Goal: Transaction & Acquisition: Complete application form

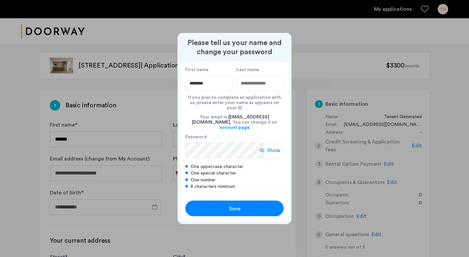
type input "*******"
type input "*****"
click at [234, 205] on span "Save" at bounding box center [234, 209] width 11 height 8
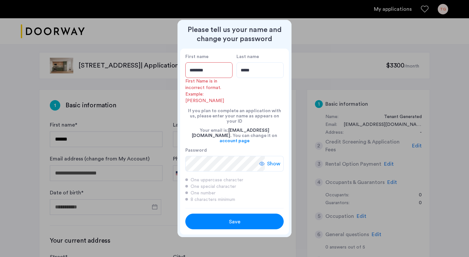
click at [208, 78] on input "*******" at bounding box center [208, 70] width 47 height 16
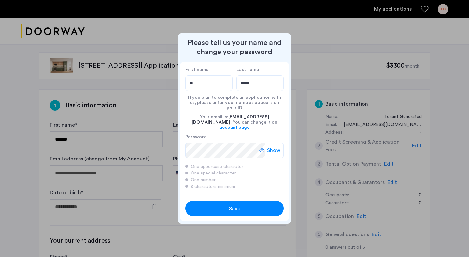
type input "*"
type input "*******"
click at [207, 56] on h2 "Please tell us your name and change your password" at bounding box center [234, 47] width 109 height 18
click at [234, 205] on span "Save" at bounding box center [234, 209] width 11 height 8
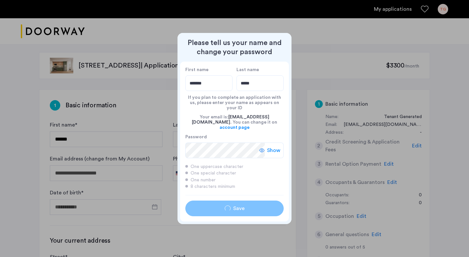
type input "*******"
type input "*****"
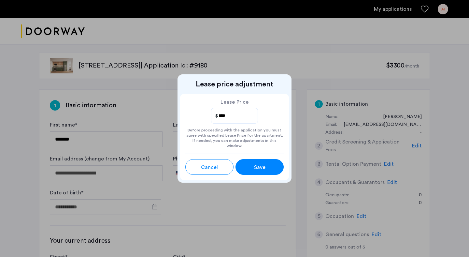
click at [220, 120] on input "****" at bounding box center [235, 115] width 34 height 8
drag, startPoint x: 230, startPoint y: 120, endPoint x: 220, endPoint y: 119, distance: 9.5
click at [220, 119] on input "****" at bounding box center [235, 115] width 34 height 8
type input "****"
click at [261, 164] on span "Save" at bounding box center [259, 167] width 11 height 8
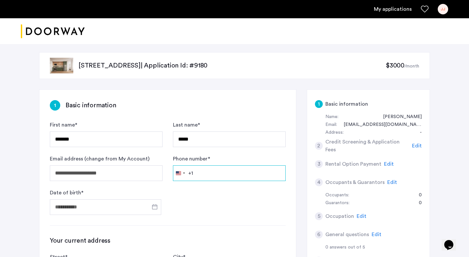
click at [237, 173] on input "Phone number *" at bounding box center [229, 173] width 113 height 16
type input "**********"
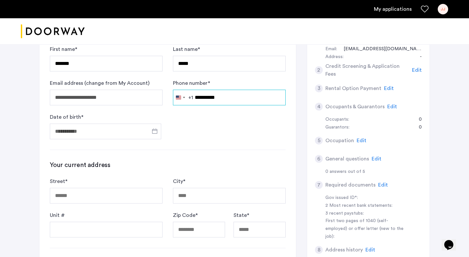
scroll to position [82, 0]
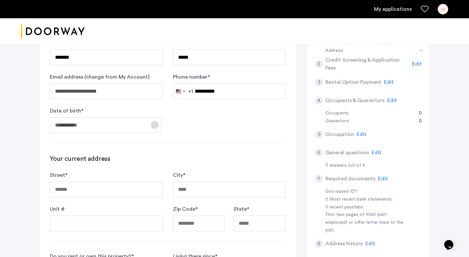
click at [156, 123] on span "Open calendar" at bounding box center [155, 125] width 16 height 16
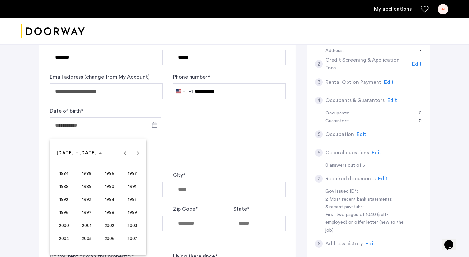
click at [115, 123] on div at bounding box center [234, 128] width 469 height 257
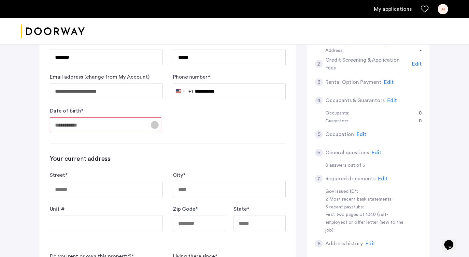
click at [155, 122] on span "Open calendar" at bounding box center [155, 125] width 16 height 16
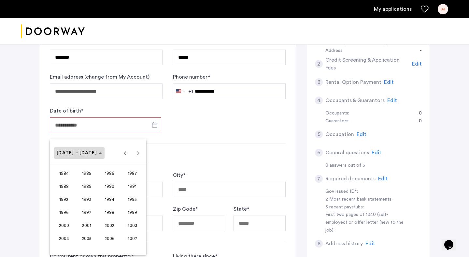
click at [87, 153] on span "1984 – 2007" at bounding box center [79, 153] width 45 height 6
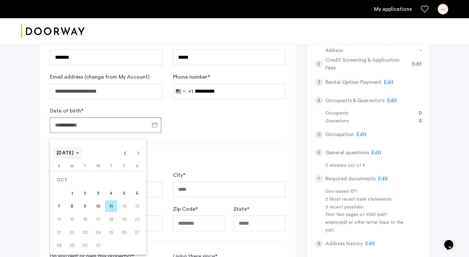
click at [82, 153] on span "Choose month and year" at bounding box center [68, 153] width 28 height 16
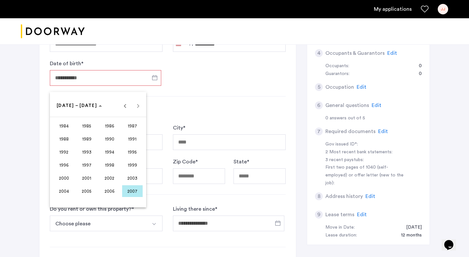
scroll to position [130, 0]
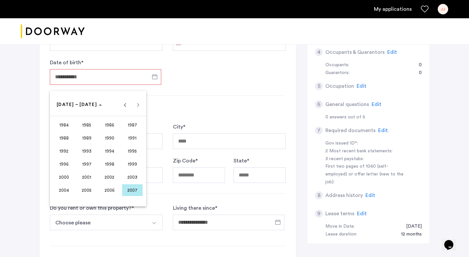
click at [64, 138] on span "1988" at bounding box center [64, 138] width 21 height 12
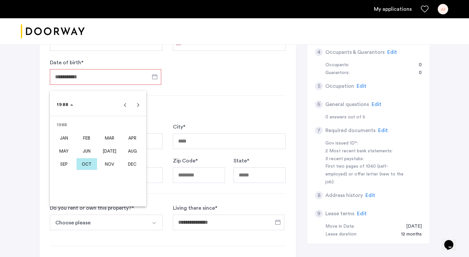
click at [108, 149] on span "JUL" at bounding box center [109, 151] width 21 height 12
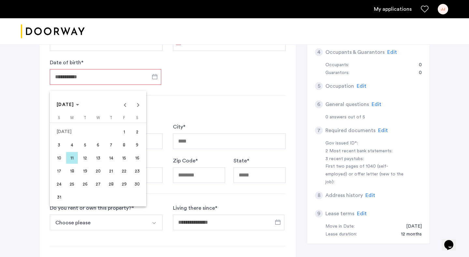
click at [99, 185] on span "27" at bounding box center [98, 184] width 12 height 12
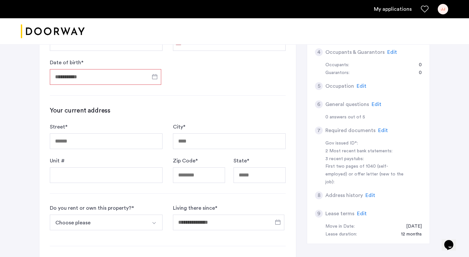
type input "**********"
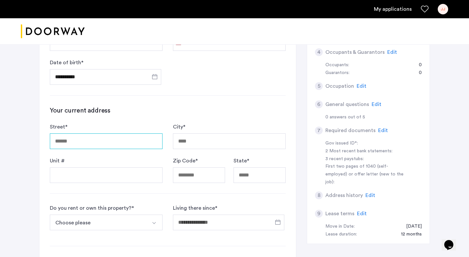
click at [103, 142] on input "Street *" at bounding box center [106, 141] width 113 height 16
type input "**********"
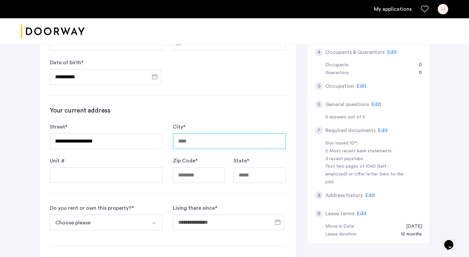
type input "********"
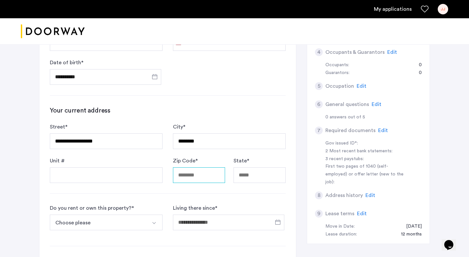
type input "*****"
type input "**"
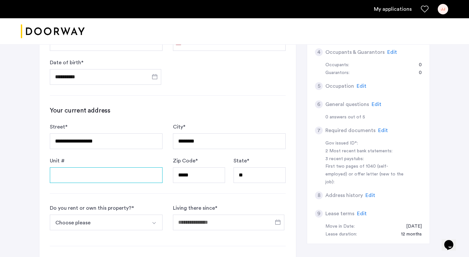
click at [93, 182] on input "Unit #" at bounding box center [106, 175] width 113 height 16
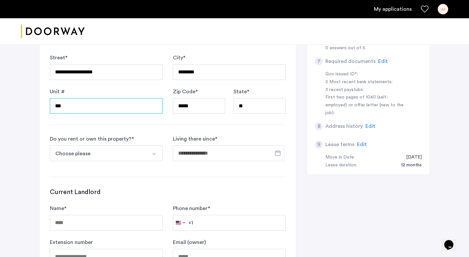
scroll to position [219, 0]
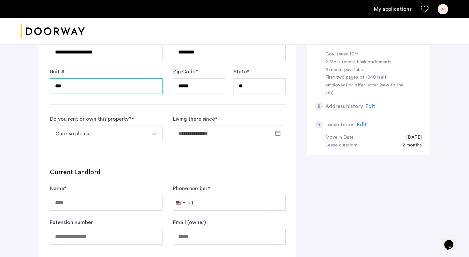
type input "***"
click at [103, 133] on button "Choose please" at bounding box center [98, 133] width 97 height 16
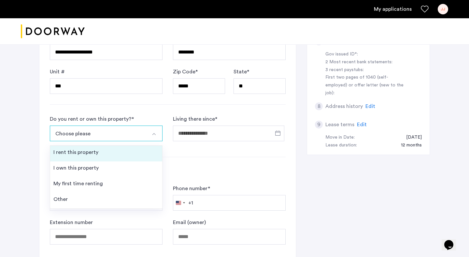
click at [94, 150] on div "I rent this property" at bounding box center [75, 152] width 45 height 8
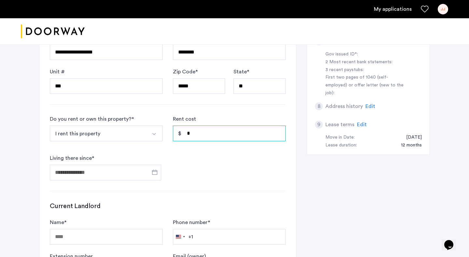
click at [195, 132] on input "*" at bounding box center [229, 133] width 113 height 16
click at [211, 134] on input "*****" at bounding box center [229, 133] width 113 height 16
type input "*****"
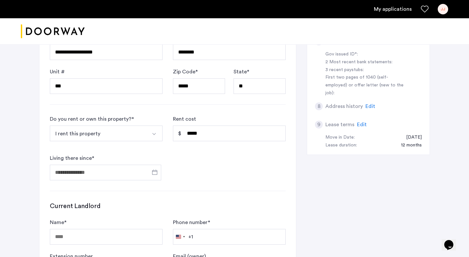
click at [201, 151] on form "Do you rent or own this property? * I rent this property I rent this property I…" at bounding box center [168, 147] width 236 height 65
click at [162, 173] on span "Open calendar" at bounding box center [155, 172] width 16 height 16
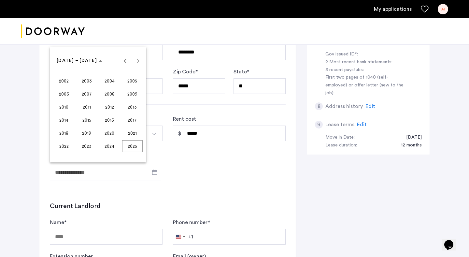
click at [129, 131] on span "2021" at bounding box center [132, 133] width 21 height 12
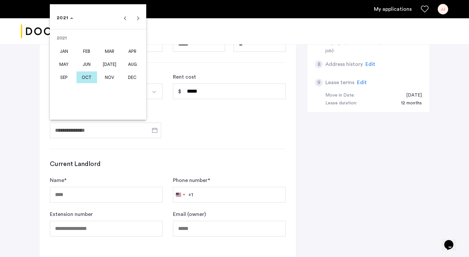
scroll to position [262, 0]
click at [88, 76] on span "OCT" at bounding box center [87, 77] width 21 height 12
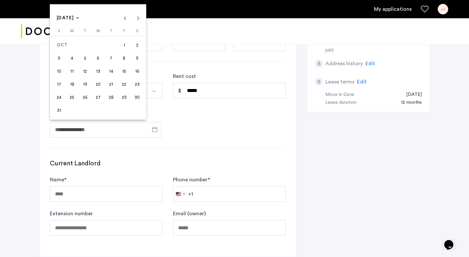
click at [122, 58] on span "8" at bounding box center [124, 58] width 12 height 12
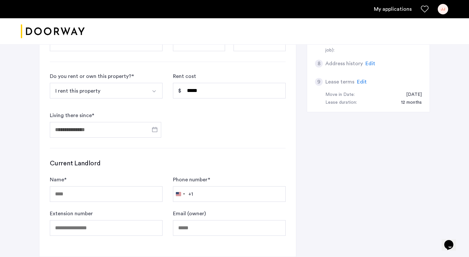
type input "**********"
click at [78, 191] on input "Name *" at bounding box center [106, 194] width 113 height 16
type input "**********"
click at [138, 175] on div "**********" at bounding box center [168, 197] width 236 height 77
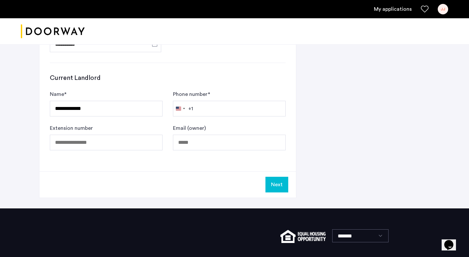
scroll to position [347, 0]
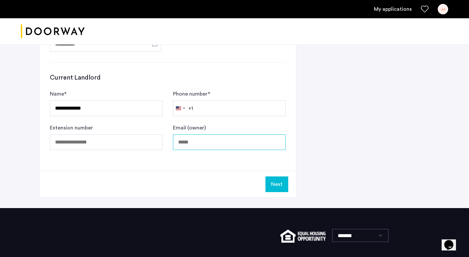
click at [188, 144] on input "Email (owner)" at bounding box center [229, 142] width 113 height 16
paste input "**********"
type input "**********"
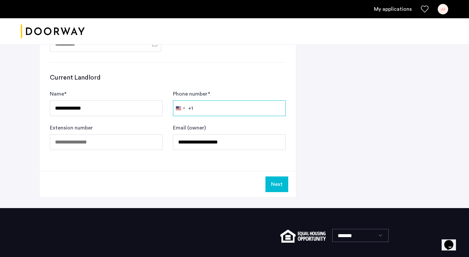
click at [223, 108] on input "Phone number *" at bounding box center [229, 108] width 113 height 16
paste input "**********"
type input "**********"
click at [211, 121] on form "**********" at bounding box center [168, 120] width 236 height 60
click at [275, 182] on button "Next" at bounding box center [276, 184] width 23 height 16
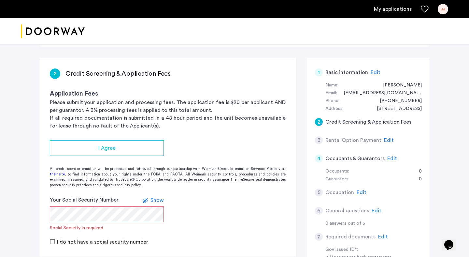
scroll to position [33, 0]
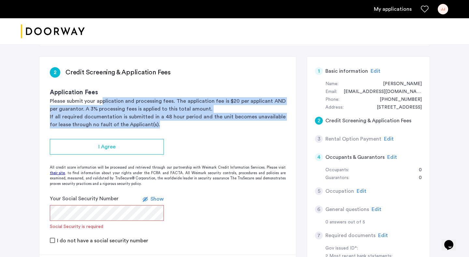
drag, startPoint x: 103, startPoint y: 100, endPoint x: 205, endPoint y: 127, distance: 105.5
click at [205, 127] on div "Application Fees Please submit your application and processing fees. The applic…" at bounding box center [168, 108] width 236 height 40
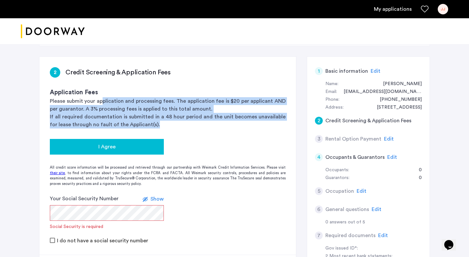
click at [106, 148] on span "I Agree" at bounding box center [106, 147] width 17 height 8
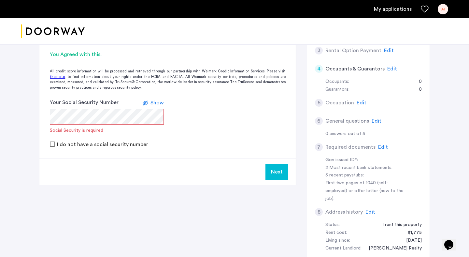
scroll to position [122, 0]
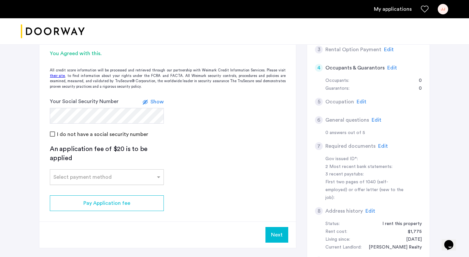
click at [81, 178] on div at bounding box center [106, 175] width 113 height 8
click at [78, 190] on span "Credit Card" at bounding box center [67, 191] width 29 height 5
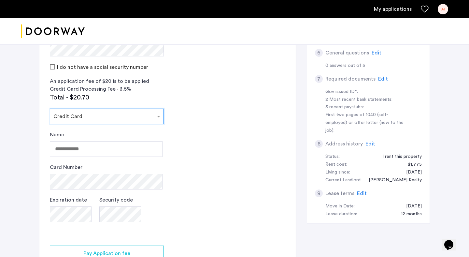
scroll to position [190, 0]
click at [76, 149] on input "Name" at bounding box center [106, 149] width 113 height 16
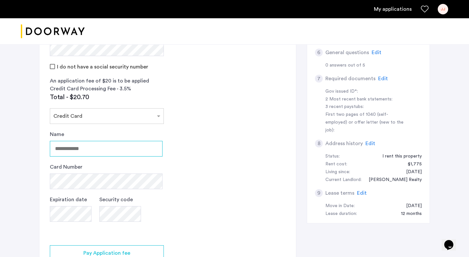
type input "**********"
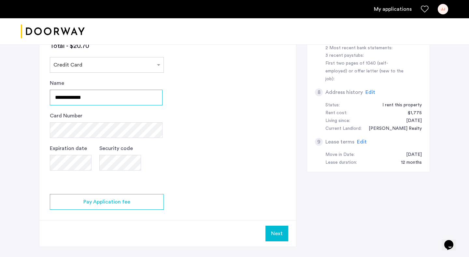
scroll to position [242, 0]
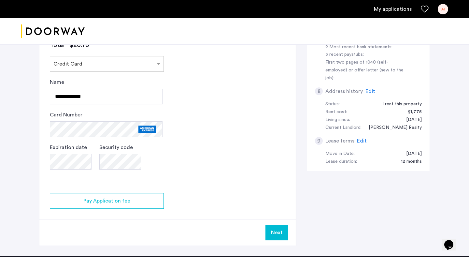
click at [367, 89] on span "Edit" at bounding box center [370, 91] width 10 height 5
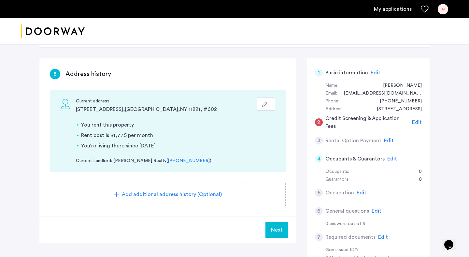
scroll to position [36, 0]
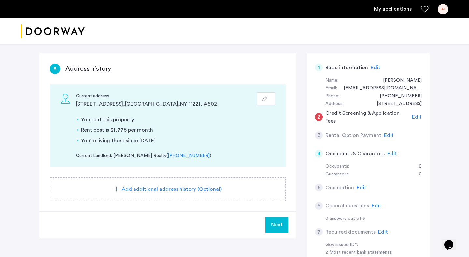
click at [267, 99] on icon "button" at bounding box center [264, 98] width 5 height 5
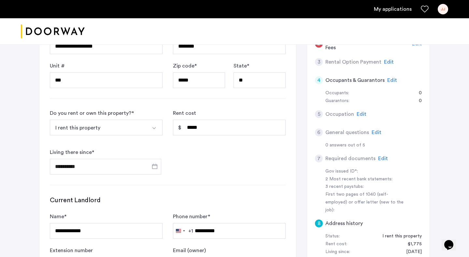
scroll to position [109, 0]
click at [192, 129] on input "*****" at bounding box center [229, 128] width 113 height 16
type input "*****"
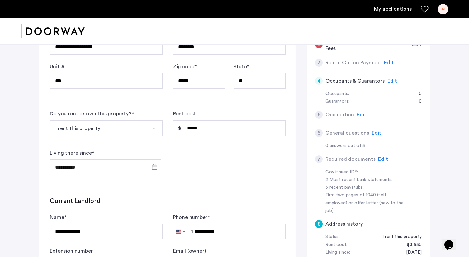
click at [219, 159] on div "**********" at bounding box center [168, 142] width 236 height 65
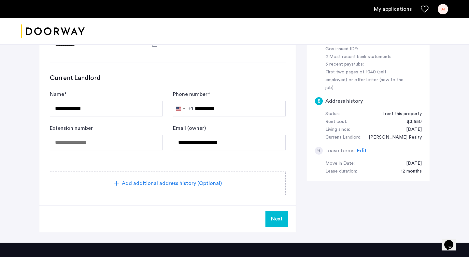
scroll to position [267, 0]
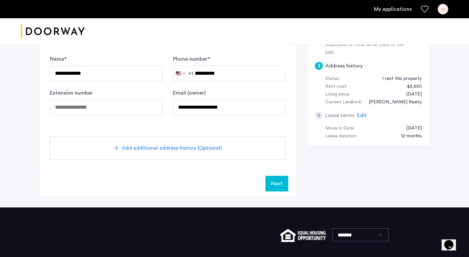
click at [270, 180] on button "Next" at bounding box center [276, 184] width 23 height 16
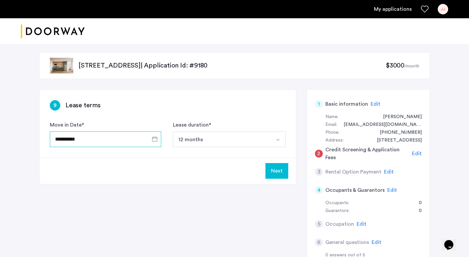
click at [92, 140] on input "**********" at bounding box center [105, 139] width 111 height 16
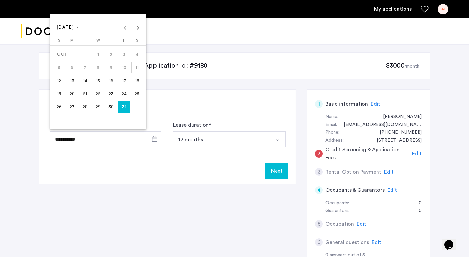
click at [115, 107] on span "30" at bounding box center [111, 107] width 12 height 12
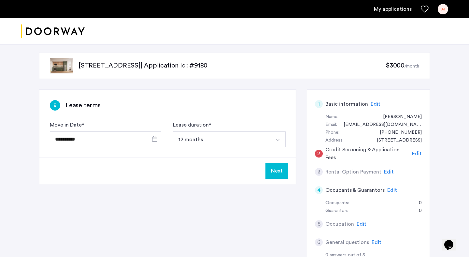
click at [114, 160] on div "Next" at bounding box center [167, 170] width 257 height 26
click at [218, 145] on button "12 months" at bounding box center [221, 139] width 97 height 16
click at [216, 139] on button "12 months" at bounding box center [221, 139] width 97 height 16
click at [208, 137] on button "12 months" at bounding box center [221, 139] width 97 height 16
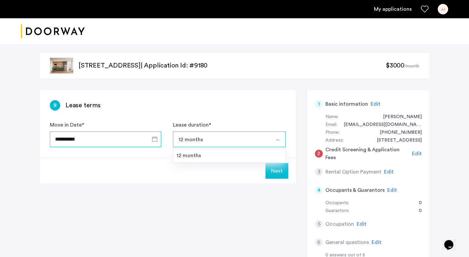
click at [136, 133] on input "**********" at bounding box center [105, 139] width 111 height 16
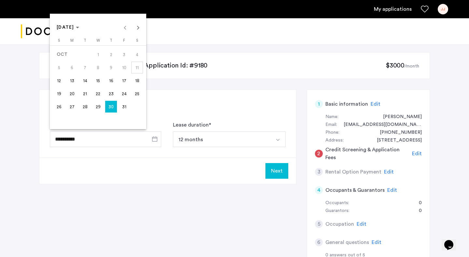
click at [127, 106] on span "31" at bounding box center [124, 107] width 12 height 12
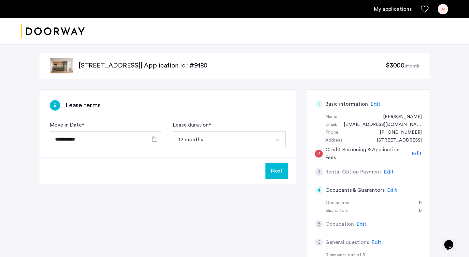
type input "**********"
click at [188, 157] on div "**********" at bounding box center [167, 124] width 257 height 68
click at [277, 169] on button "Next" at bounding box center [276, 171] width 23 height 16
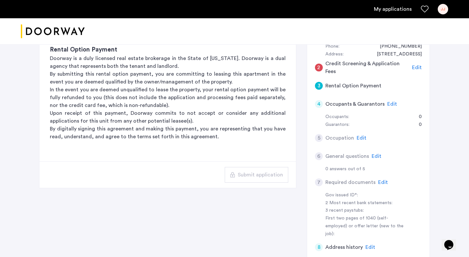
scroll to position [86, 0]
click at [260, 120] on p "Upon receipt of this payment, Doorway commits to not accept or consider any add…" at bounding box center [168, 117] width 236 height 16
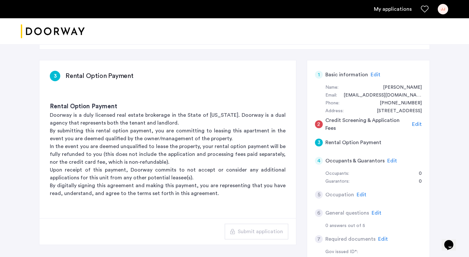
scroll to position [5, 0]
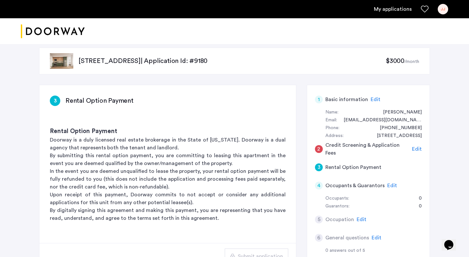
click at [416, 149] on span "Edit" at bounding box center [417, 148] width 10 height 5
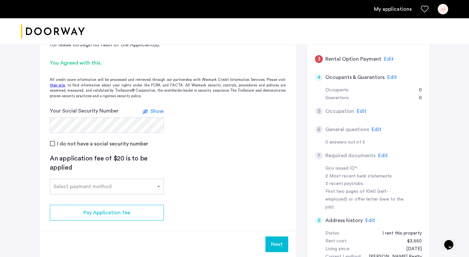
scroll to position [113, 0]
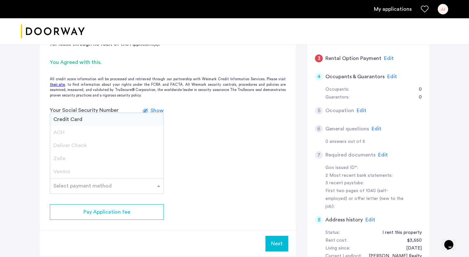
click at [119, 188] on div "Select payment method" at bounding box center [102, 186] width 105 height 8
click at [108, 118] on div "Credit Card" at bounding box center [106, 119] width 113 height 13
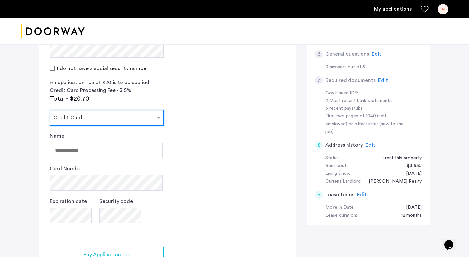
scroll to position [188, 0]
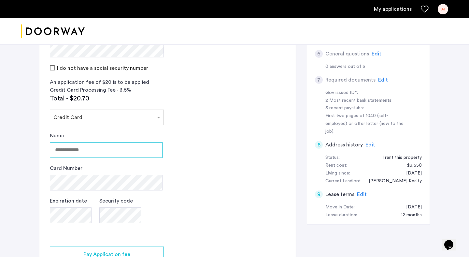
click at [120, 153] on input "Name" at bounding box center [106, 150] width 113 height 16
type input "**********"
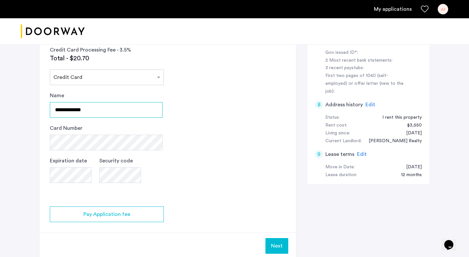
scroll to position [240, 0]
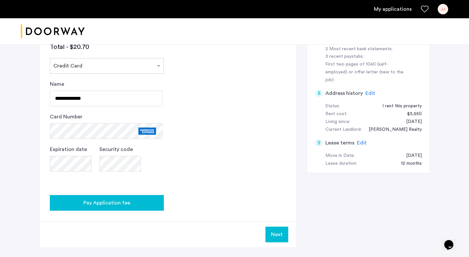
click at [106, 205] on span "Pay Application fee" at bounding box center [106, 203] width 47 height 8
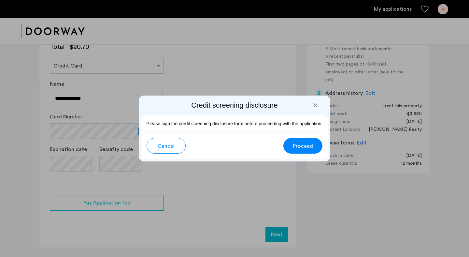
click at [305, 146] on span "Proceed" at bounding box center [303, 146] width 20 height 8
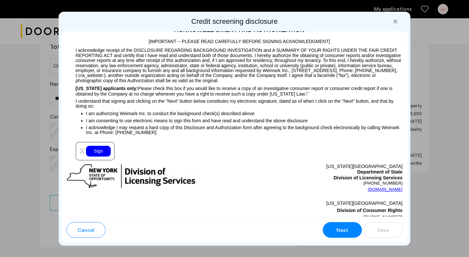
scroll to position [699, 0]
click at [96, 153] on div "Sign" at bounding box center [98, 150] width 25 height 11
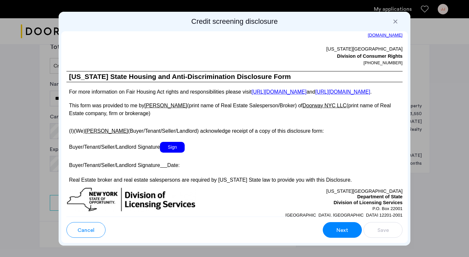
scroll to position [1176, 0]
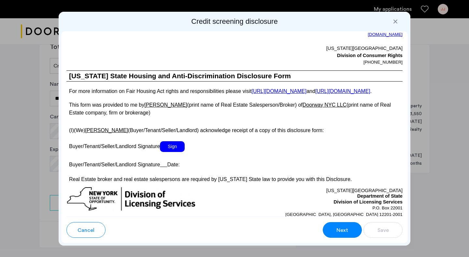
click at [172, 152] on span "Sign" at bounding box center [172, 146] width 25 height 11
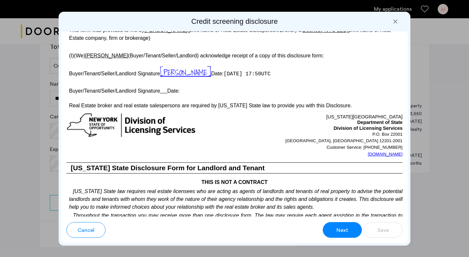
scroll to position [1252, 0]
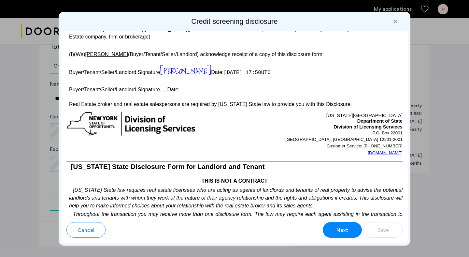
click at [165, 92] on u at bounding box center [163, 90] width 7 height 6
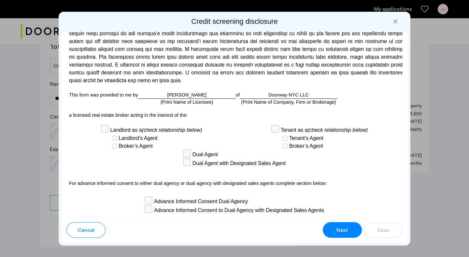
scroll to position [1801, 0]
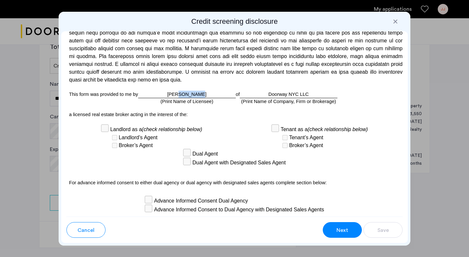
drag, startPoint x: 184, startPoint y: 86, endPoint x: 202, endPoint y: 86, distance: 17.9
click at [202, 91] on div "Asaf Advocat (Print Name of Licensee)" at bounding box center [187, 94] width 98 height 7
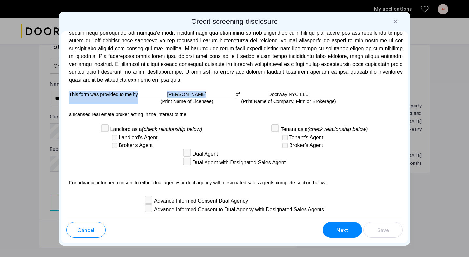
click at [202, 91] on div "Asaf Advocat (Print Name of Licensee)" at bounding box center [187, 94] width 98 height 7
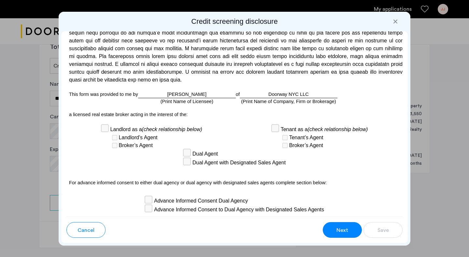
click at [200, 98] on div "(Print Name of Licensee)" at bounding box center [187, 101] width 53 height 7
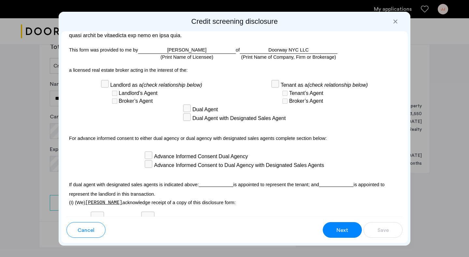
scroll to position [1845, 0]
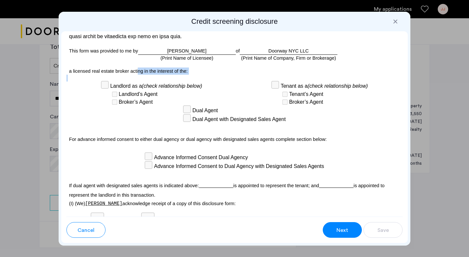
drag, startPoint x: 138, startPoint y: 62, endPoint x: 207, endPoint y: 66, distance: 68.9
click at [207, 66] on div "Para información en español, visite www.consumerfinance.gov/learnmore o escribe…" at bounding box center [234, 123] width 347 height 185
click at [207, 75] on p at bounding box center [234, 78] width 336 height 7
click at [197, 83] on icon "(check relationship below)" at bounding box center [172, 86] width 60 height 6
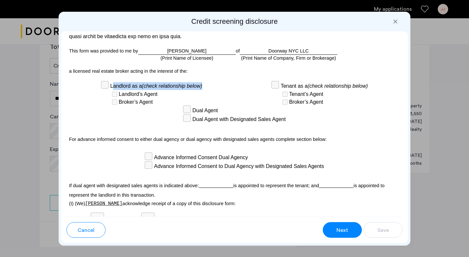
click at [197, 83] on icon "(check relationship below)" at bounding box center [172, 86] width 60 height 6
click at [196, 90] on div "Landlord’s Agent" at bounding box center [156, 94] width 91 height 8
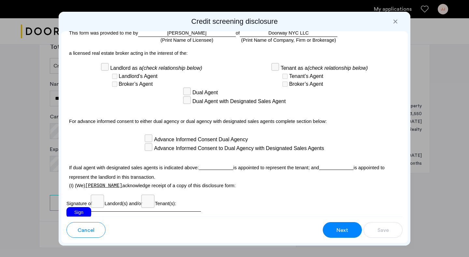
scroll to position [1864, 0]
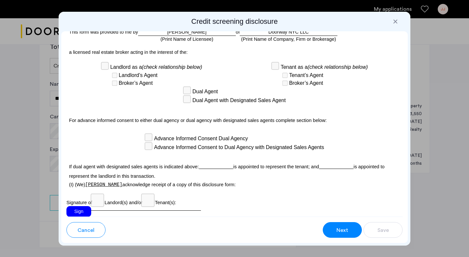
click at [143, 71] on span "Landlord’s Agent" at bounding box center [138, 75] width 39 height 8
click at [198, 79] on div "Broker’s Agent" at bounding box center [156, 83] width 91 height 8
click at [193, 96] on span "Dual Agent with Designated Sales Agent" at bounding box center [238, 100] width 93 height 8
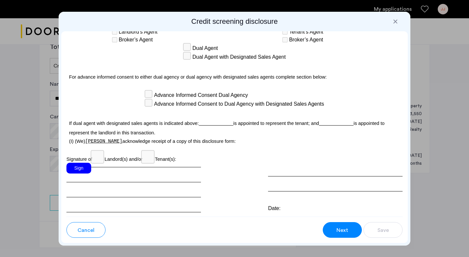
scroll to position [1907, 0]
click at [82, 162] on div "Sign" at bounding box center [78, 167] width 25 height 11
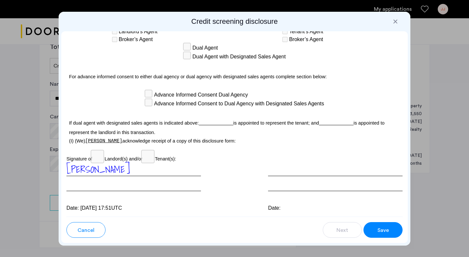
scroll to position [1919, 0]
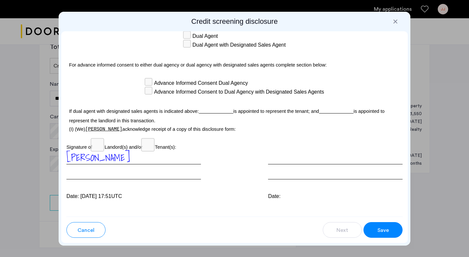
click at [98, 192] on div "Date: Oct 11, 2025 at 17:51UTC" at bounding box center [133, 196] width 135 height 8
click at [382, 231] on span "Save" at bounding box center [382, 230] width 11 height 8
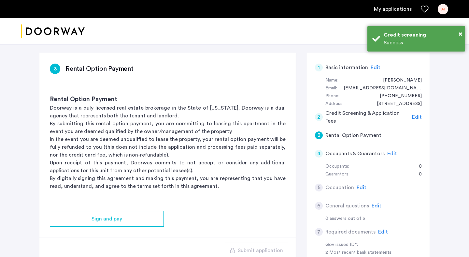
scroll to position [38, 0]
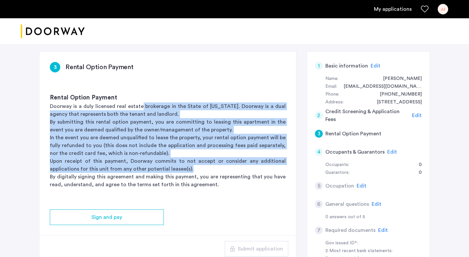
drag, startPoint x: 139, startPoint y: 103, endPoint x: 212, endPoint y: 167, distance: 97.4
click at [212, 167] on div "Rental Option Payment Doorway is a duly licensed real estate brokerage in the S…" at bounding box center [167, 141] width 257 height 116
click at [212, 167] on p "Upon receipt of this payment, Doorway commits to not accept or consider any add…" at bounding box center [168, 165] width 236 height 16
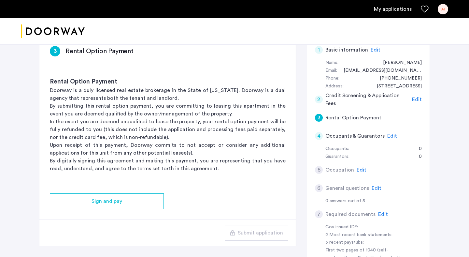
scroll to position [52, 0]
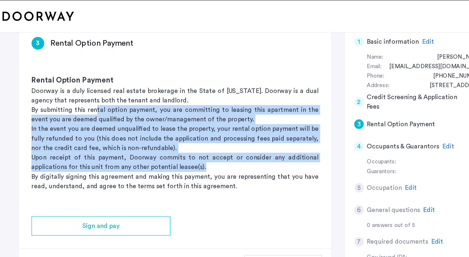
drag, startPoint x: 101, startPoint y: 106, endPoint x: 198, endPoint y: 152, distance: 107.5
click at [198, 152] on div "Rental Option Payment Doorway is a duly licensed real estate brokerage in the S…" at bounding box center [167, 127] width 257 height 116
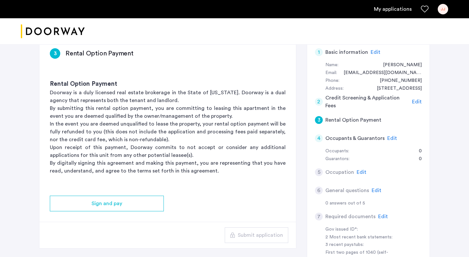
click at [121, 56] on h3 "Rental Option Payment" at bounding box center [99, 53] width 68 height 9
click at [140, 82] on h3 "Rental Option Payment" at bounding box center [168, 83] width 236 height 9
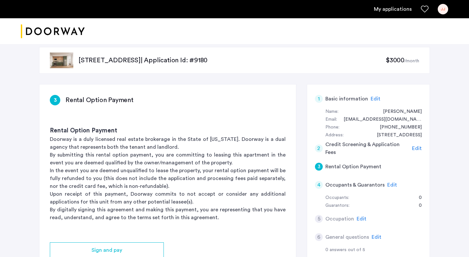
scroll to position [8, 0]
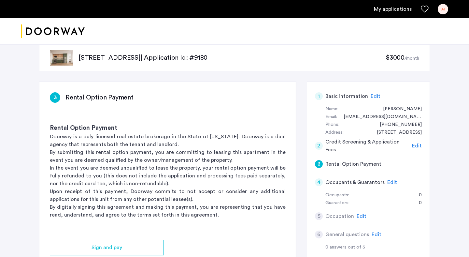
click at [59, 60] on img at bounding box center [61, 58] width 23 height 16
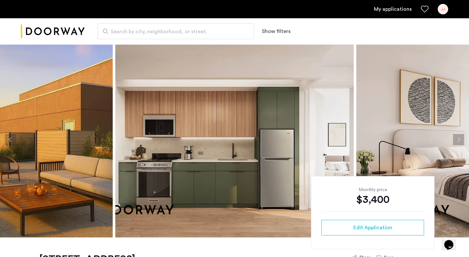
click at [457, 140] on button "Next apartment" at bounding box center [458, 139] width 11 height 11
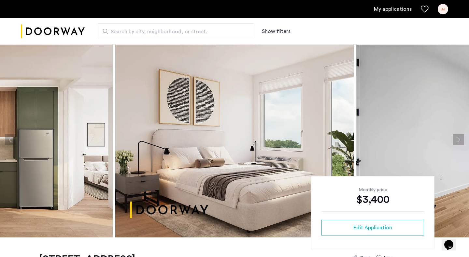
click at [457, 140] on button "Next apartment" at bounding box center [458, 139] width 11 height 11
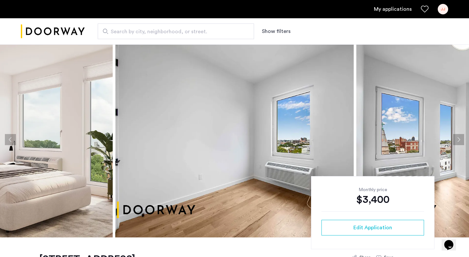
click at [457, 140] on button "Next apartment" at bounding box center [458, 139] width 11 height 11
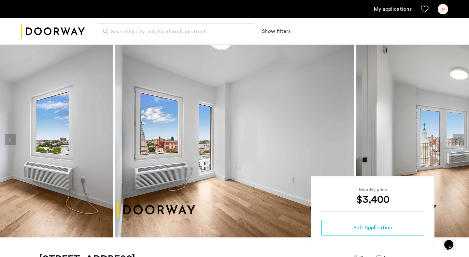
click at [457, 140] on button "Next apartment" at bounding box center [458, 139] width 11 height 11
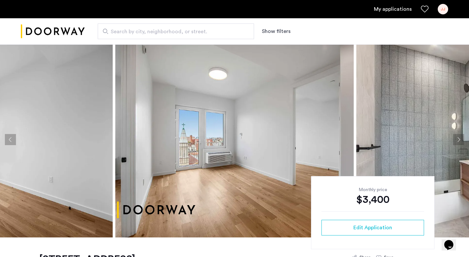
click at [457, 140] on button "Next apartment" at bounding box center [458, 139] width 11 height 11
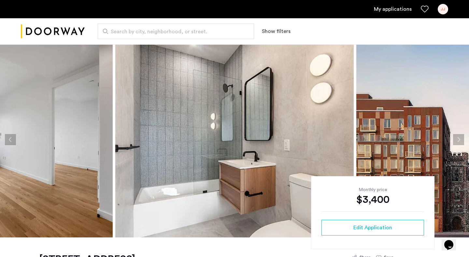
click at [457, 140] on button "Next apartment" at bounding box center [458, 139] width 11 height 11
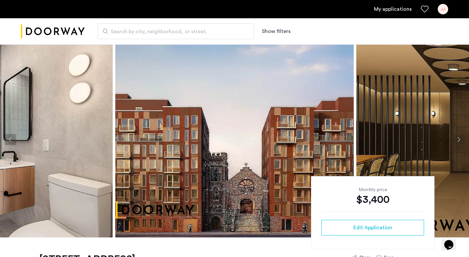
click at [457, 140] on button "Next apartment" at bounding box center [458, 139] width 11 height 11
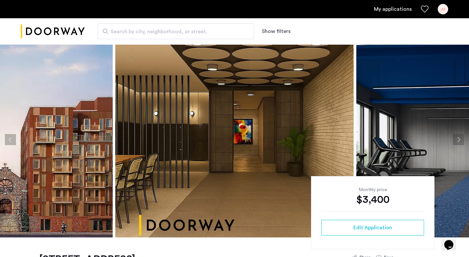
click at [457, 140] on button "Next apartment" at bounding box center [458, 139] width 11 height 11
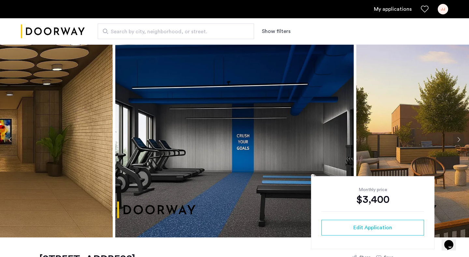
click at [457, 140] on button "Next apartment" at bounding box center [458, 139] width 11 height 11
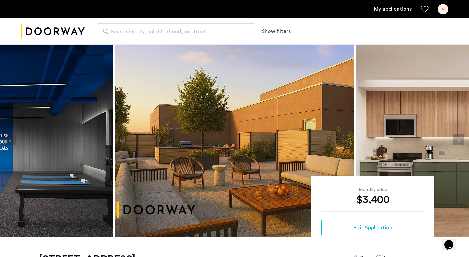
click at [457, 140] on button "Next apartment" at bounding box center [458, 139] width 11 height 11
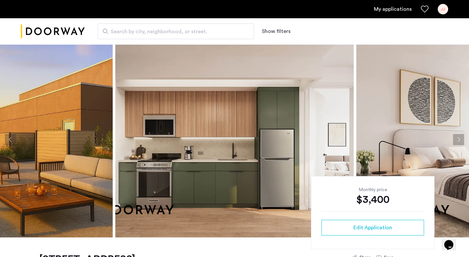
click at [457, 140] on button "Next apartment" at bounding box center [458, 139] width 11 height 11
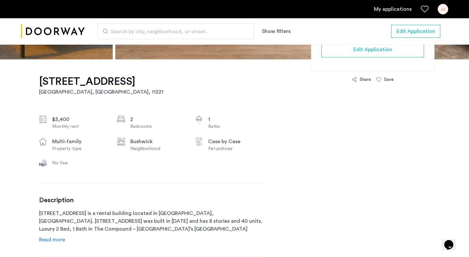
scroll to position [160, 0]
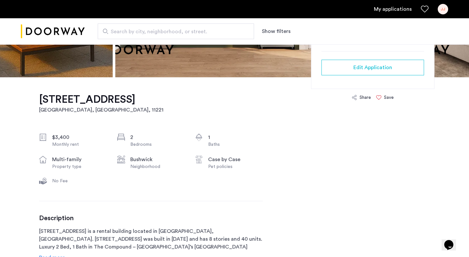
click at [380, 96] on icon at bounding box center [378, 97] width 5 height 5
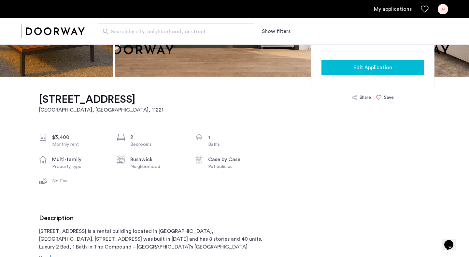
click at [368, 68] on span "Edit Application" at bounding box center [372, 68] width 39 height 8
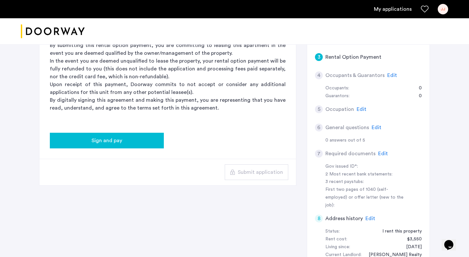
scroll to position [116, 0]
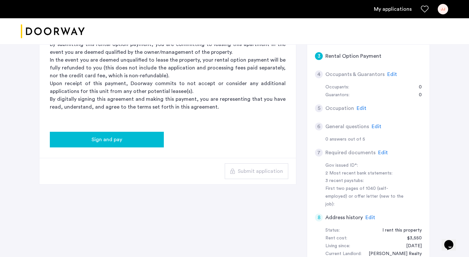
click at [118, 140] on span "Sign and pay" at bounding box center [107, 139] width 31 height 8
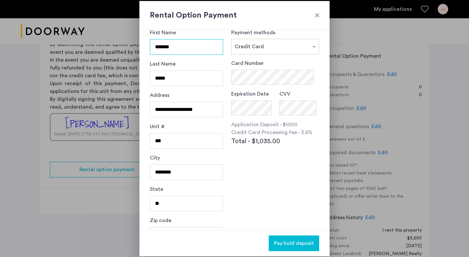
scroll to position [30, 0]
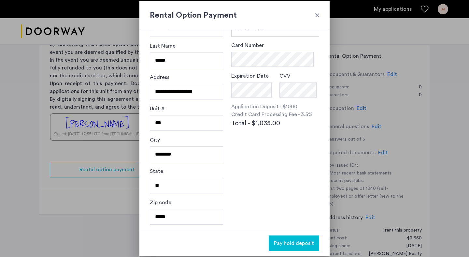
click at [248, 155] on div "Card Number Expiration Date CVV Application Deposit - $1000 Credit Card Process…" at bounding box center [275, 101] width 88 height 120
click at [275, 95] on div "Expiration Date CVV" at bounding box center [275, 87] width 88 height 29
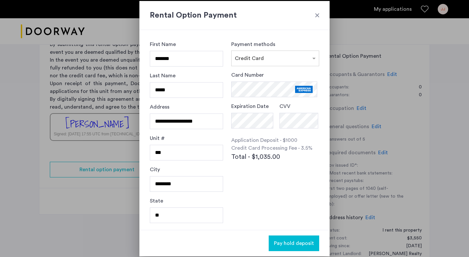
click at [318, 12] on div at bounding box center [317, 15] width 7 height 7
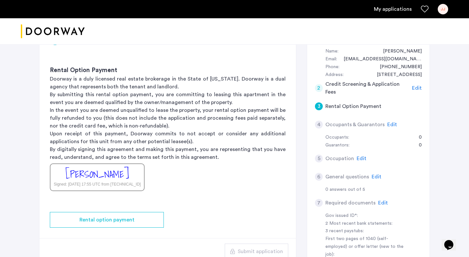
scroll to position [65, 0]
click at [387, 122] on span "Edit" at bounding box center [392, 124] width 10 height 5
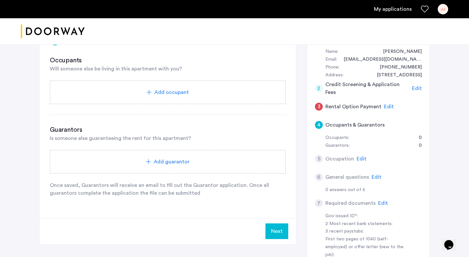
click at [164, 91] on span "Add occupant" at bounding box center [171, 92] width 35 height 8
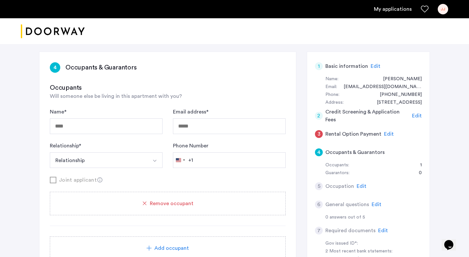
scroll to position [37, 0]
click at [158, 206] on span "Remove occupant" at bounding box center [172, 204] width 44 height 8
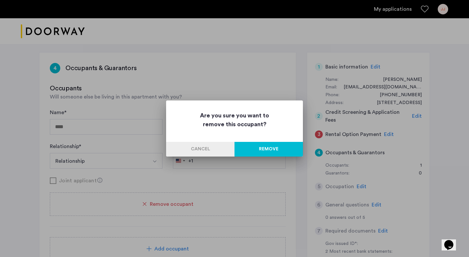
click at [249, 150] on button "Remove" at bounding box center [268, 149] width 68 height 15
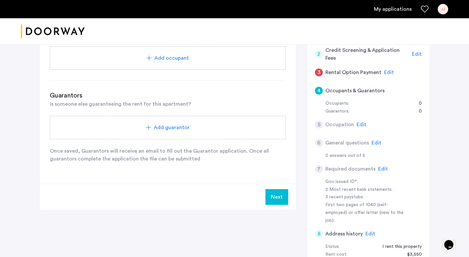
scroll to position [100, 0]
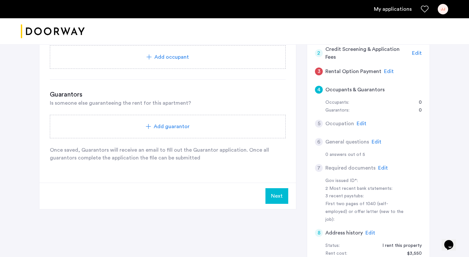
click at [360, 122] on span "Edit" at bounding box center [362, 123] width 10 height 5
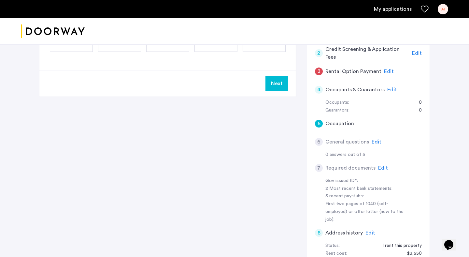
scroll to position [0, 0]
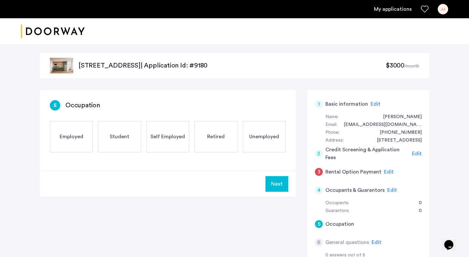
click at [70, 138] on span "Employed" at bounding box center [72, 137] width 24 height 8
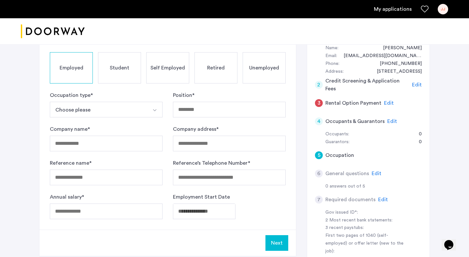
scroll to position [69, 0]
click at [96, 109] on button "Choose please" at bounding box center [98, 109] width 97 height 16
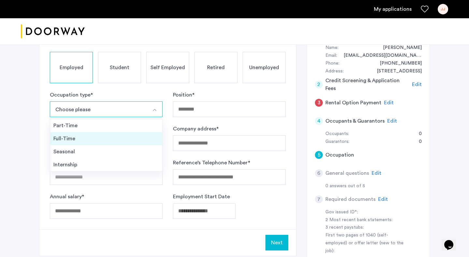
click at [81, 134] on li "Full-Time" at bounding box center [106, 138] width 112 height 13
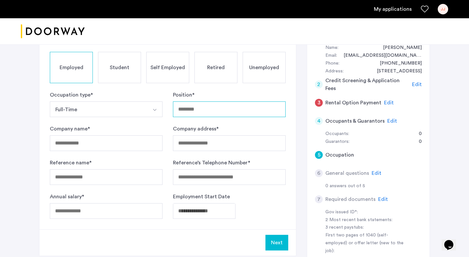
click at [203, 111] on input "Position *" at bounding box center [229, 109] width 113 height 16
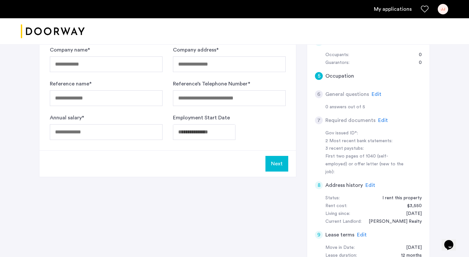
scroll to position [149, 0]
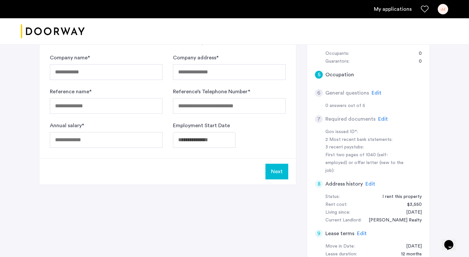
click at [337, 140] on div "2 Most recent bank statements:" at bounding box center [366, 140] width 82 height 8
click at [338, 146] on div "3 recent paystubs:" at bounding box center [366, 147] width 82 height 8
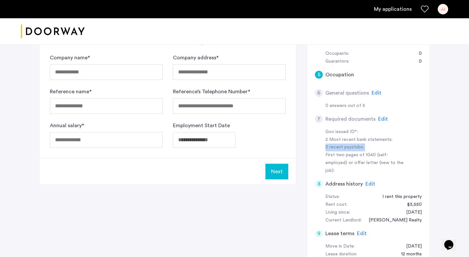
click at [338, 146] on div "3 recent paystubs:" at bounding box center [366, 147] width 82 height 8
click at [338, 156] on div "First two pages of 1040 (self-employed) or offer letter (new to the job):" at bounding box center [366, 162] width 82 height 23
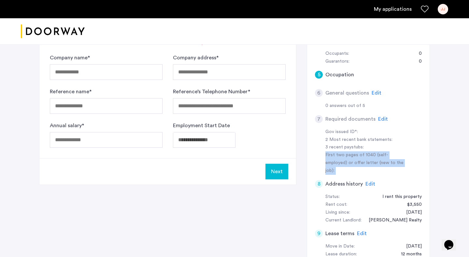
click at [338, 156] on div "First two pages of 1040 (self-employed) or offer letter (new to the job):" at bounding box center [366, 162] width 82 height 23
click at [338, 157] on div "First two pages of 1040 (self-employed) or offer letter (new to the job):" at bounding box center [366, 162] width 82 height 23
click at [338, 175] on div "8 Address history Edit" at bounding box center [368, 184] width 107 height 18
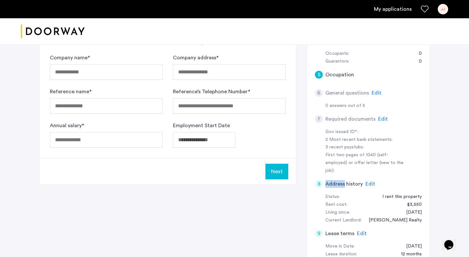
click at [338, 175] on div "8 Address history Edit" at bounding box center [368, 184] width 107 height 18
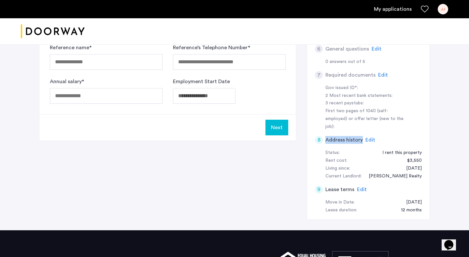
scroll to position [194, 0]
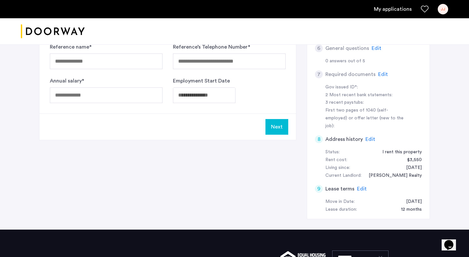
click at [339, 156] on div "Rent cost:" at bounding box center [336, 160] width 22 height 8
click at [337, 148] on div "Status:" at bounding box center [332, 152] width 14 height 8
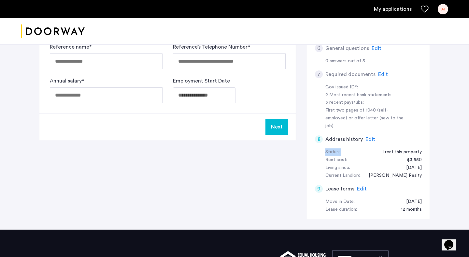
click at [337, 148] on div "Status:" at bounding box center [332, 152] width 14 height 8
click at [337, 156] on div "Rent cost:" at bounding box center [336, 160] width 22 height 8
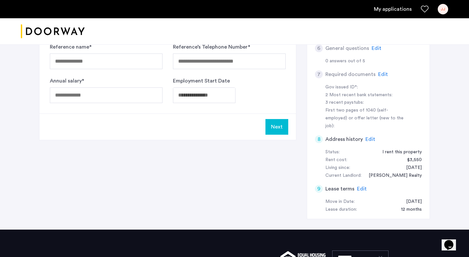
click at [337, 164] on div "Living since:" at bounding box center [337, 168] width 25 height 8
click at [335, 172] on div "Current Landlord:" at bounding box center [343, 176] width 36 height 8
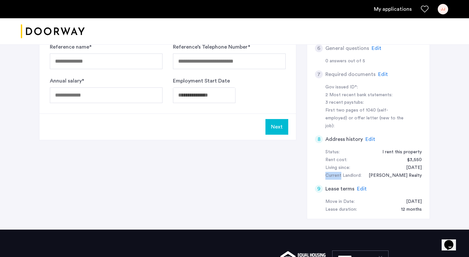
click at [335, 172] on div "Current Landlord:" at bounding box center [343, 176] width 36 height 8
click at [371, 136] on span "Edit" at bounding box center [370, 138] width 10 height 5
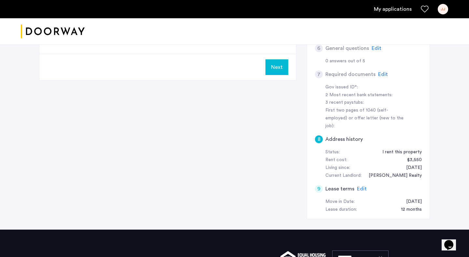
scroll to position [36, 0]
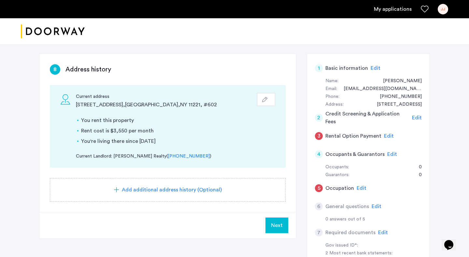
click at [266, 97] on icon "button" at bounding box center [264, 99] width 5 height 5
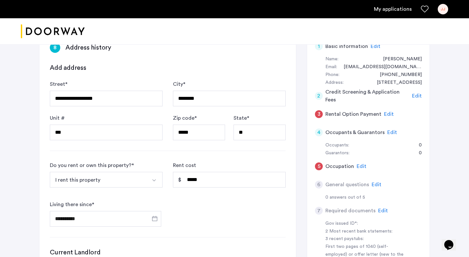
scroll to position [58, 0]
click at [218, 179] on input "*****" at bounding box center [229, 179] width 113 height 16
type input "*****"
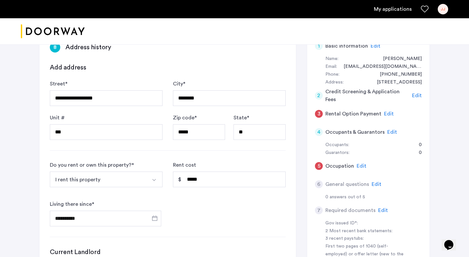
click at [218, 196] on div "**********" at bounding box center [168, 193] width 236 height 65
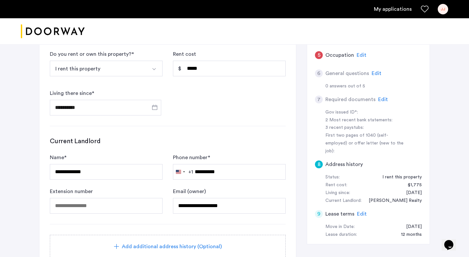
scroll to position [312, 0]
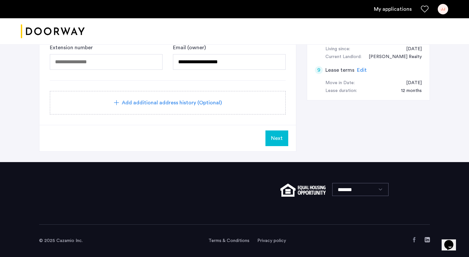
click at [274, 138] on span "Next" at bounding box center [277, 138] width 12 height 8
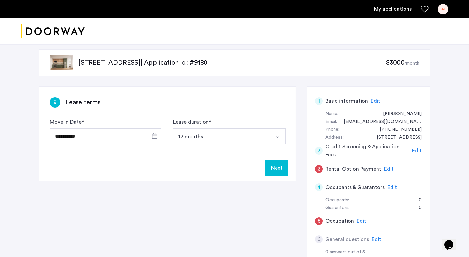
scroll to position [3, 0]
click at [274, 169] on button "Next" at bounding box center [276, 168] width 23 height 16
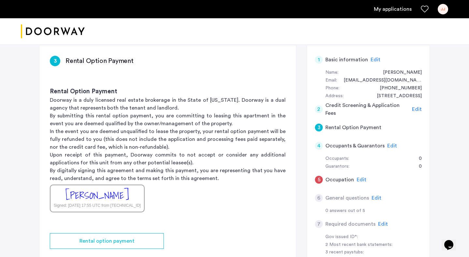
scroll to position [152, 0]
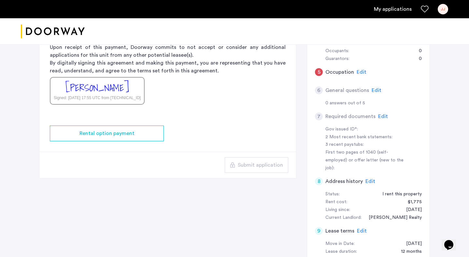
click at [272, 149] on app-rental-option-payment "3 Rental Option Payment Rental Option Payment Doorway is a duly licensed real e…" at bounding box center [167, 58] width 257 height 240
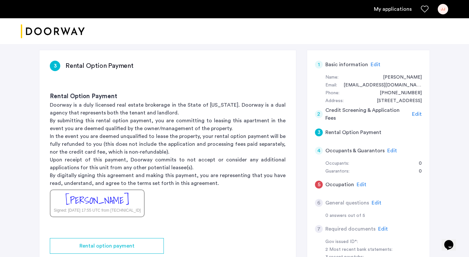
scroll to position [0, 0]
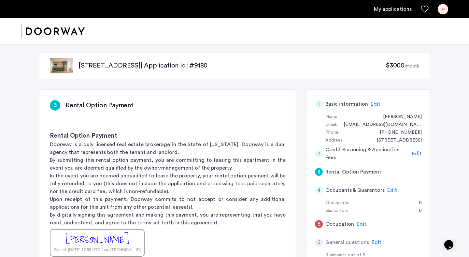
click at [425, 9] on icon "Favorites" at bounding box center [425, 9] width 8 height 8
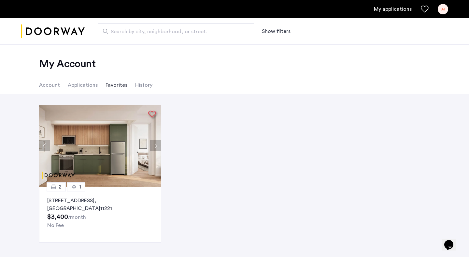
scroll to position [10, 0]
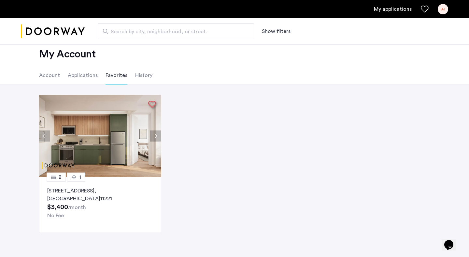
click at [73, 132] on img at bounding box center [100, 136] width 122 height 82
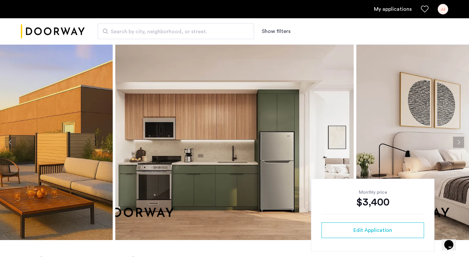
click at [277, 31] on button "Show filters" at bounding box center [276, 31] width 29 height 8
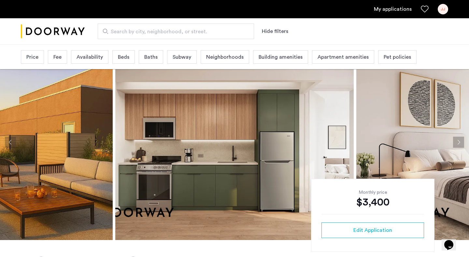
click at [83, 57] on span "Availability" at bounding box center [90, 57] width 26 height 8
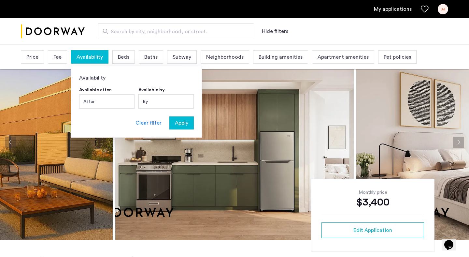
click at [105, 97] on div "After" at bounding box center [106, 101] width 55 height 14
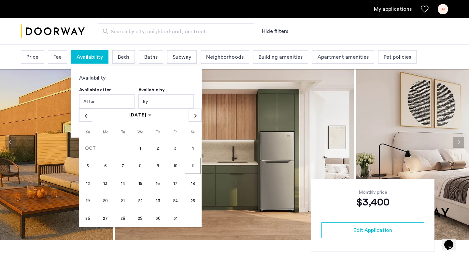
click at [151, 102] on div "By" at bounding box center [165, 101] width 55 height 14
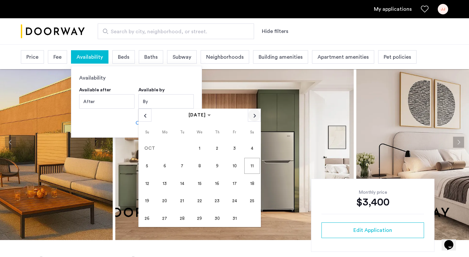
click at [255, 113] on span "Next month" at bounding box center [254, 115] width 12 height 12
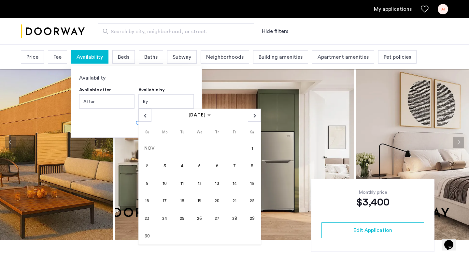
click at [248, 146] on span "1" at bounding box center [252, 148] width 16 height 16
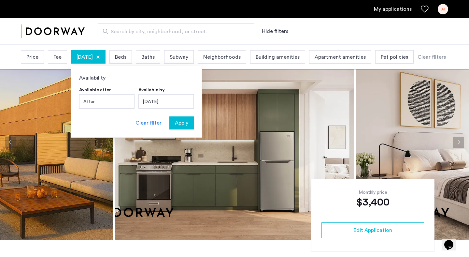
click at [181, 121] on span "Apply" at bounding box center [181, 123] width 13 height 8
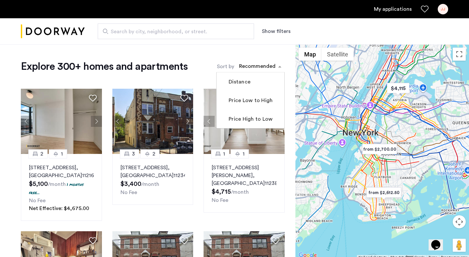
click at [250, 66] on div "sort-apartment" at bounding box center [257, 67] width 38 height 9
click at [239, 101] on label "Price Low to High" at bounding box center [249, 100] width 45 height 8
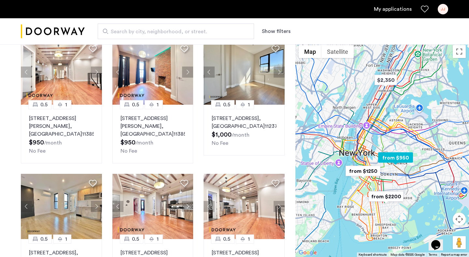
scroll to position [49, 0]
click at [278, 72] on button "Next apartment" at bounding box center [279, 72] width 11 height 11
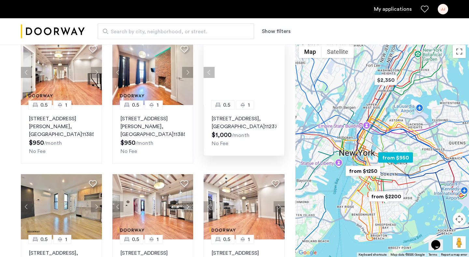
click at [278, 72] on div at bounding box center [244, 72] width 81 height 65
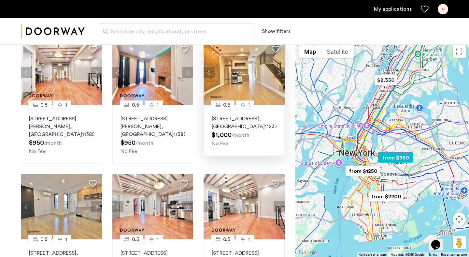
click at [278, 72] on button "Next apartment" at bounding box center [279, 72] width 11 height 11
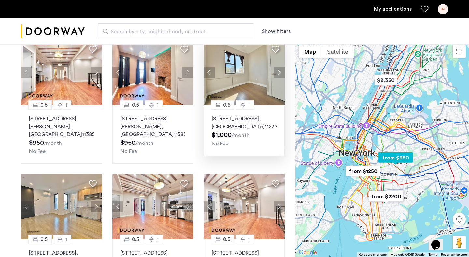
click at [278, 72] on button "Next apartment" at bounding box center [279, 72] width 11 height 11
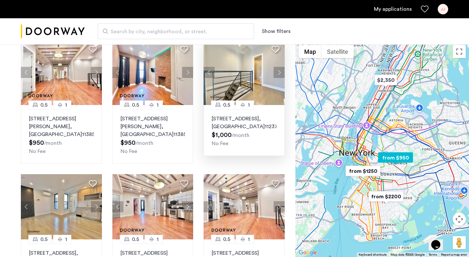
click at [278, 72] on button "Next apartment" at bounding box center [279, 72] width 11 height 11
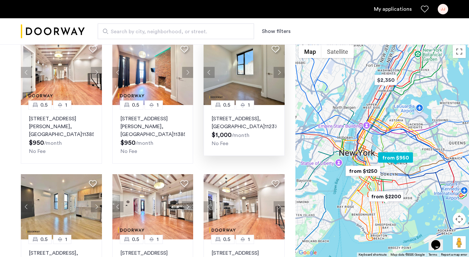
click at [278, 72] on button "Next apartment" at bounding box center [279, 72] width 11 height 11
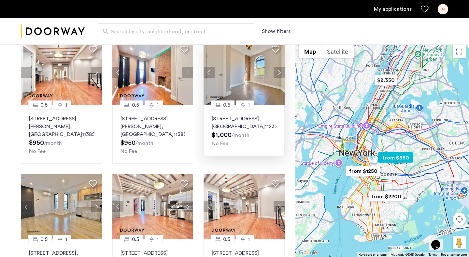
click at [278, 72] on button "Next apartment" at bounding box center [279, 72] width 11 height 11
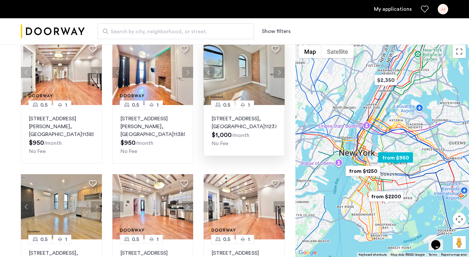
click at [278, 72] on button "Next apartment" at bounding box center [279, 72] width 11 height 11
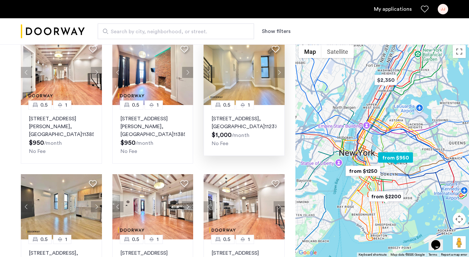
click at [278, 72] on button "Next apartment" at bounding box center [279, 72] width 11 height 11
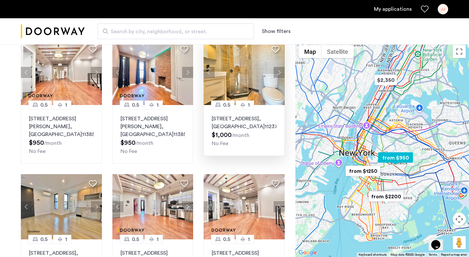
click at [278, 72] on button "Next apartment" at bounding box center [279, 72] width 11 height 11
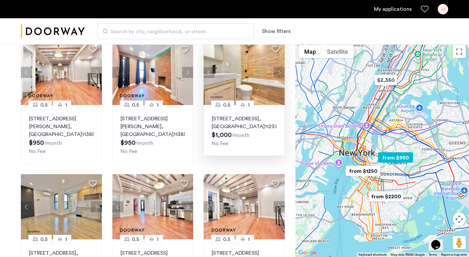
click at [278, 72] on button "Next apartment" at bounding box center [279, 72] width 11 height 11
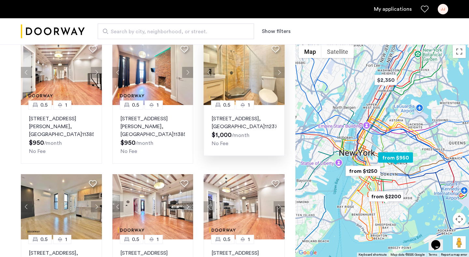
click at [278, 72] on button "Next apartment" at bounding box center [279, 72] width 11 height 11
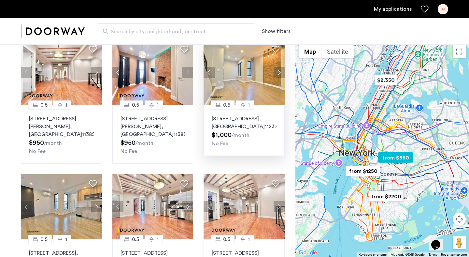
click at [278, 73] on button "Next apartment" at bounding box center [279, 72] width 11 height 11
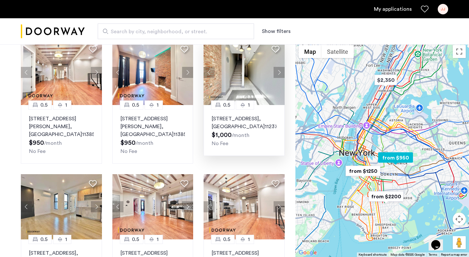
click at [278, 73] on button "Next apartment" at bounding box center [279, 72] width 11 height 11
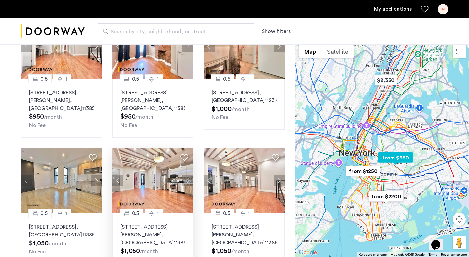
scroll to position [0, 0]
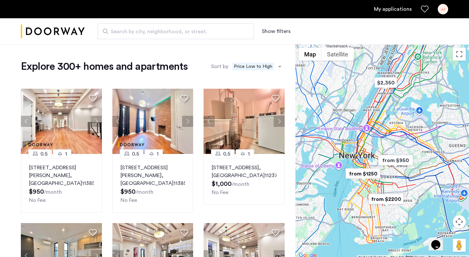
click at [172, 65] on h1 "Explore 300+ homes and apartments" at bounding box center [104, 66] width 167 height 13
click at [277, 30] on button "Show filters" at bounding box center [276, 31] width 29 height 8
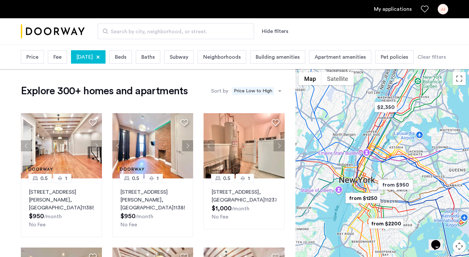
click at [126, 57] on span "Beds" at bounding box center [120, 57] width 11 height 8
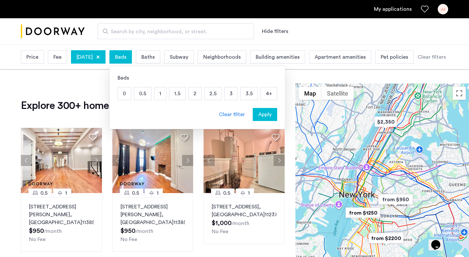
click at [185, 93] on p "1.5" at bounding box center [177, 93] width 16 height 12
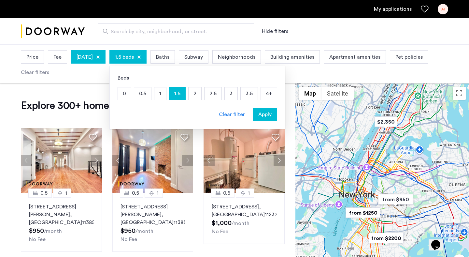
click at [201, 92] on p "2" at bounding box center [195, 93] width 13 height 12
click at [166, 94] on p "1" at bounding box center [160, 93] width 12 height 12
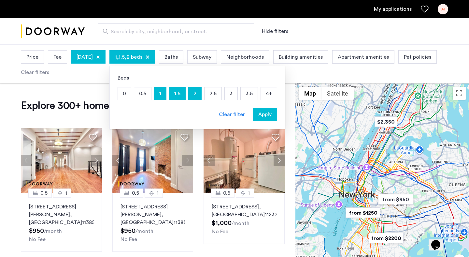
click at [272, 115] on span "Apply" at bounding box center [264, 114] width 13 height 8
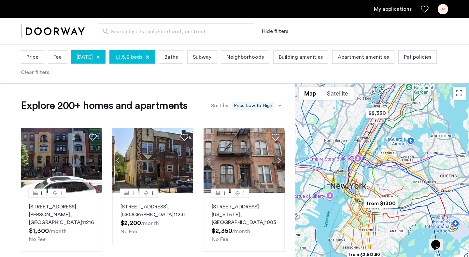
click at [323, 59] on span "Building amenities" at bounding box center [301, 57] width 44 height 8
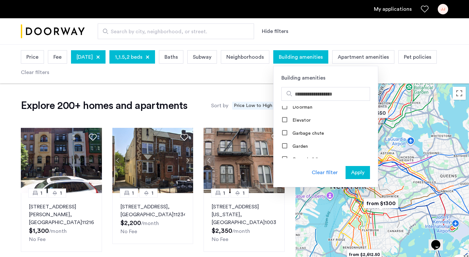
scroll to position [97, 0]
click at [364, 174] on span "Apply" at bounding box center [357, 172] width 13 height 8
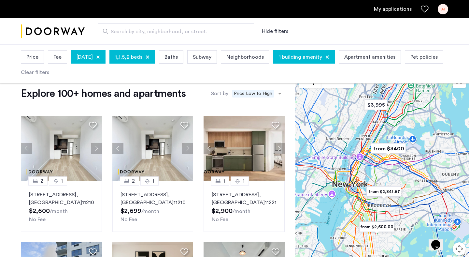
scroll to position [13, 0]
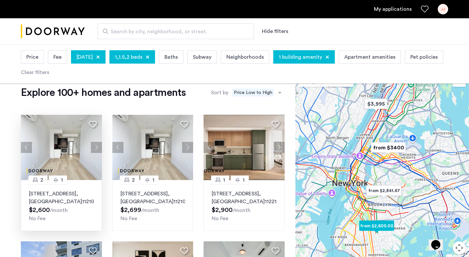
click at [95, 148] on button "Next apartment" at bounding box center [96, 147] width 11 height 11
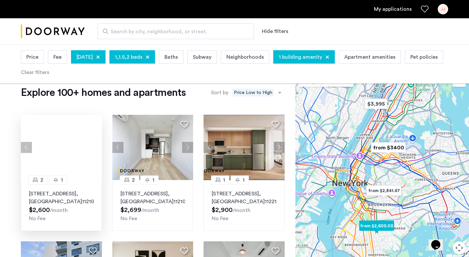
click at [95, 148] on div at bounding box center [61, 147] width 81 height 65
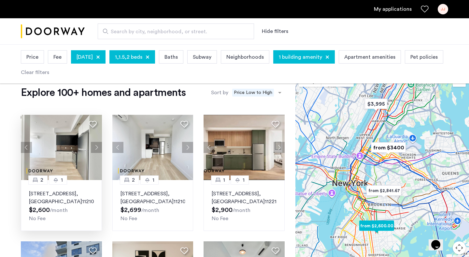
click at [95, 148] on button "Next apartment" at bounding box center [96, 147] width 11 height 11
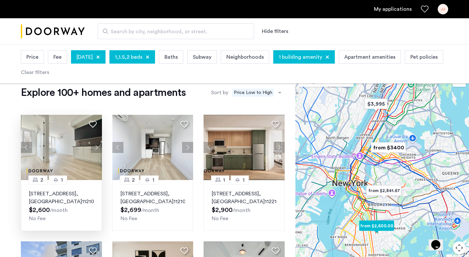
click at [95, 148] on button "Next apartment" at bounding box center [96, 147] width 11 height 11
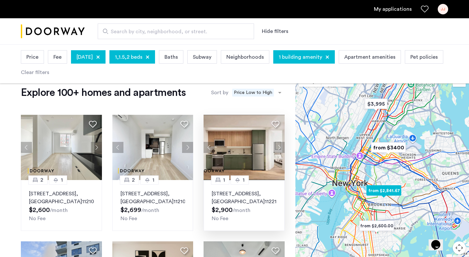
scroll to position [15, 0]
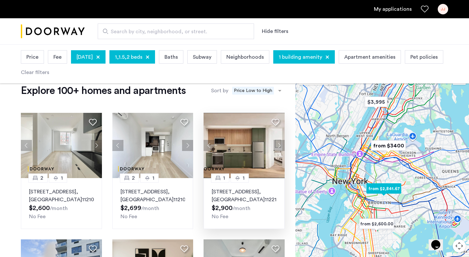
click at [278, 145] on button "Next apartment" at bounding box center [279, 145] width 11 height 11
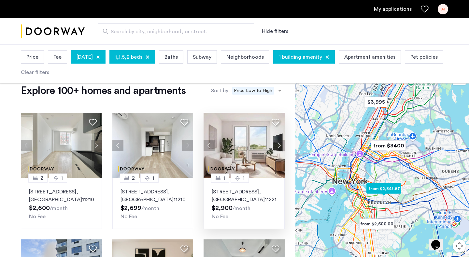
click at [278, 145] on button "Next apartment" at bounding box center [279, 145] width 11 height 11
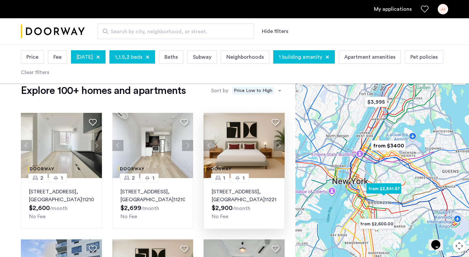
click at [278, 145] on button "Next apartment" at bounding box center [279, 145] width 11 height 11
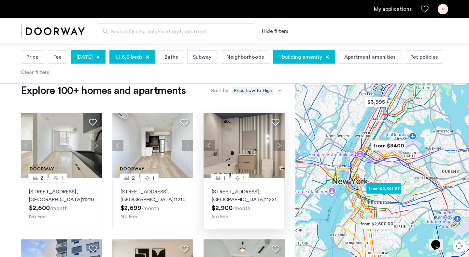
click at [278, 145] on button "Next apartment" at bounding box center [279, 145] width 11 height 11
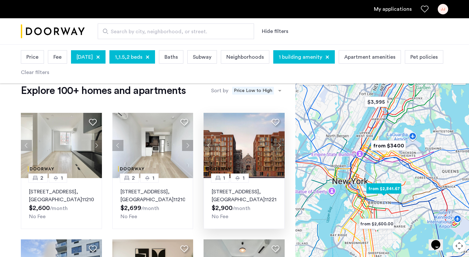
click at [278, 145] on button "Next apartment" at bounding box center [279, 145] width 11 height 11
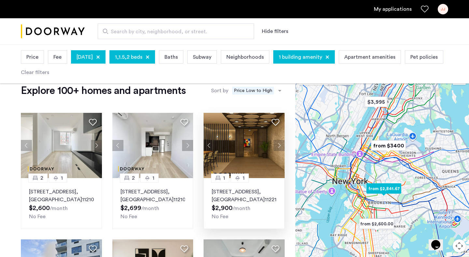
click at [278, 145] on button "Next apartment" at bounding box center [279, 145] width 11 height 11
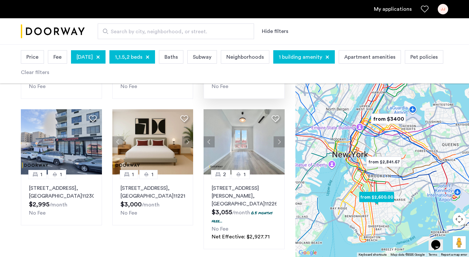
scroll to position [145, 0]
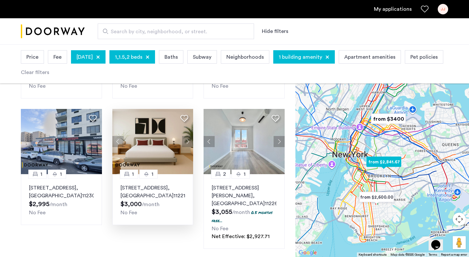
click at [186, 142] on button "Next apartment" at bounding box center [187, 141] width 11 height 11
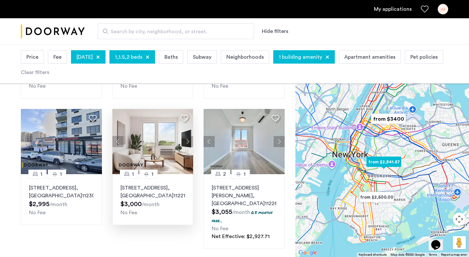
click at [186, 142] on button "Next apartment" at bounding box center [187, 141] width 11 height 11
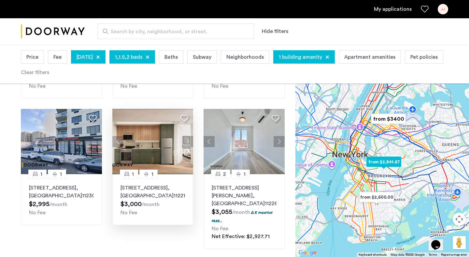
click at [186, 142] on button "Next apartment" at bounding box center [187, 141] width 11 height 11
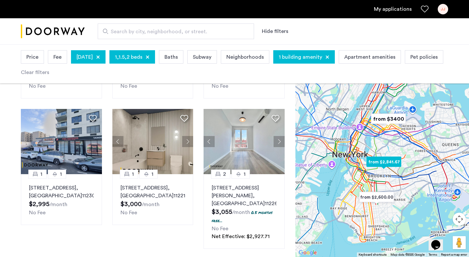
click at [186, 142] on button "Next apartment" at bounding box center [187, 141] width 11 height 11
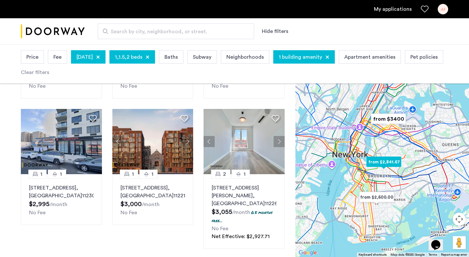
click at [186, 142] on button "Next apartment" at bounding box center [187, 141] width 11 height 11
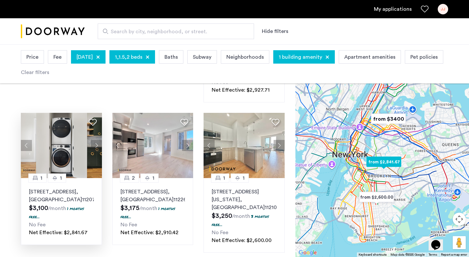
scroll to position [289, 0]
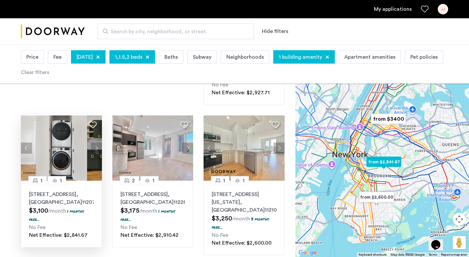
click at [96, 142] on button "Next apartment" at bounding box center [96, 147] width 11 height 11
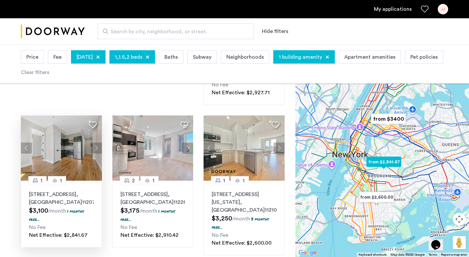
click at [96, 142] on button "Next apartment" at bounding box center [96, 147] width 11 height 11
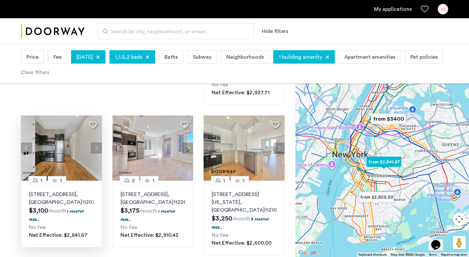
click at [96, 142] on button "Next apartment" at bounding box center [96, 147] width 11 height 11
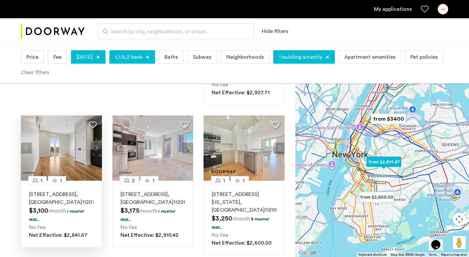
click at [96, 142] on button "Next apartment" at bounding box center [96, 147] width 11 height 11
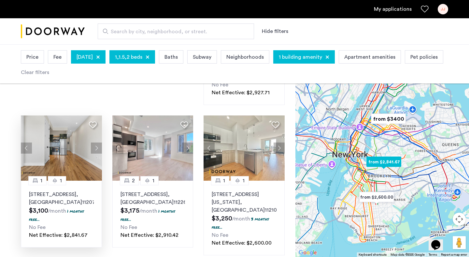
click at [96, 142] on button "Next apartment" at bounding box center [96, 147] width 11 height 11
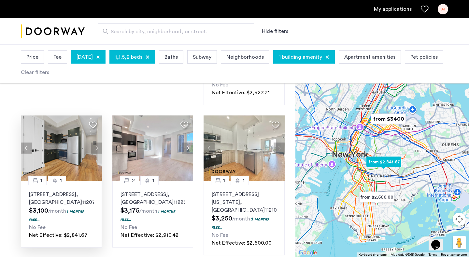
click at [50, 142] on img at bounding box center [61, 147] width 81 height 65
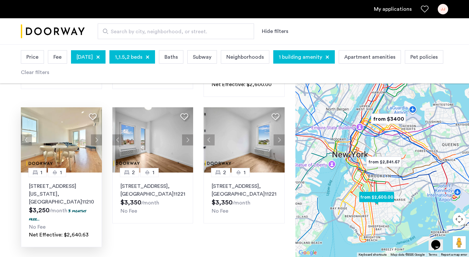
scroll to position [451, 0]
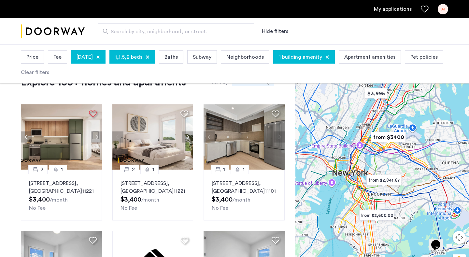
scroll to position [24, 0]
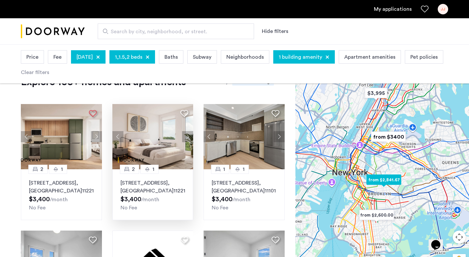
click at [183, 114] on icon at bounding box center [184, 113] width 8 height 8
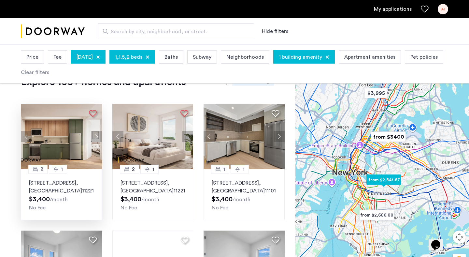
click at [92, 112] on icon at bounding box center [93, 113] width 8 height 8
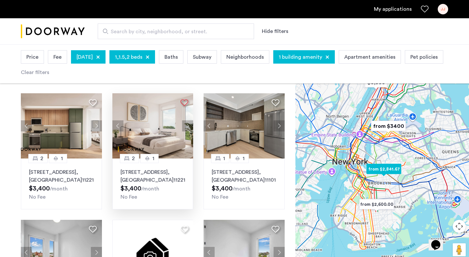
scroll to position [35, 0]
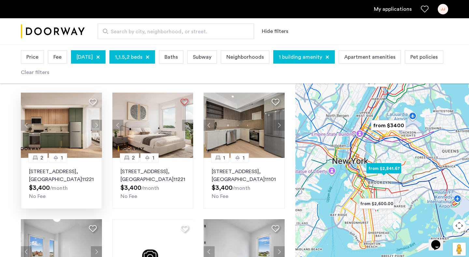
click at [95, 101] on icon at bounding box center [93, 102] width 8 height 8
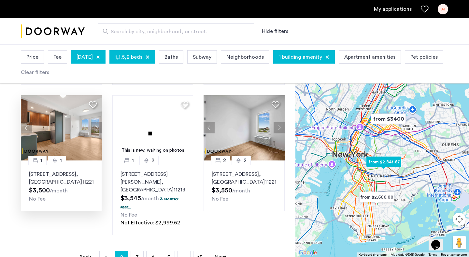
scroll to position [437, 0]
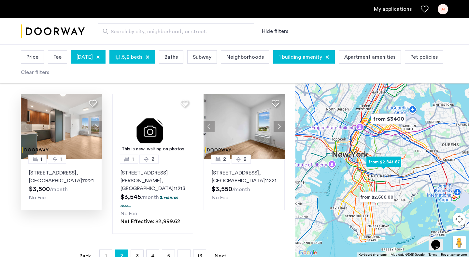
click at [62, 126] on img at bounding box center [61, 126] width 81 height 65
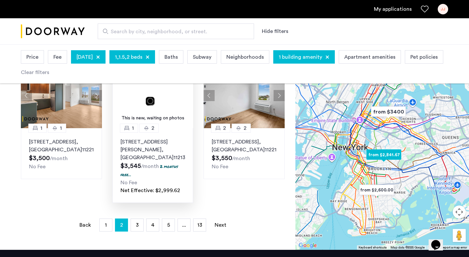
scroll to position [495, 0]
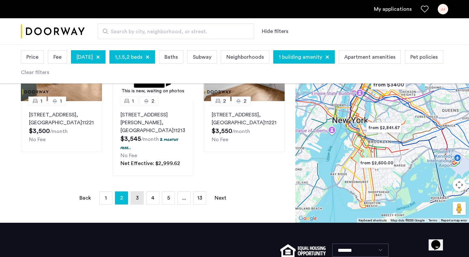
click at [139, 192] on link "page 3" at bounding box center [137, 198] width 12 height 12
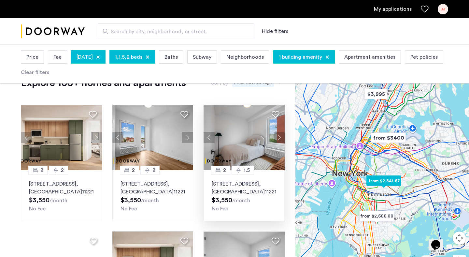
scroll to position [22, 0]
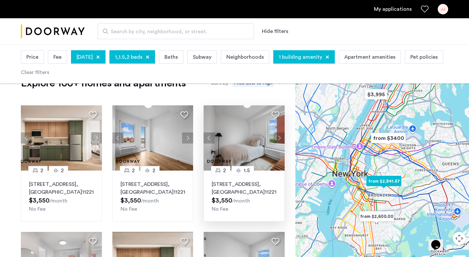
click at [280, 136] on button "Next apartment" at bounding box center [279, 137] width 11 height 11
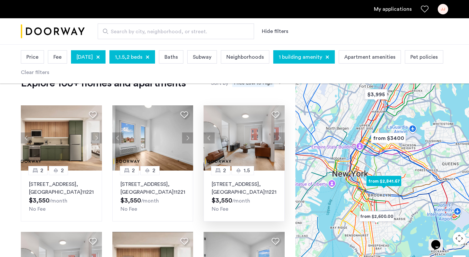
click at [280, 136] on button "Next apartment" at bounding box center [279, 137] width 11 height 11
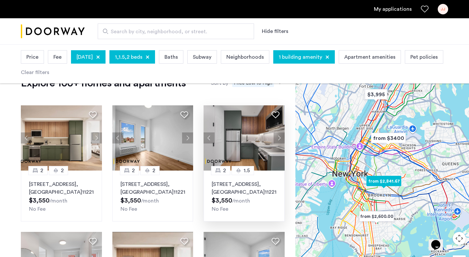
click at [280, 136] on button "Next apartment" at bounding box center [279, 137] width 11 height 11
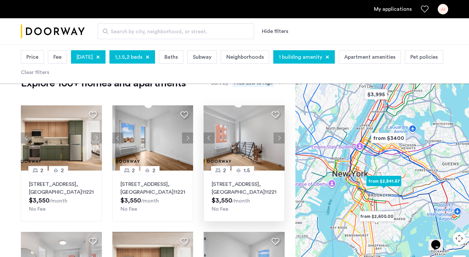
click at [280, 136] on button "Next apartment" at bounding box center [279, 137] width 11 height 11
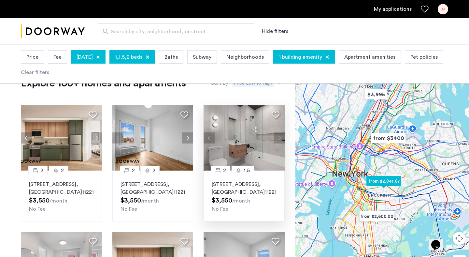
click at [280, 136] on button "Next apartment" at bounding box center [279, 137] width 11 height 11
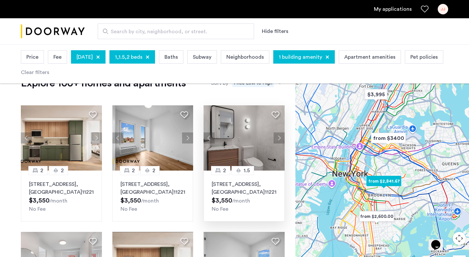
click at [280, 136] on button "Next apartment" at bounding box center [279, 137] width 11 height 11
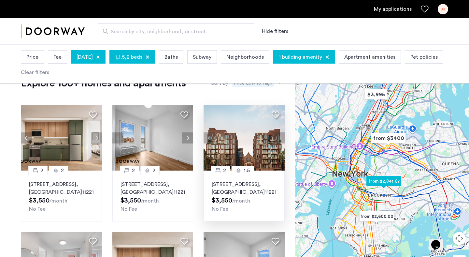
click at [280, 136] on button "Next apartment" at bounding box center [279, 137] width 11 height 11
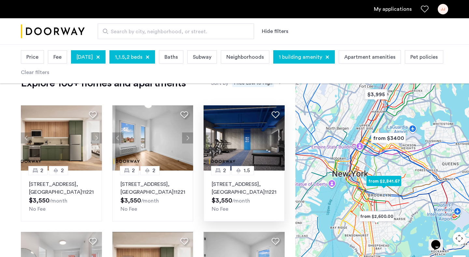
click at [280, 136] on button "Next apartment" at bounding box center [279, 137] width 11 height 11
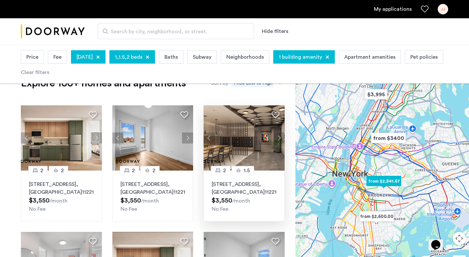
click at [280, 136] on button "Next apartment" at bounding box center [279, 137] width 11 height 11
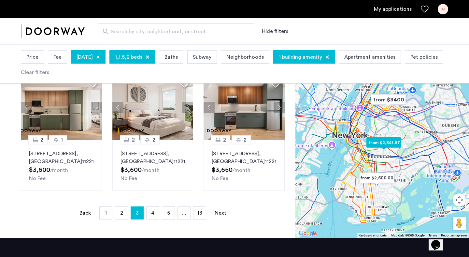
scroll to position [433, 0]
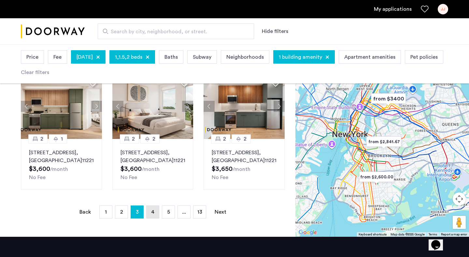
click at [152, 210] on span "4" at bounding box center [152, 211] width 3 height 5
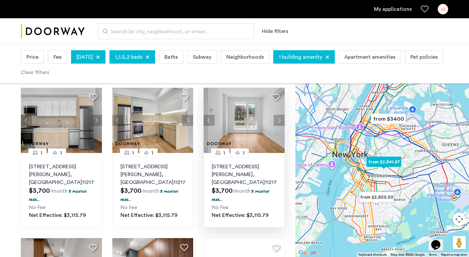
scroll to position [167, 0]
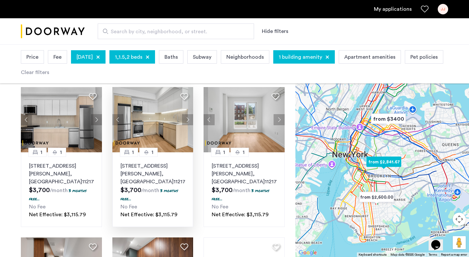
click at [188, 120] on button "Next apartment" at bounding box center [187, 119] width 11 height 11
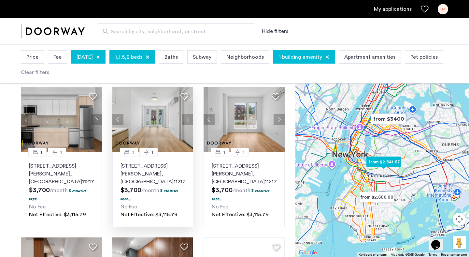
click at [188, 120] on button "Next apartment" at bounding box center [187, 119] width 11 height 11
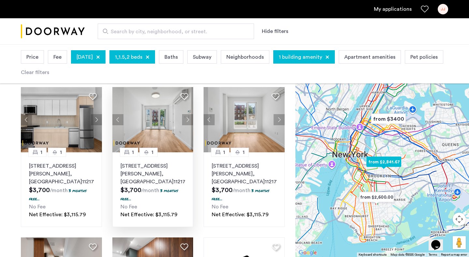
click at [188, 120] on button "Next apartment" at bounding box center [187, 119] width 11 height 11
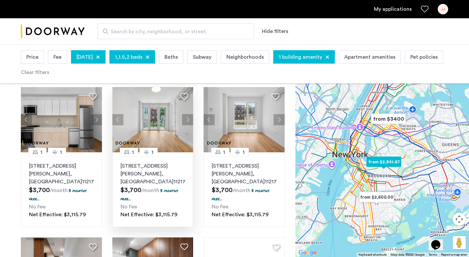
click at [188, 120] on button "Next apartment" at bounding box center [187, 119] width 11 height 11
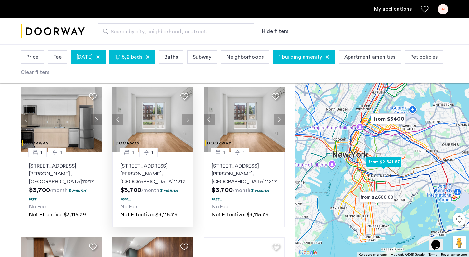
click at [188, 120] on button "Next apartment" at bounding box center [187, 119] width 11 height 11
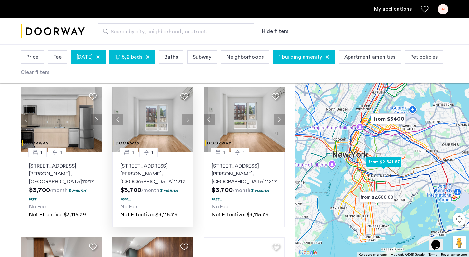
click at [188, 120] on button "Next apartment" at bounding box center [187, 119] width 11 height 11
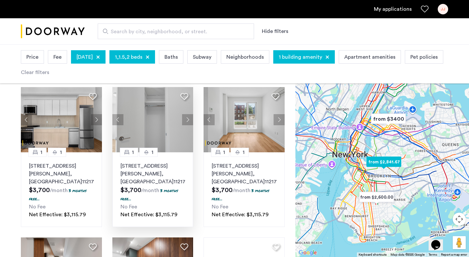
click at [188, 120] on button "Next apartment" at bounding box center [187, 119] width 11 height 11
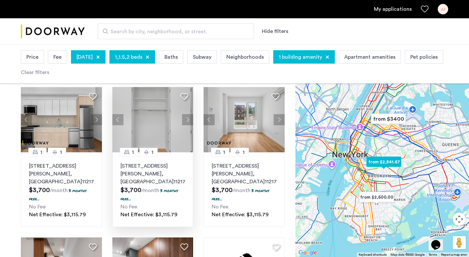
click at [188, 120] on button "Next apartment" at bounding box center [187, 119] width 11 height 11
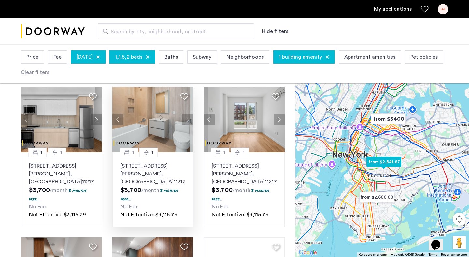
click at [188, 120] on button "Next apartment" at bounding box center [187, 119] width 11 height 11
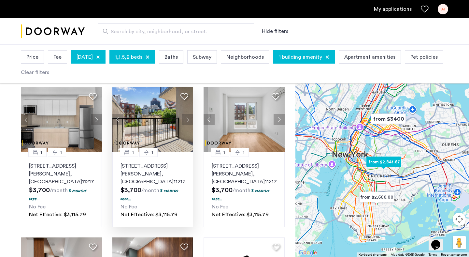
click at [188, 120] on button "Next apartment" at bounding box center [187, 119] width 11 height 11
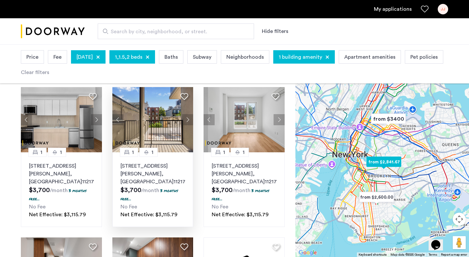
click at [188, 120] on button "Next apartment" at bounding box center [187, 119] width 11 height 11
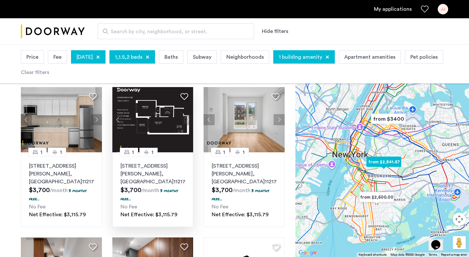
click at [188, 120] on button "Next apartment" at bounding box center [187, 119] width 11 height 11
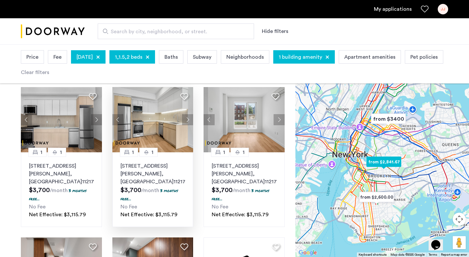
click at [188, 120] on button "Next apartment" at bounding box center [187, 119] width 11 height 11
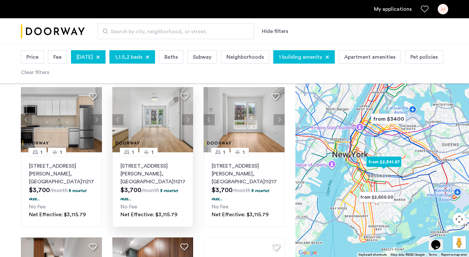
click at [188, 120] on button "Next apartment" at bounding box center [187, 119] width 11 height 11
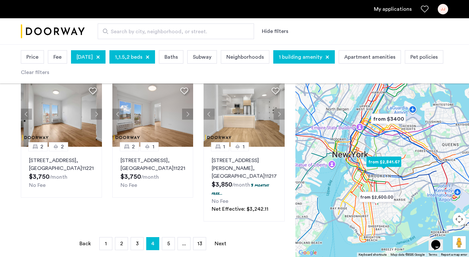
scroll to position [475, 0]
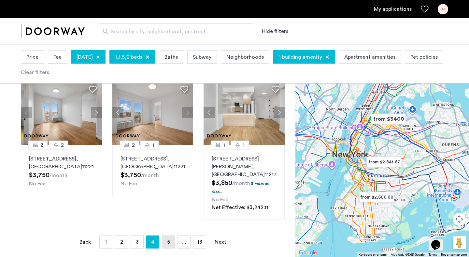
click at [169, 239] on span "5" at bounding box center [168, 241] width 3 height 5
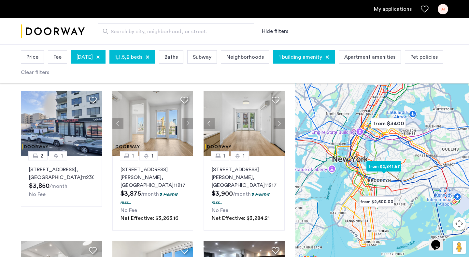
scroll to position [40, 0]
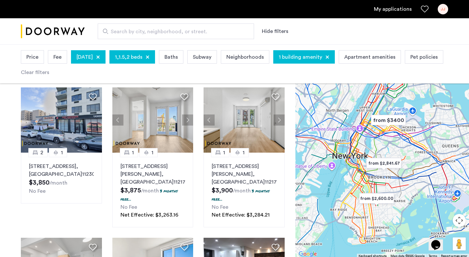
click at [103, 53] on div "November 1, 2025" at bounding box center [88, 56] width 35 height 13
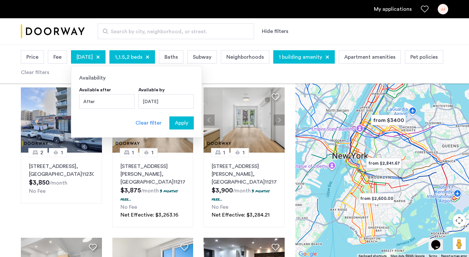
click at [156, 102] on div "November 1, 2025" at bounding box center [165, 101] width 55 height 14
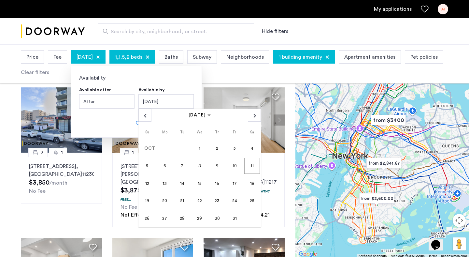
click at [235, 217] on span "31" at bounding box center [235, 218] width 16 height 16
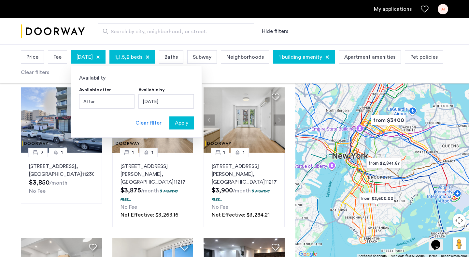
click at [184, 125] on span "Apply" at bounding box center [181, 123] width 13 height 8
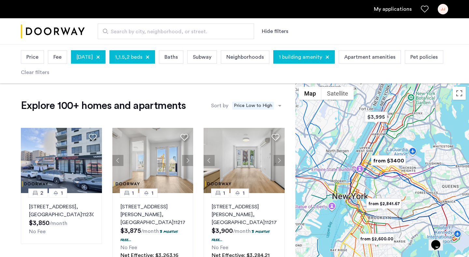
click at [261, 56] on span "Neighborhoods" at bounding box center [244, 57] width 37 height 8
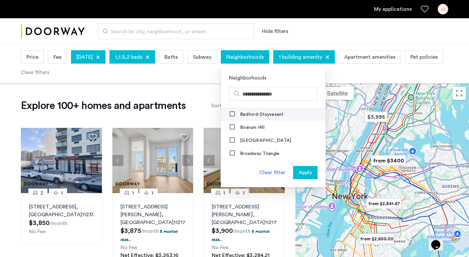
scroll to position [13, 0]
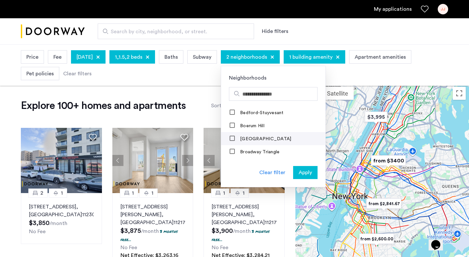
click at [254, 134] on mat-checkbox "Borough Park" at bounding box center [273, 138] width 104 height 13
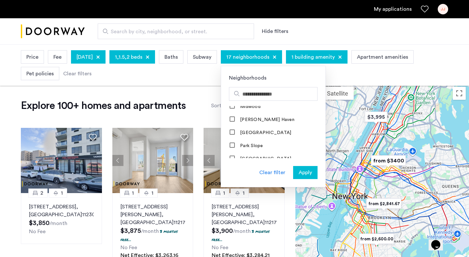
scroll to position [568, 0]
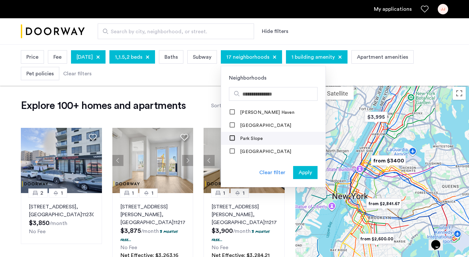
click at [235, 136] on div at bounding box center [232, 138] width 5 height 5
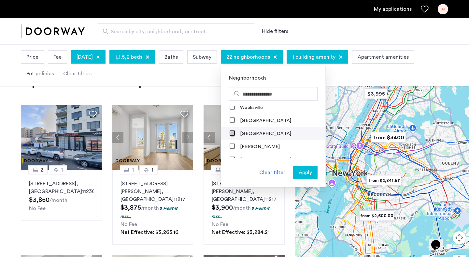
scroll to position [24, 0]
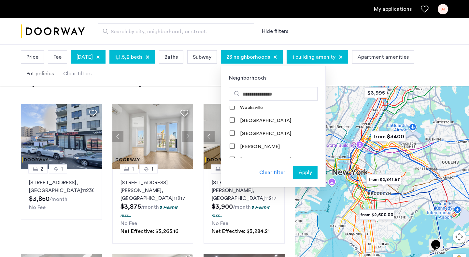
click at [312, 173] on span "Apply" at bounding box center [305, 172] width 13 height 8
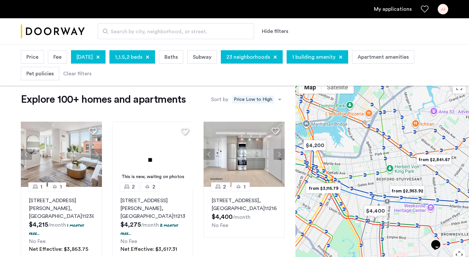
scroll to position [7, 0]
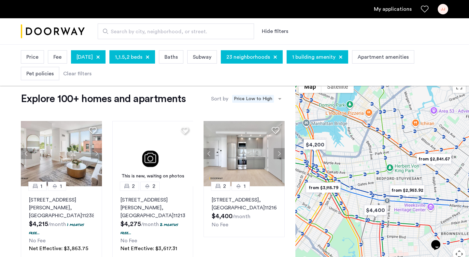
click at [49, 73] on span "Pet policies" at bounding box center [39, 74] width 27 height 8
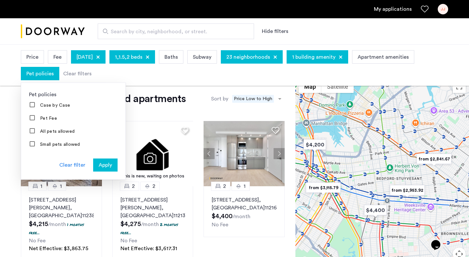
click at [112, 78] on div "Price Fee October 31, 2025 1,1.5,2 beds Baths Subway 23 neighborhoods 1 buildin…" at bounding box center [234, 65] width 427 height 33
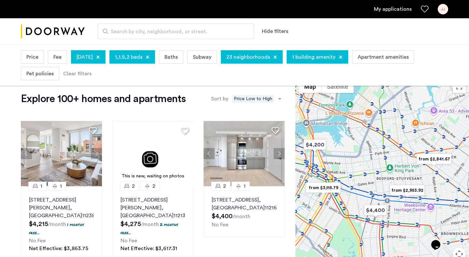
scroll to position [0, 0]
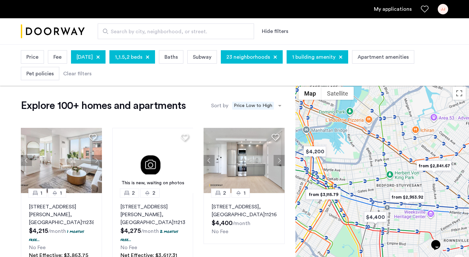
click at [178, 61] on span "Baths" at bounding box center [170, 57] width 13 height 8
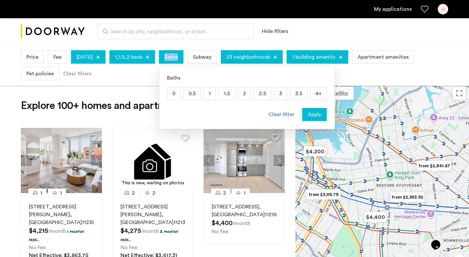
click at [178, 61] on span "Baths" at bounding box center [170, 57] width 13 height 8
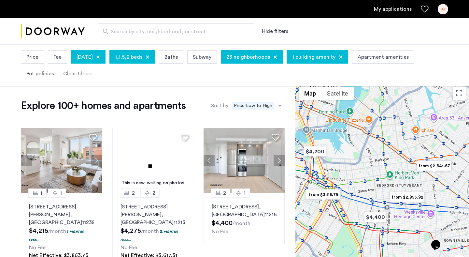
click at [246, 100] on div "Recommended × Price Low to High" at bounding box center [253, 105] width 47 height 11
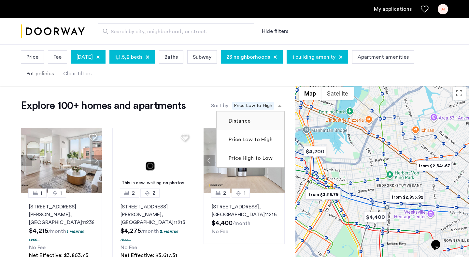
click at [239, 120] on label "Distance" at bounding box center [238, 121] width 23 height 8
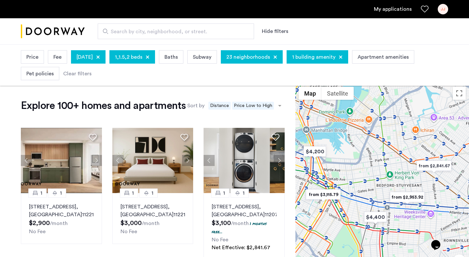
click at [433, 163] on img "from $2,841.67" at bounding box center [434, 165] width 40 height 15
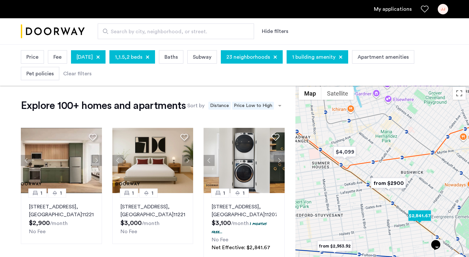
click at [417, 217] on img "$2,841.67" at bounding box center [420, 215] width 28 height 15
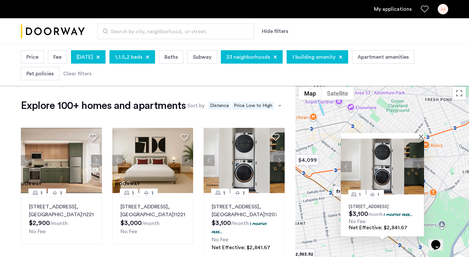
click at [419, 161] on button "Next apartment" at bounding box center [418, 166] width 11 height 11
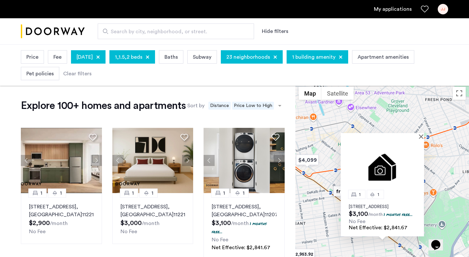
click at [419, 160] on img at bounding box center [382, 166] width 83 height 56
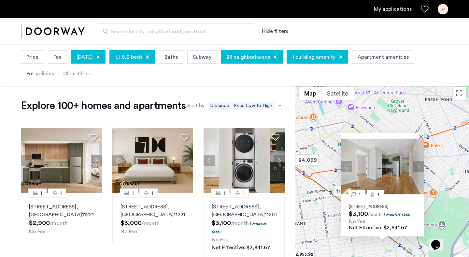
click at [419, 161] on button "Next apartment" at bounding box center [418, 166] width 11 height 11
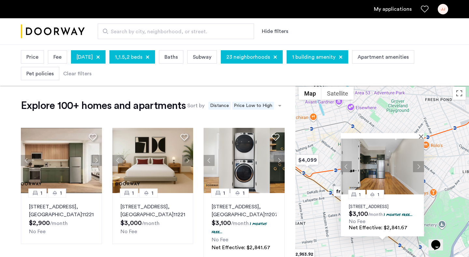
click at [419, 161] on button "Next apartment" at bounding box center [418, 166] width 11 height 11
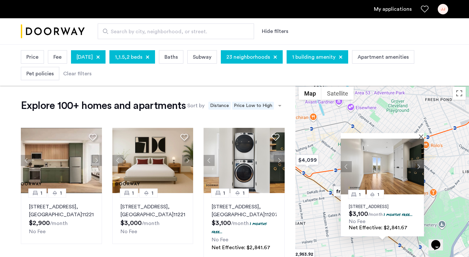
click at [419, 161] on button "Next apartment" at bounding box center [418, 166] width 11 height 11
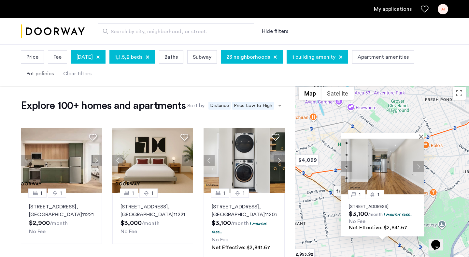
click at [419, 161] on button "Next apartment" at bounding box center [418, 166] width 11 height 11
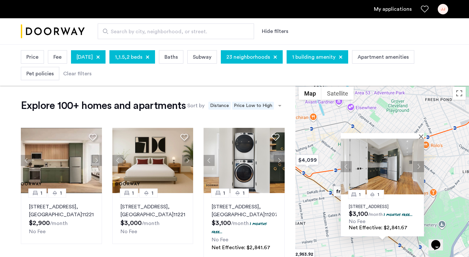
click at [419, 161] on button "Next apartment" at bounding box center [418, 166] width 11 height 11
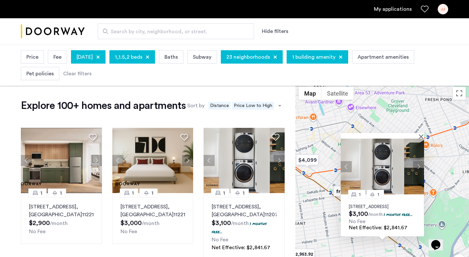
click at [313, 191] on div "1 1 1591 Broadway, Unit 8, Brooklyn, NY 11207 $3,100 /month 1 months free... No…" at bounding box center [382, 190] width 174 height 215
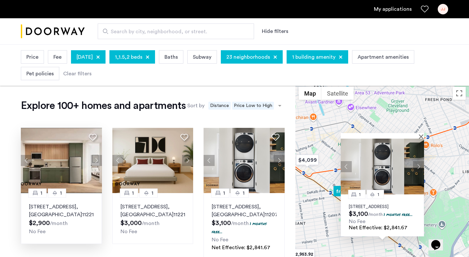
click at [97, 161] on button "Next apartment" at bounding box center [96, 160] width 11 height 11
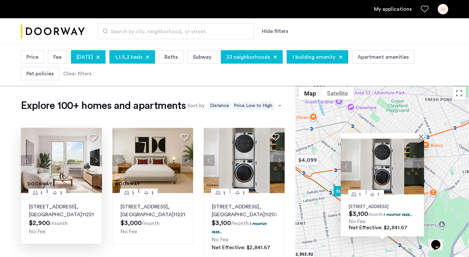
click at [97, 161] on button "Next apartment" at bounding box center [96, 160] width 11 height 11
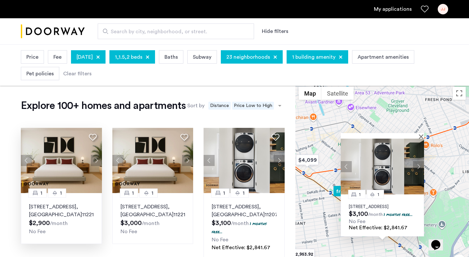
click at [97, 161] on button "Next apartment" at bounding box center [96, 160] width 11 height 11
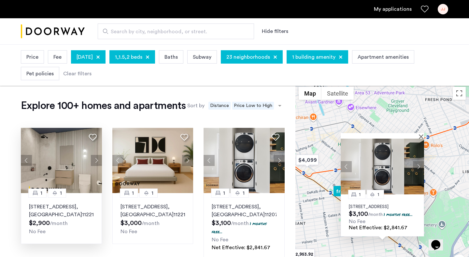
click at [97, 161] on button "Next apartment" at bounding box center [96, 160] width 11 height 11
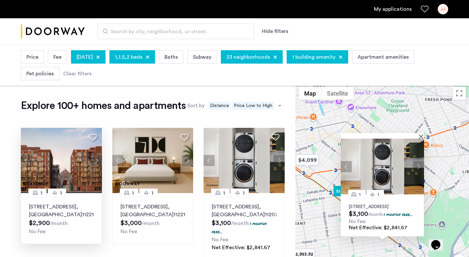
click at [97, 161] on button "Next apartment" at bounding box center [96, 160] width 11 height 11
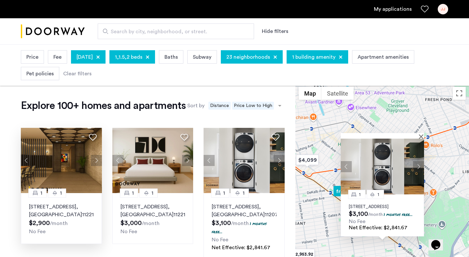
click at [97, 161] on button "Next apartment" at bounding box center [96, 160] width 11 height 11
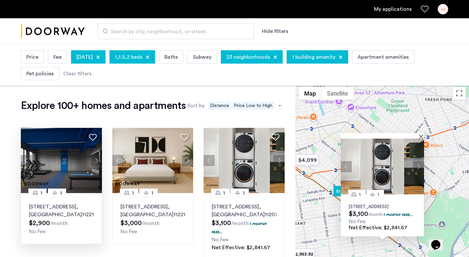
click at [96, 162] on button "Next apartment" at bounding box center [96, 160] width 11 height 11
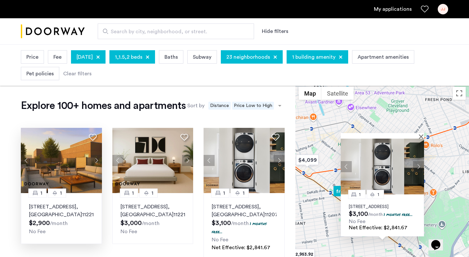
click at [59, 208] on p "962 Bushwick Avenue, Unit 5C, Brooklyn , NY 11221" at bounding box center [61, 211] width 65 height 16
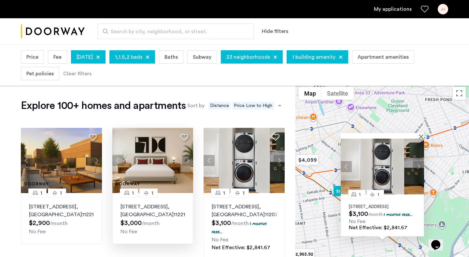
click at [140, 213] on p "962 Bushwick Avenue, Unit 6C, Brooklyn , NY 11221" at bounding box center [153, 211] width 65 height 16
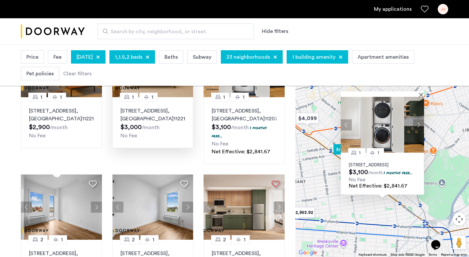
scroll to position [161, 0]
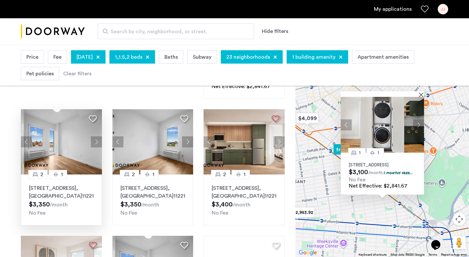
click at [62, 192] on p "962 Bushwick Avenue, Unit 3A, Brooklyn , NY 11221" at bounding box center [61, 192] width 65 height 16
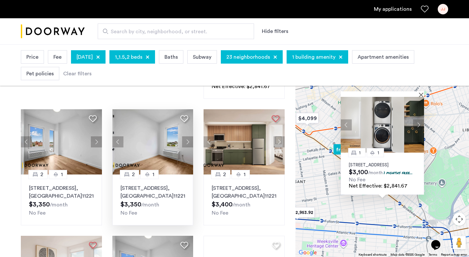
click at [145, 190] on p "962 Bushwick Avenue, Unit 4A, Brooklyn , NY 11221" at bounding box center [153, 192] width 65 height 16
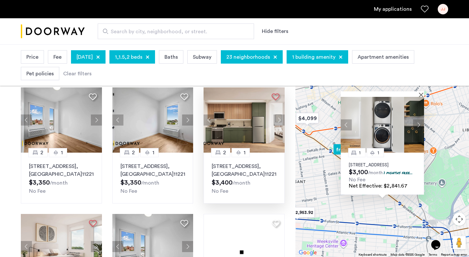
click at [243, 170] on p "962 Bushwick Avenue, Unit 6A, Brooklyn , NY 11221" at bounding box center [244, 170] width 65 height 16
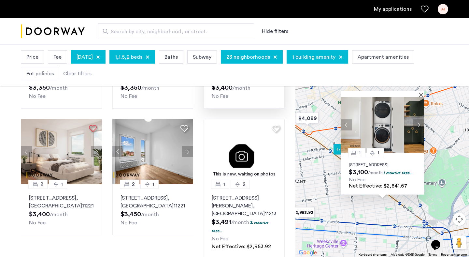
scroll to position [278, 0]
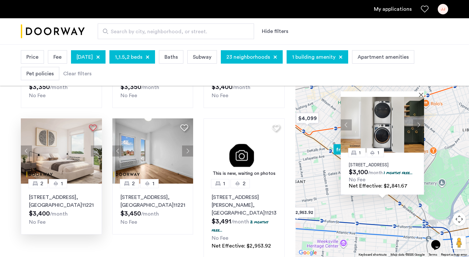
click at [55, 201] on p "962 Bushwick Avenue, Unit 5A, Brooklyn , NY 11221" at bounding box center [61, 201] width 65 height 16
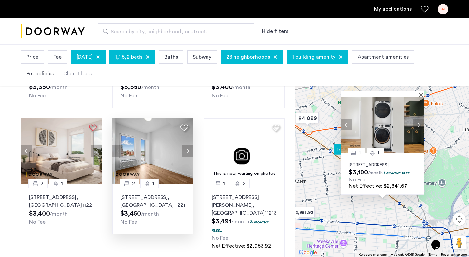
click at [149, 201] on p "962 Bushwick Avenue, Unit 7D, Brooklyn , NY 11221" at bounding box center [153, 201] width 65 height 16
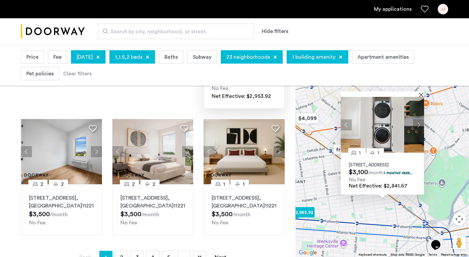
scroll to position [428, 0]
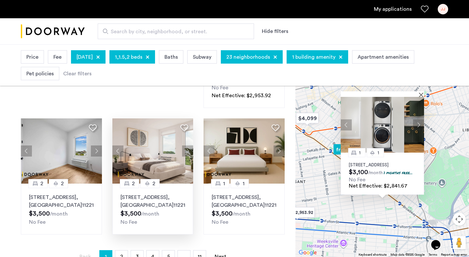
click at [135, 194] on p "962 Bushwick Avenue, Unit 4D, Brooklyn , NY 11221" at bounding box center [153, 201] width 65 height 16
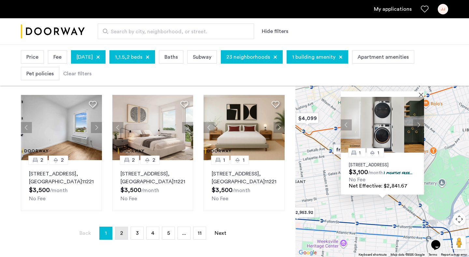
scroll to position [476, 0]
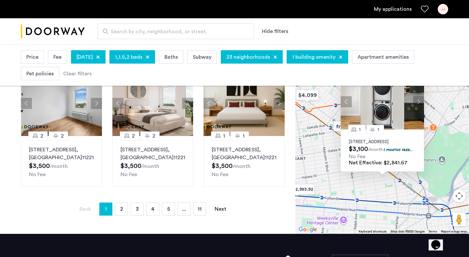
click at [212, 73] on div "Price Fee October 31, 2025 1,1.5,2 beds Baths Subway 23 neighborhoods 1 buildin…" at bounding box center [234, 65] width 427 height 33
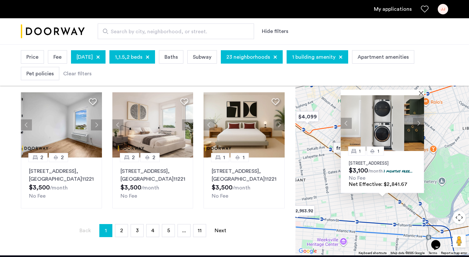
scroll to position [452, 0]
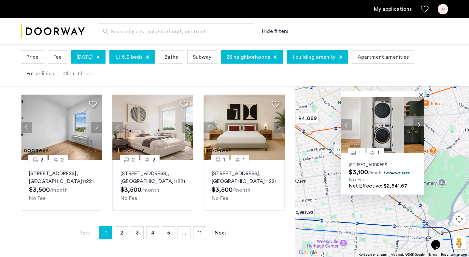
click at [407, 55] on span "Apartment amenities" at bounding box center [383, 57] width 51 height 8
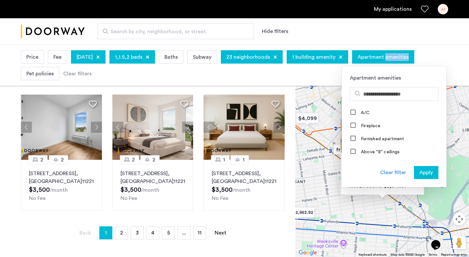
click at [407, 55] on span "Apartment amenities" at bounding box center [383, 57] width 51 height 8
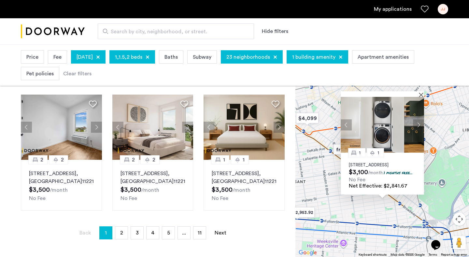
click at [335, 57] on span "1 building amenity" at bounding box center [313, 57] width 43 height 8
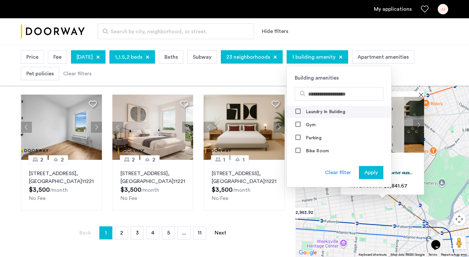
scroll to position [0, 0]
click at [301, 127] on div at bounding box center [298, 123] width 5 height 5
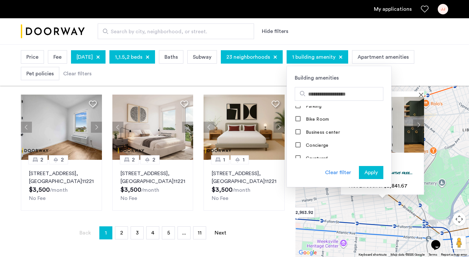
scroll to position [0, 0]
click at [378, 175] on span "Apply" at bounding box center [370, 172] width 13 height 8
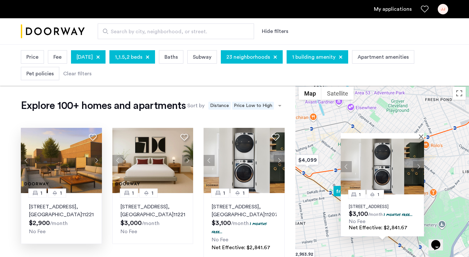
click at [95, 162] on button "Next apartment" at bounding box center [96, 160] width 11 height 11
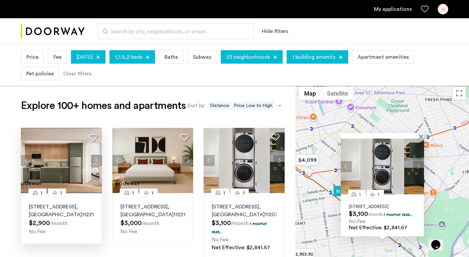
click at [95, 162] on button "Next apartment" at bounding box center [96, 160] width 11 height 11
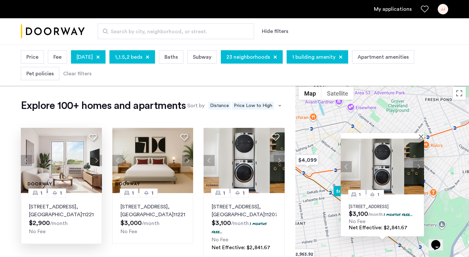
click at [95, 162] on button "Next apartment" at bounding box center [96, 160] width 11 height 11
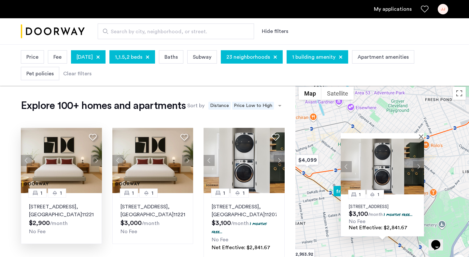
click at [95, 162] on button "Next apartment" at bounding box center [96, 160] width 11 height 11
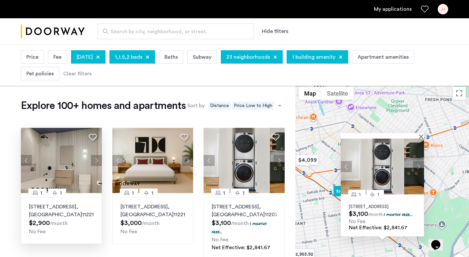
click at [95, 162] on button "Next apartment" at bounding box center [96, 160] width 11 height 11
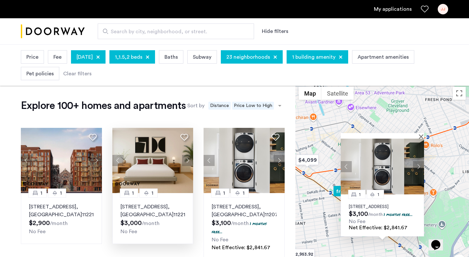
click at [187, 156] on button "Next apartment" at bounding box center [187, 160] width 11 height 11
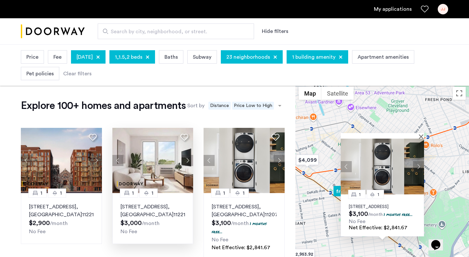
click at [187, 159] on button "Next apartment" at bounding box center [187, 160] width 11 height 11
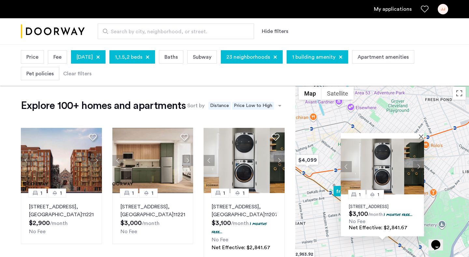
click at [187, 159] on button "Next apartment" at bounding box center [187, 160] width 11 height 11
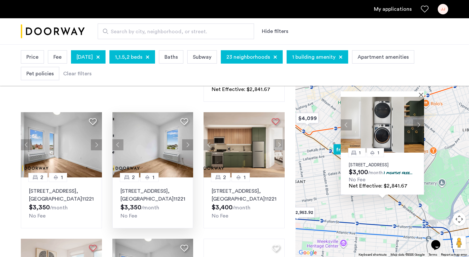
scroll to position [160, 0]
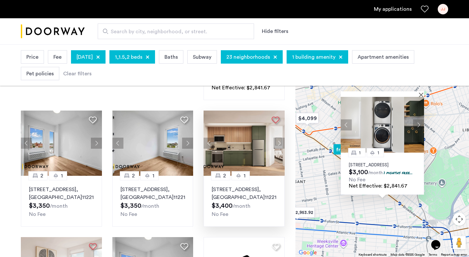
click at [278, 144] on button "Next apartment" at bounding box center [279, 142] width 11 height 11
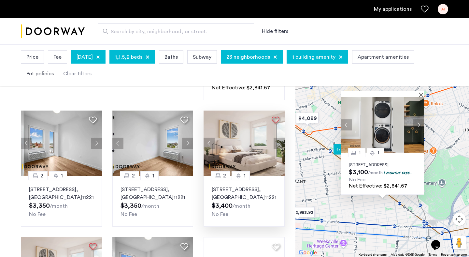
click at [278, 144] on button "Next apartment" at bounding box center [279, 142] width 11 height 11
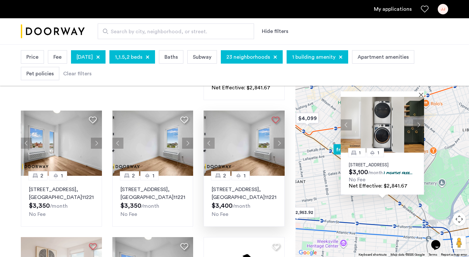
click at [278, 144] on button "Next apartment" at bounding box center [279, 142] width 11 height 11
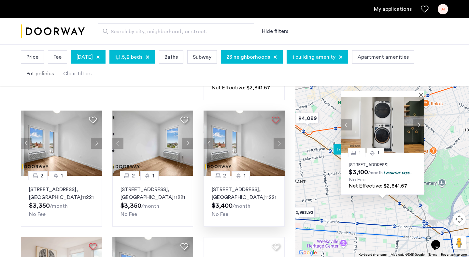
click at [278, 144] on button "Next apartment" at bounding box center [279, 142] width 11 height 11
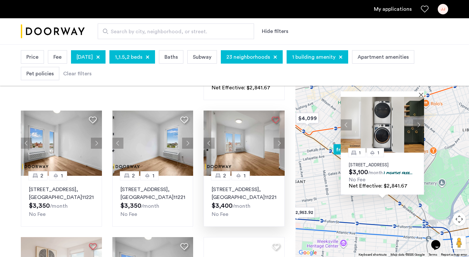
click at [278, 144] on button "Next apartment" at bounding box center [279, 142] width 11 height 11
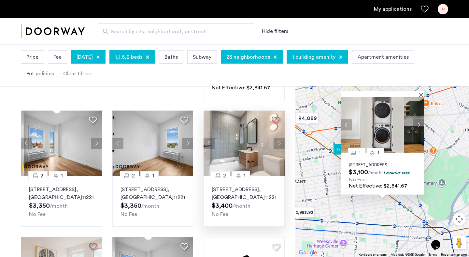
click at [278, 144] on button "Next apartment" at bounding box center [279, 142] width 11 height 11
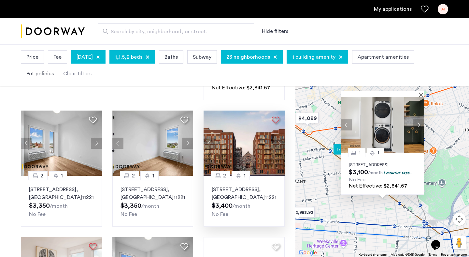
click at [278, 144] on button "Next apartment" at bounding box center [279, 142] width 11 height 11
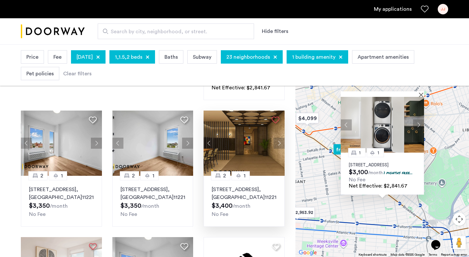
click at [278, 144] on button "Next apartment" at bounding box center [279, 142] width 11 height 11
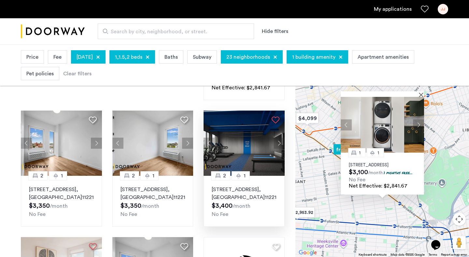
click at [278, 144] on button "Next apartment" at bounding box center [279, 142] width 11 height 11
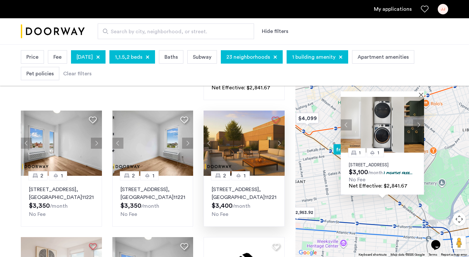
click at [278, 144] on button "Next apartment" at bounding box center [279, 142] width 11 height 11
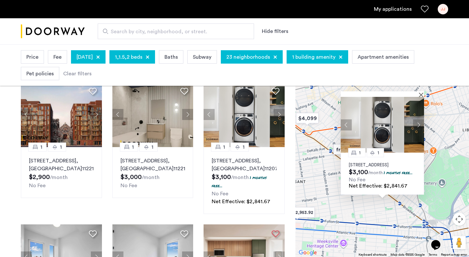
scroll to position [46, 0]
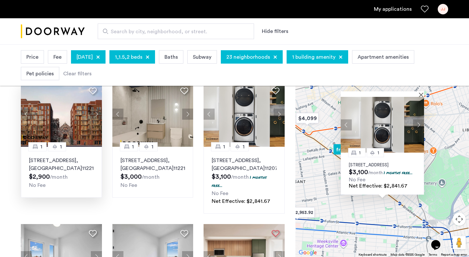
click at [61, 110] on img at bounding box center [61, 113] width 81 height 65
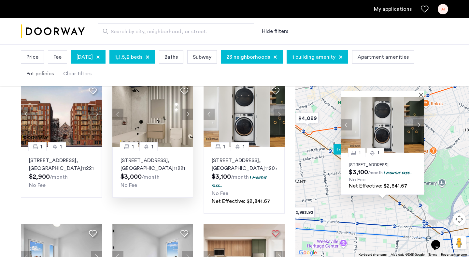
click at [158, 121] on img at bounding box center [152, 113] width 81 height 65
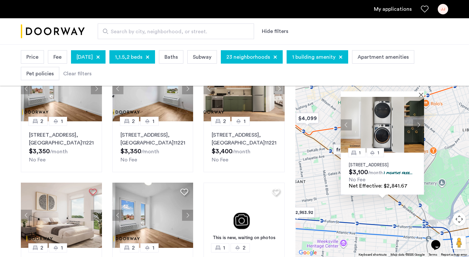
scroll to position [217, 0]
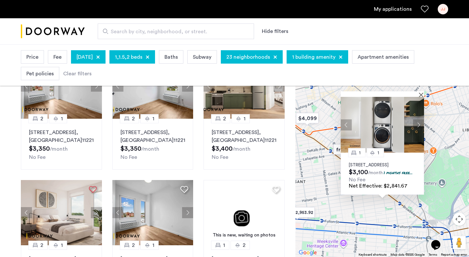
click at [387, 10] on link "My applications" at bounding box center [393, 9] width 38 height 8
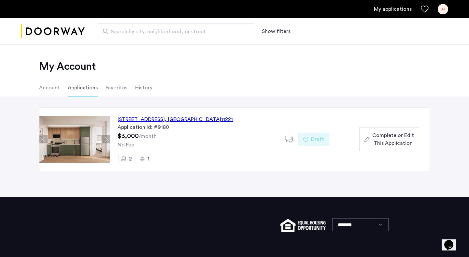
click at [381, 137] on span "Complete or Edit This Application" at bounding box center [393, 139] width 42 height 16
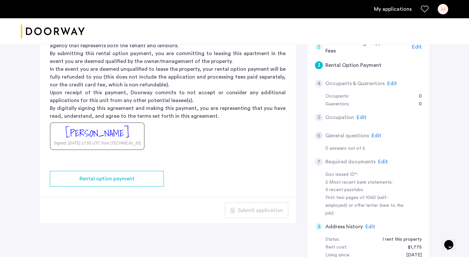
scroll to position [113, 0]
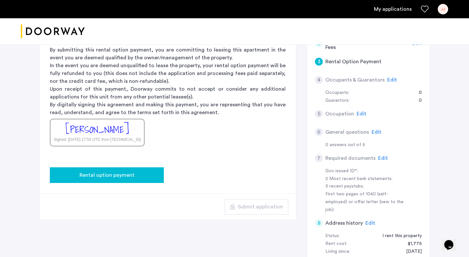
click at [118, 174] on span "Rental option payment" at bounding box center [106, 175] width 55 height 8
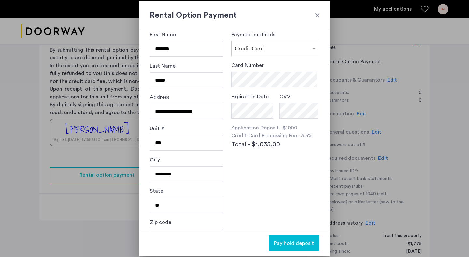
scroll to position [12, 0]
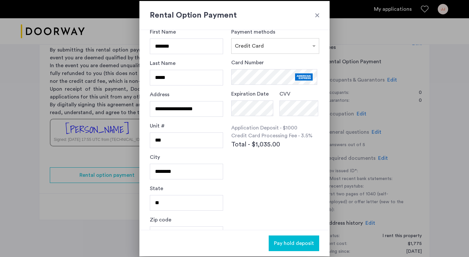
click at [287, 242] on span "Pay hold deposit" at bounding box center [294, 243] width 40 height 8
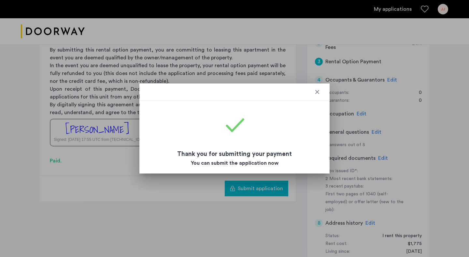
click at [317, 93] on div at bounding box center [317, 92] width 7 height 7
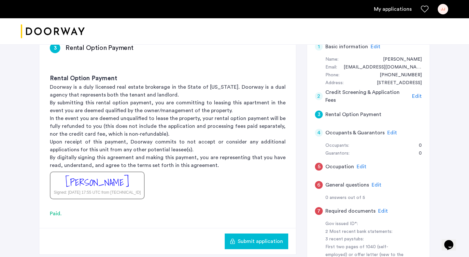
scroll to position [61, 0]
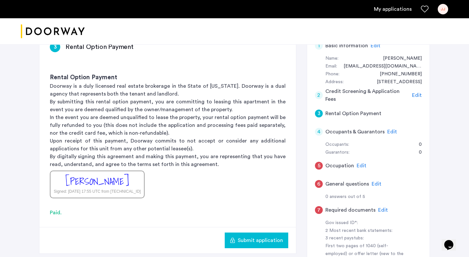
click at [361, 166] on span "Edit" at bounding box center [362, 165] width 10 height 5
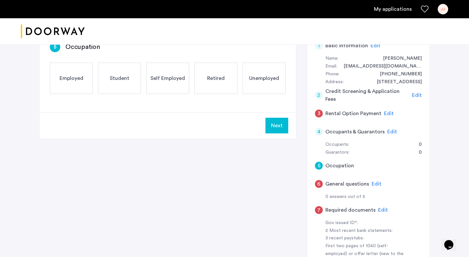
click at [166, 78] on span "Self Employed" at bounding box center [167, 78] width 35 height 8
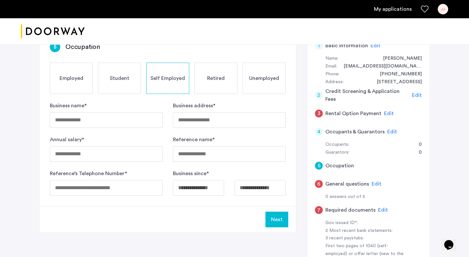
click at [83, 74] on div "Employed" at bounding box center [71, 78] width 43 height 31
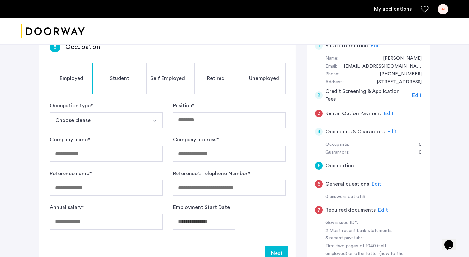
click at [102, 116] on button "Choose please" at bounding box center [98, 120] width 97 height 16
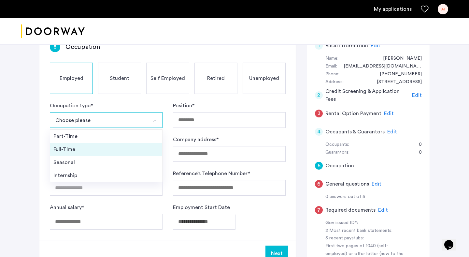
click at [92, 147] on div "Full-Time" at bounding box center [106, 149] width 106 height 8
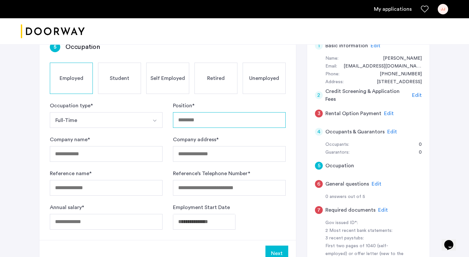
click at [190, 122] on input "Position *" at bounding box center [229, 120] width 113 height 16
type input "**********"
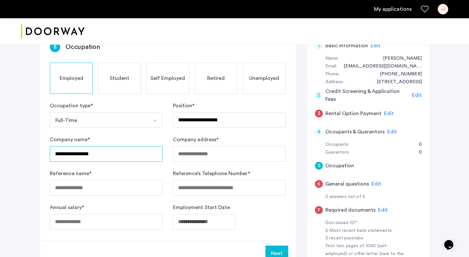
type input "**********"
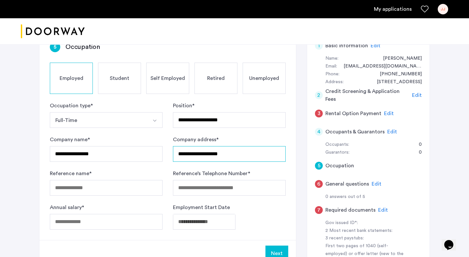
type input "**********"
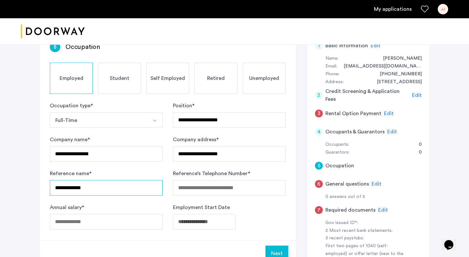
type input "**********"
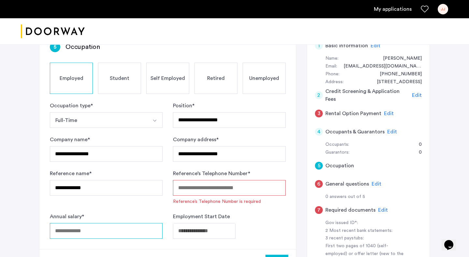
click at [129, 220] on div "Annual salary *" at bounding box center [106, 225] width 113 height 26
type input "*****"
click at [219, 196] on body "My applications JJ Price Fee October 31, 2025 Beds Baths Subway Neighborhoods B…" at bounding box center [234, 67] width 469 height 257
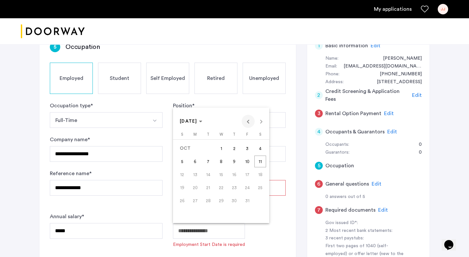
click at [249, 127] on span "Previous month" at bounding box center [248, 121] width 13 height 13
click at [222, 213] on span "30" at bounding box center [221, 213] width 12 height 12
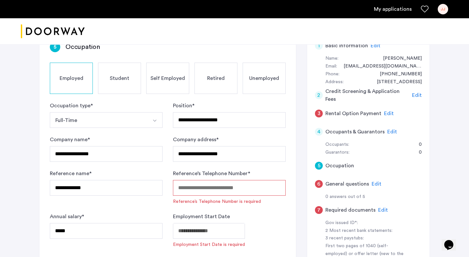
type input "**********"
click at [254, 216] on div "**********" at bounding box center [229, 225] width 113 height 26
click at [241, 180] on input "Reference’s Telephone Number *" at bounding box center [229, 188] width 113 height 16
click at [185, 184] on input "Reference’s Telephone Number *" at bounding box center [229, 188] width 113 height 16
paste input "**********"
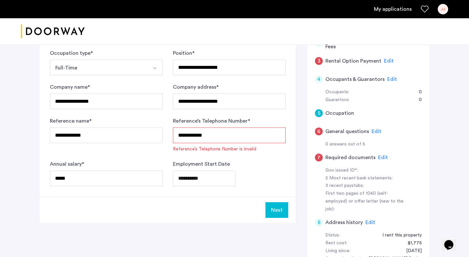
scroll to position [128, 0]
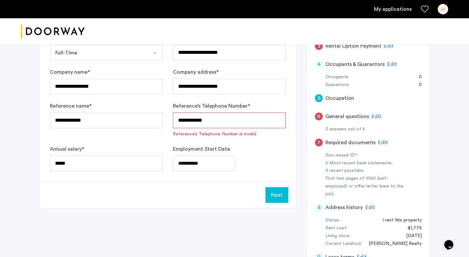
click at [278, 196] on button "Next" at bounding box center [276, 195] width 23 height 16
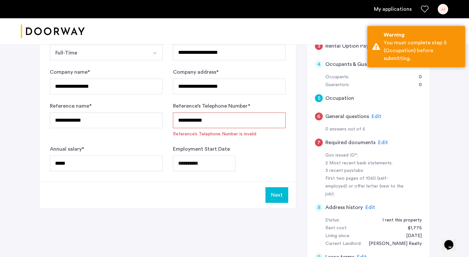
click at [189, 121] on input "**********" at bounding box center [229, 120] width 113 height 16
click at [197, 121] on input "**********" at bounding box center [229, 120] width 113 height 16
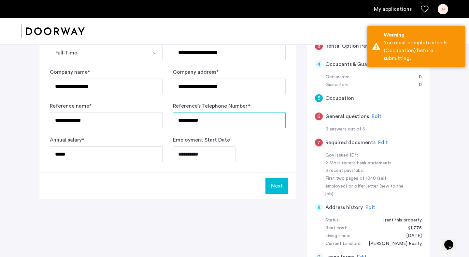
type input "**********"
click at [275, 189] on button "Next" at bounding box center [276, 186] width 23 height 16
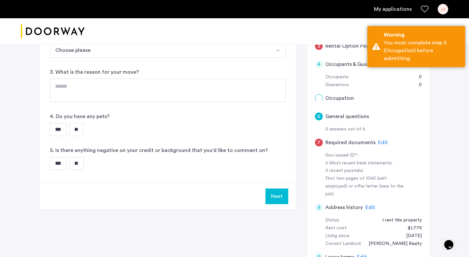
scroll to position [0, 0]
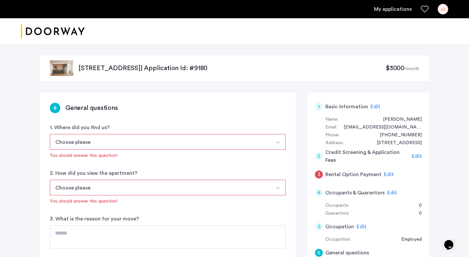
click at [178, 141] on button "Choose please" at bounding box center [160, 142] width 220 height 16
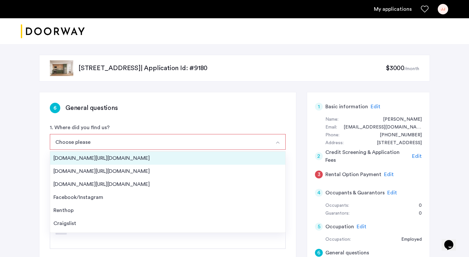
click at [112, 157] on div "Streeteasy.com/Zillow.com" at bounding box center [167, 158] width 229 height 8
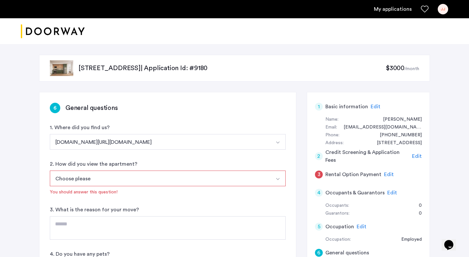
click at [104, 175] on button "Choose please" at bounding box center [160, 178] width 220 height 16
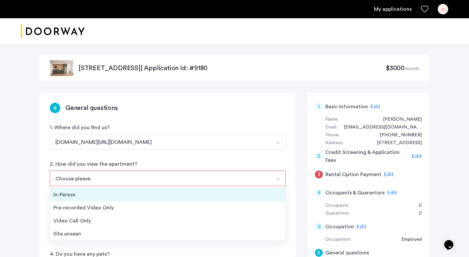
click at [95, 195] on div "In-Person" at bounding box center [167, 195] width 229 height 8
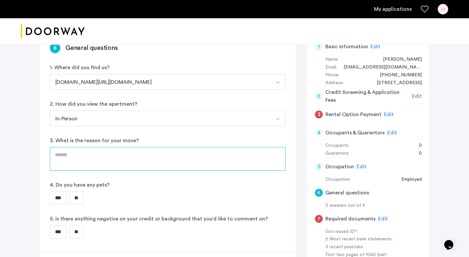
click at [100, 168] on textarea at bounding box center [168, 158] width 236 height 23
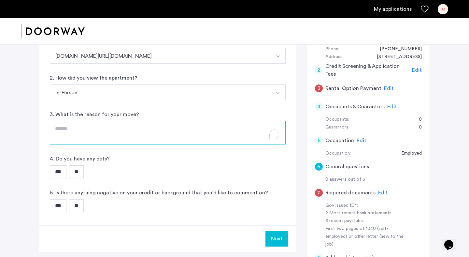
scroll to position [89, 0]
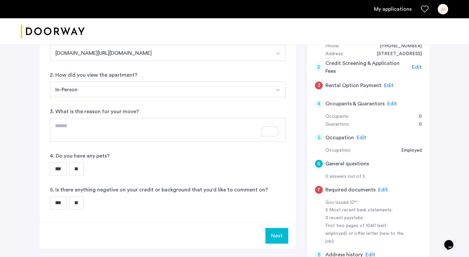
click at [59, 171] on input "***" at bounding box center [58, 168] width 17 height 13
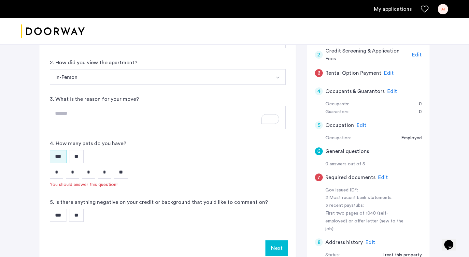
scroll to position [117, 0]
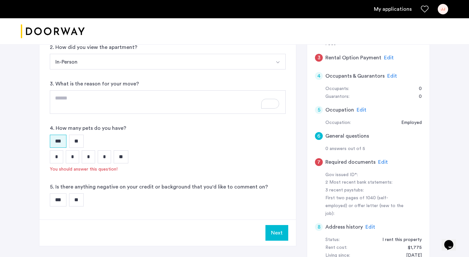
click at [59, 152] on input "*" at bounding box center [56, 156] width 13 height 13
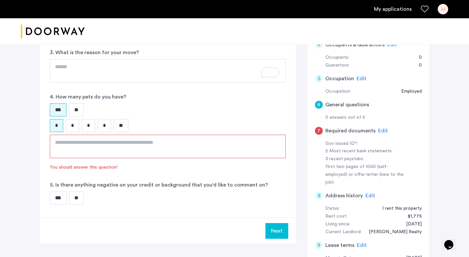
scroll to position [151, 0]
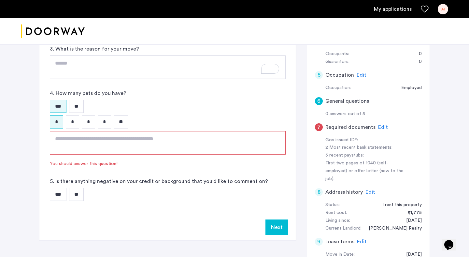
click at [63, 147] on textarea at bounding box center [168, 142] width 236 height 23
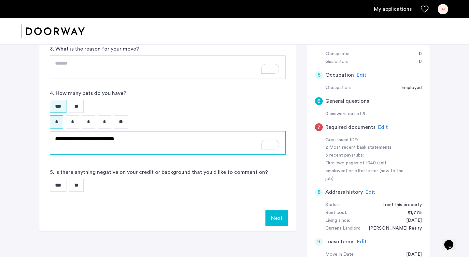
click at [85, 147] on textarea "**********" at bounding box center [168, 142] width 236 height 23
type textarea "**********"
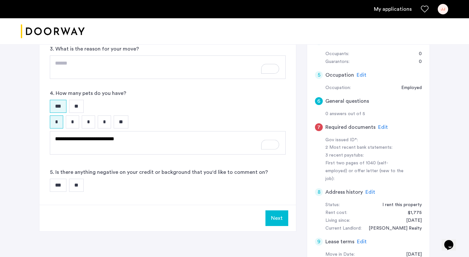
click at [91, 169] on label "5. Is there anything negative on your credit or background that you'd like to c…" at bounding box center [159, 172] width 218 height 8
click at [104, 172] on label "5. Is there anything negative on your credit or background that you'd like to c…" at bounding box center [159, 172] width 218 height 8
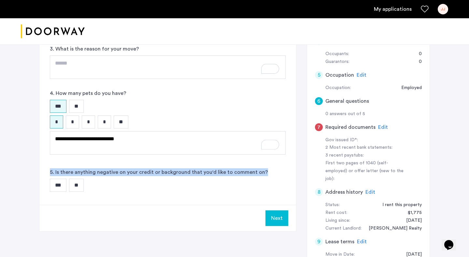
click at [104, 172] on label "5. Is there anything negative on your credit or background that you'd like to c…" at bounding box center [159, 172] width 218 height 8
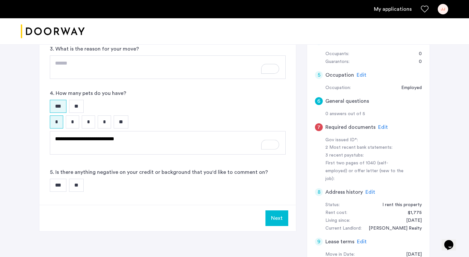
click at [104, 167] on div "**********" at bounding box center [167, 73] width 257 height 264
click at [79, 182] on input "**" at bounding box center [76, 184] width 15 height 13
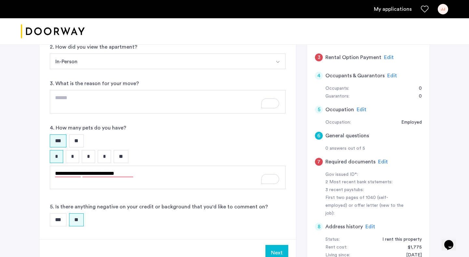
scroll to position [180, 0]
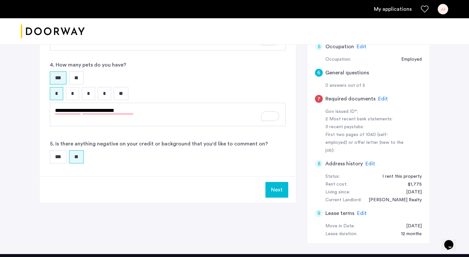
click at [280, 192] on button "Next" at bounding box center [276, 190] width 23 height 16
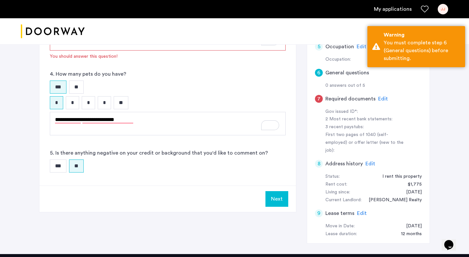
scroll to position [74, 0]
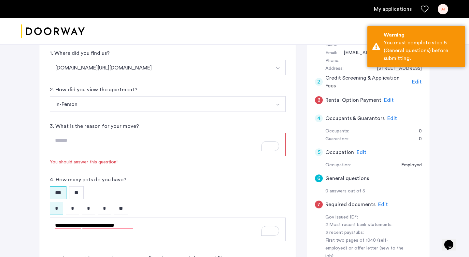
click at [182, 146] on textarea "To enrich screen reader interactions, please activate Accessibility in Grammarl…" at bounding box center [168, 144] width 236 height 23
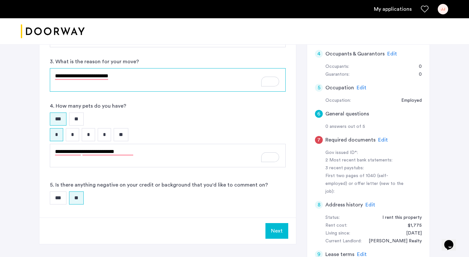
scroll to position [160, 0]
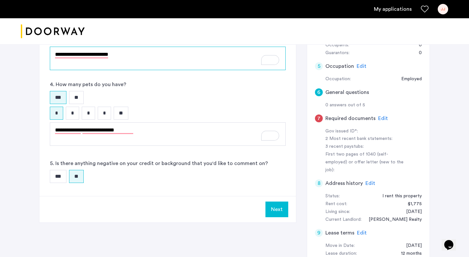
type textarea "**********"
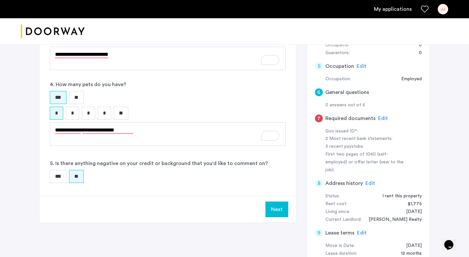
click at [276, 205] on button "Next" at bounding box center [276, 209] width 23 height 16
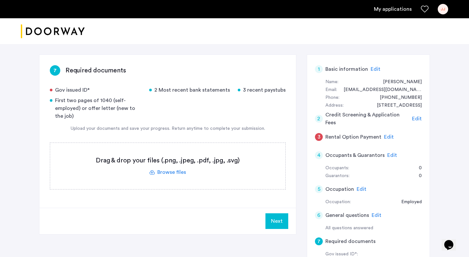
scroll to position [38, 0]
click at [174, 170] on label at bounding box center [167, 165] width 235 height 46
click at [0, 0] on input "file" at bounding box center [0, 0] width 0 height 0
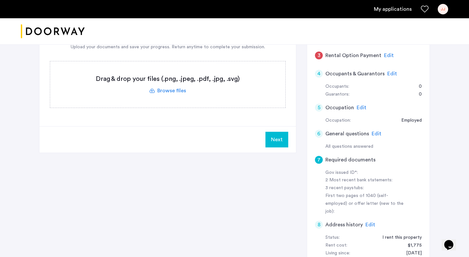
scroll to position [120, 0]
click at [360, 146] on div "All questions answered" at bounding box center [373, 146] width 96 height 8
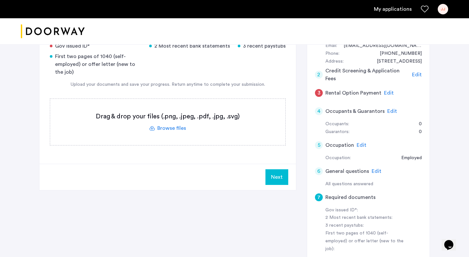
scroll to position [75, 0]
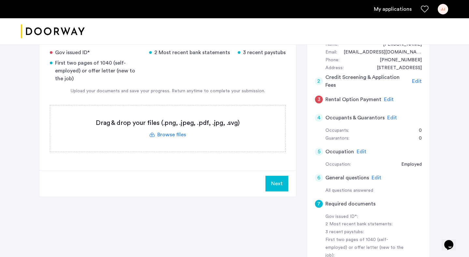
click at [387, 100] on span "Edit" at bounding box center [389, 99] width 10 height 5
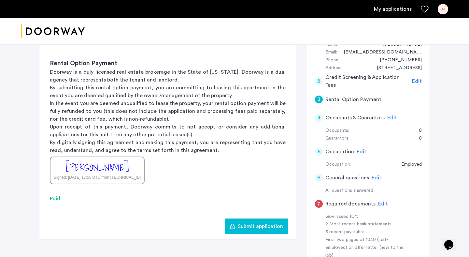
click at [361, 150] on span "Edit" at bounding box center [362, 151] width 10 height 5
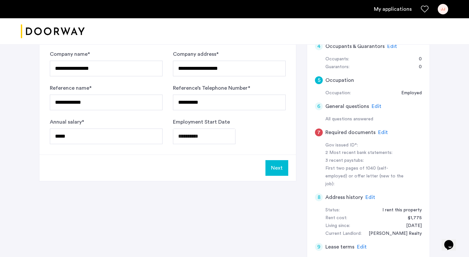
scroll to position [147, 0]
click at [379, 131] on span "Edit" at bounding box center [383, 131] width 10 height 5
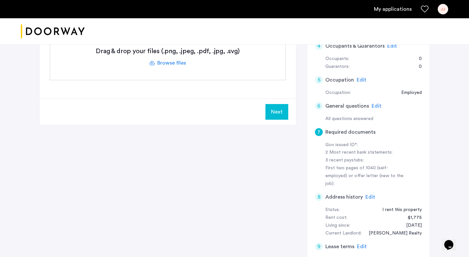
click at [171, 59] on label at bounding box center [167, 57] width 235 height 46
click at [0, 0] on input "file" at bounding box center [0, 0] width 0 height 0
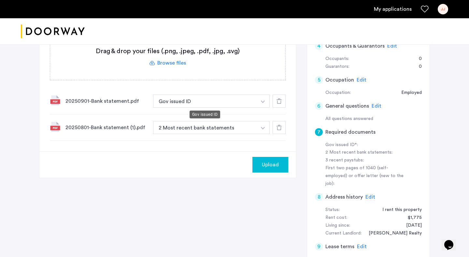
click at [255, 102] on button "Gov issued ID" at bounding box center [205, 100] width 104 height 13
click at [246, 100] on button "Gov issued ID" at bounding box center [205, 100] width 104 height 13
click at [264, 101] on img "button" at bounding box center [263, 101] width 4 height 3
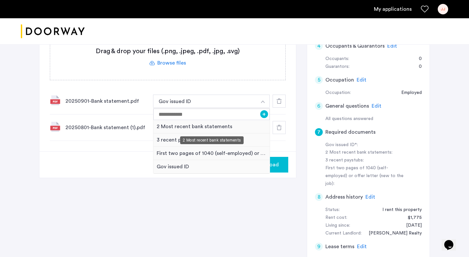
click at [215, 125] on div "2 Most recent bank statements" at bounding box center [211, 126] width 116 height 13
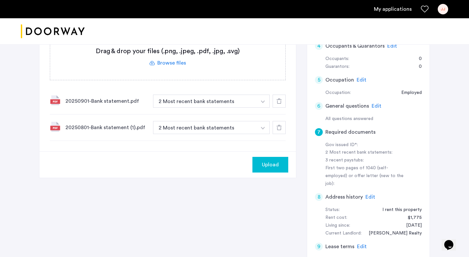
click at [177, 63] on label at bounding box center [167, 57] width 235 height 46
click at [0, 0] on input "file" at bounding box center [0, 0] width 0 height 0
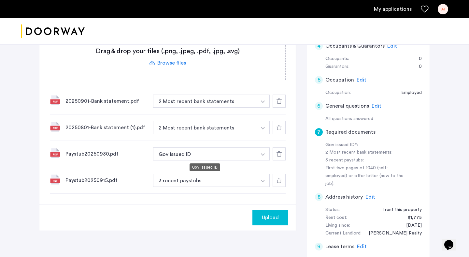
click at [252, 151] on button "Gov issued ID" at bounding box center [205, 153] width 104 height 13
click at [262, 156] on button "button" at bounding box center [262, 153] width 13 height 13
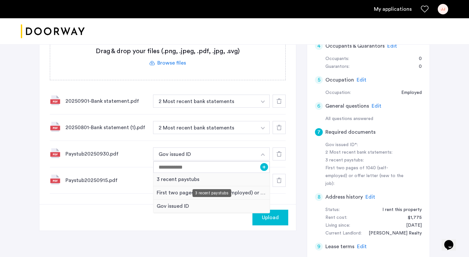
click at [192, 181] on div "3 recent paystubs" at bounding box center [211, 179] width 116 height 13
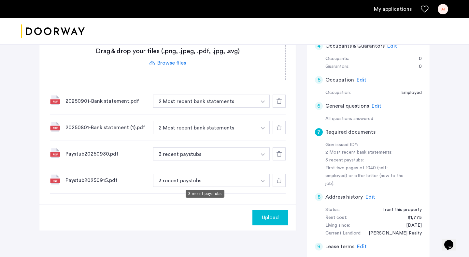
click at [192, 179] on button "3 recent paystubs" at bounding box center [205, 180] width 104 height 13
click at [197, 195] on div "7 Required documents Gov issued ID* 2 Most recent bank statements 3 recent pays…" at bounding box center [167, 75] width 257 height 258
click at [174, 64] on label at bounding box center [167, 57] width 235 height 46
click at [0, 0] on input "file" at bounding box center [0, 0] width 0 height 0
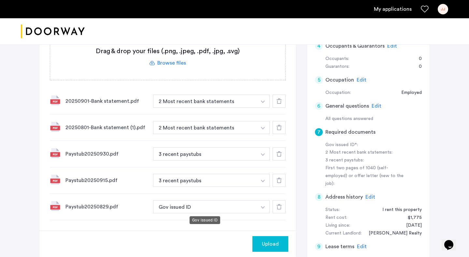
click at [221, 204] on button "Gov issued ID" at bounding box center [205, 206] width 104 height 13
click at [218, 206] on button "Gov issued ID" at bounding box center [205, 206] width 104 height 13
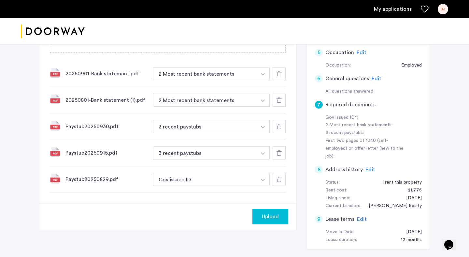
scroll to position [177, 0]
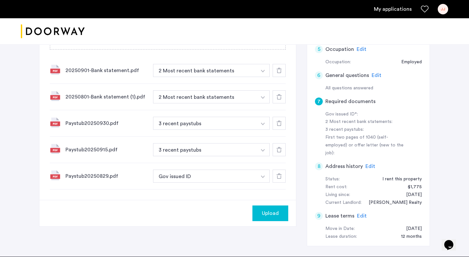
click at [264, 176] on img "button" at bounding box center [263, 176] width 4 height 3
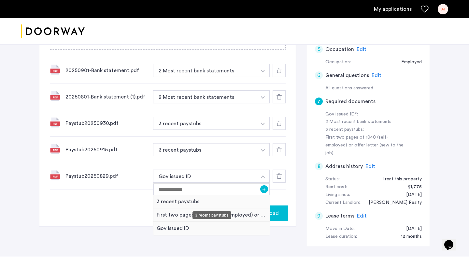
click at [189, 201] on div "3 recent paystubs" at bounding box center [211, 201] width 116 height 13
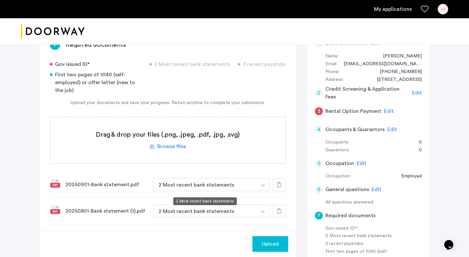
scroll to position [65, 0]
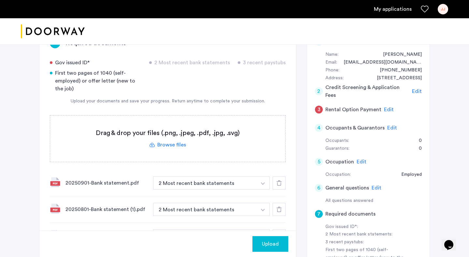
click at [167, 145] on label at bounding box center [167, 138] width 235 height 46
click at [0, 0] on input "file" at bounding box center [0, 0] width 0 height 0
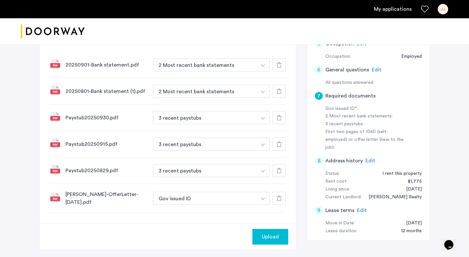
scroll to position [184, 0]
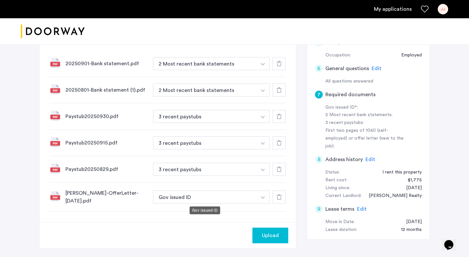
click at [194, 200] on button "Gov issued ID" at bounding box center [205, 196] width 104 height 13
click at [193, 197] on button "Gov issued ID" at bounding box center [205, 196] width 104 height 13
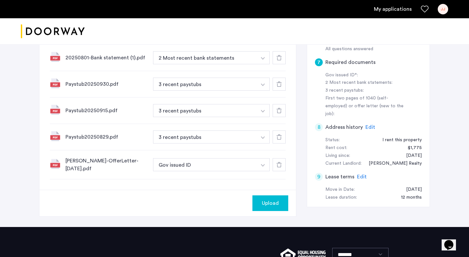
scroll to position [218, 0]
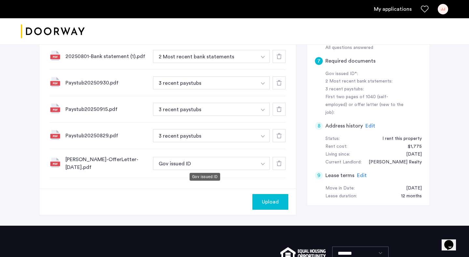
click at [173, 164] on button "Gov issued ID" at bounding box center [205, 163] width 104 height 13
click at [264, 163] on img "button" at bounding box center [263, 164] width 4 height 3
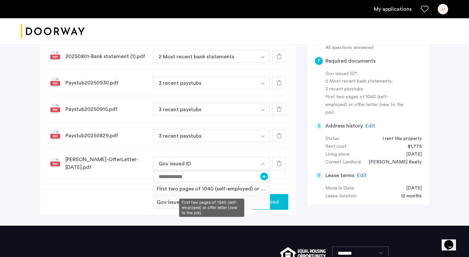
click at [192, 188] on div "First two pages of 1040 (self-employed) or offer letter (new to the job)" at bounding box center [211, 188] width 116 height 13
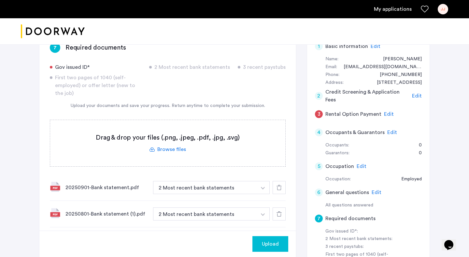
scroll to position [60, 0]
click at [170, 150] on label at bounding box center [167, 144] width 235 height 46
click at [0, 0] on input "file" at bounding box center [0, 0] width 0 height 0
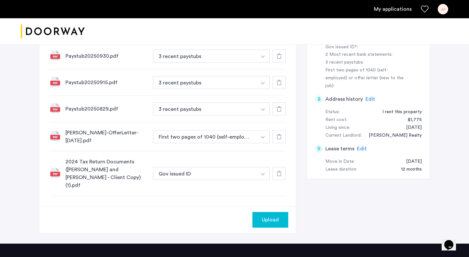
scroll to position [245, 0]
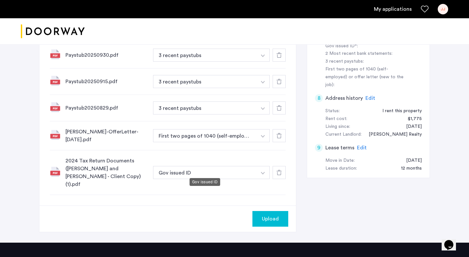
click at [228, 167] on button "Gov issued ID" at bounding box center [205, 172] width 104 height 13
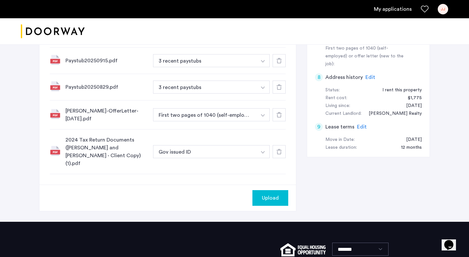
scroll to position [270, 0]
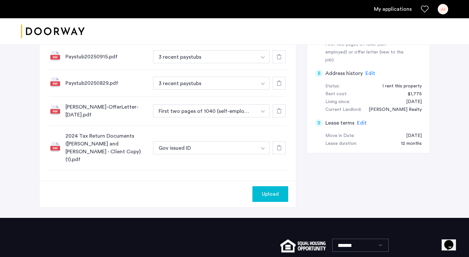
click at [263, 143] on button "button" at bounding box center [262, 147] width 13 height 13
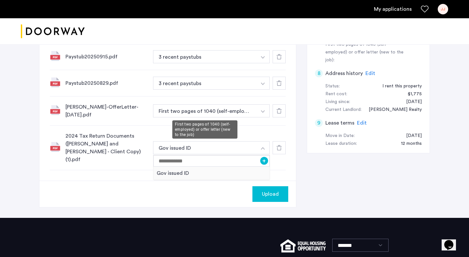
click at [249, 112] on button "First two pages of 1040 (self-employed) or offer letter (new to the job)" at bounding box center [205, 110] width 104 height 13
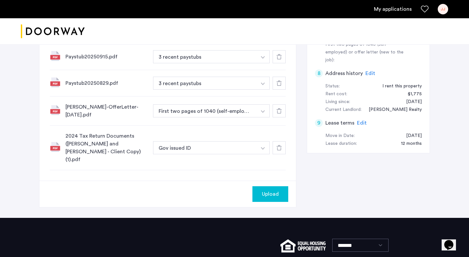
click at [263, 111] on img "button" at bounding box center [263, 111] width 4 height 3
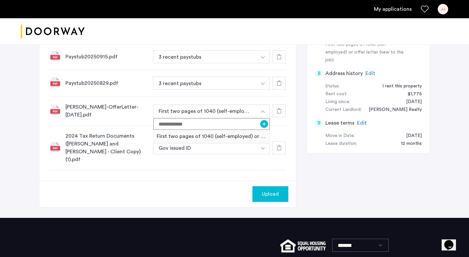
click at [255, 123] on input at bounding box center [211, 123] width 116 height 11
type input "**********"
click at [264, 123] on button "+" at bounding box center [264, 124] width 8 height 8
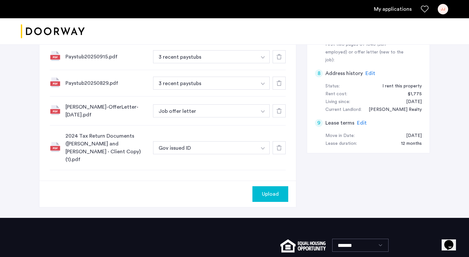
click at [264, 141] on button "button" at bounding box center [262, 147] width 13 height 13
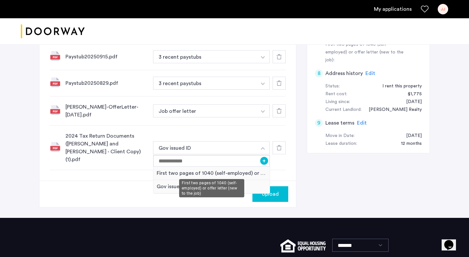
click at [222, 167] on div "First two pages of 1040 (self-employed) or offer letter (new to the job)" at bounding box center [211, 172] width 116 height 13
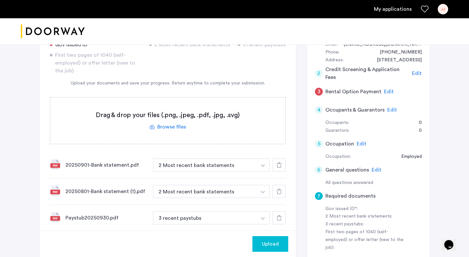
scroll to position [84, 0]
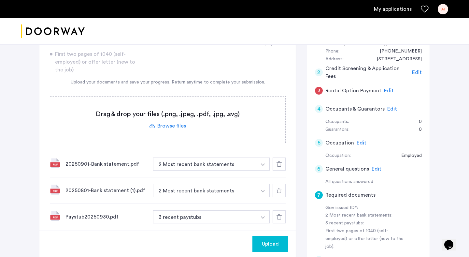
click at [170, 126] on label at bounding box center [167, 119] width 235 height 46
click at [0, 0] on input "file" at bounding box center [0, 0] width 0 height 0
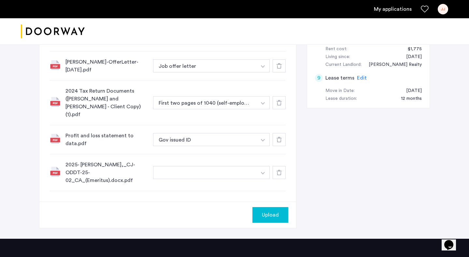
scroll to position [319, 0]
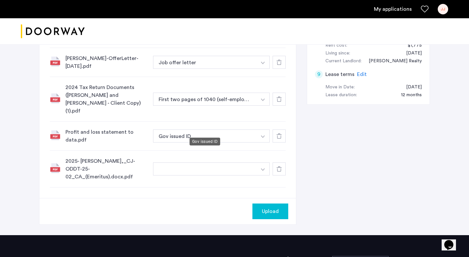
click at [227, 129] on button "Gov issued ID" at bounding box center [205, 135] width 104 height 13
click at [262, 129] on button "button" at bounding box center [262, 135] width 13 height 13
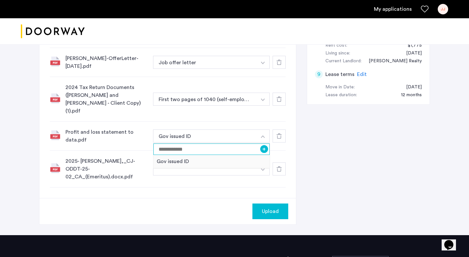
click at [236, 143] on input at bounding box center [211, 148] width 116 height 11
type input "*"
click at [267, 145] on input "**********" at bounding box center [211, 148] width 116 height 11
type input "**********"
click at [264, 145] on button "+" at bounding box center [264, 149] width 8 height 8
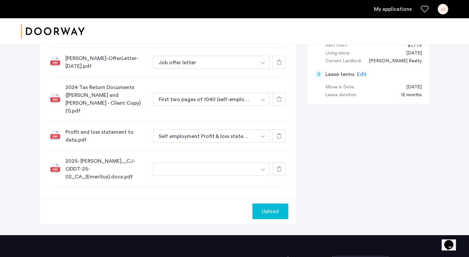
click at [230, 162] on button "button" at bounding box center [205, 168] width 104 height 13
click at [246, 162] on button "button" at bounding box center [205, 168] width 104 height 13
click at [244, 162] on button "button" at bounding box center [205, 168] width 104 height 13
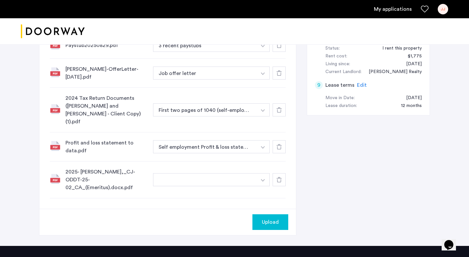
scroll to position [312, 0]
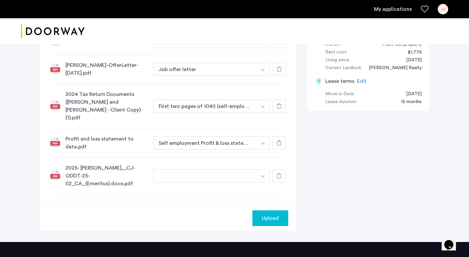
click at [217, 169] on button "button" at bounding box center [205, 175] width 104 height 13
click at [280, 173] on icon at bounding box center [279, 175] width 5 height 5
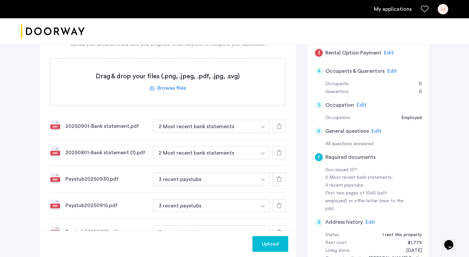
scroll to position [117, 0]
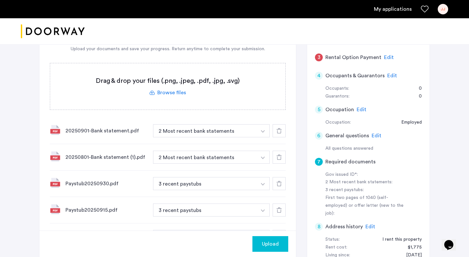
click at [175, 91] on label at bounding box center [167, 86] width 235 height 46
click at [0, 0] on input "file" at bounding box center [0, 0] width 0 height 0
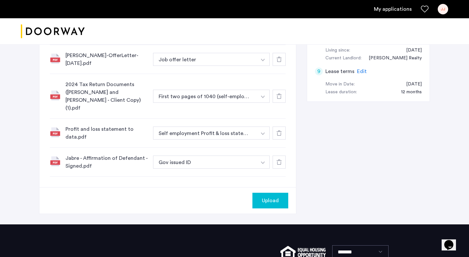
scroll to position [323, 0]
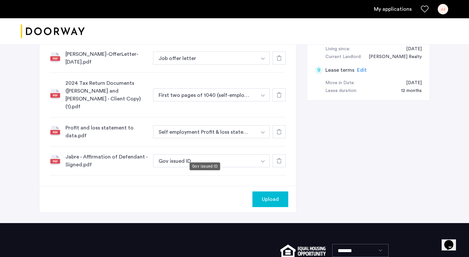
click at [245, 154] on button "Gov issued ID" at bounding box center [205, 160] width 104 height 13
click at [260, 154] on button "button" at bounding box center [262, 160] width 13 height 13
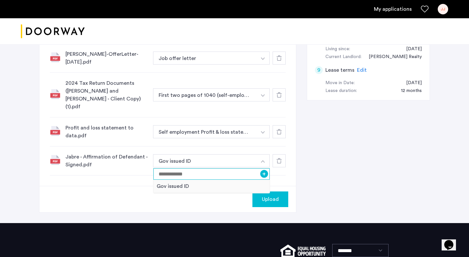
click at [244, 168] on input at bounding box center [211, 173] width 116 height 11
type input "*******"
click at [263, 170] on button "+" at bounding box center [264, 174] width 8 height 8
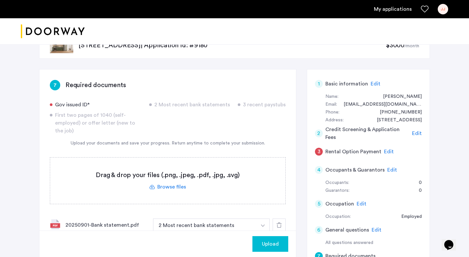
scroll to position [19, 0]
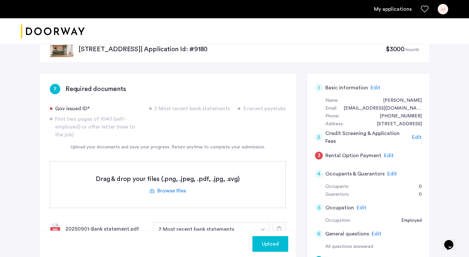
click at [171, 188] on label at bounding box center [167, 184] width 235 height 46
click at [0, 0] on input "file" at bounding box center [0, 0] width 0 height 0
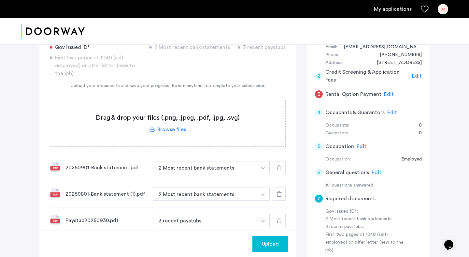
scroll to position [50, 0]
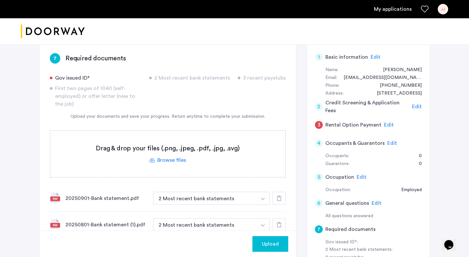
click at [170, 160] on label at bounding box center [167, 154] width 235 height 46
click at [0, 0] on input "file" at bounding box center [0, 0] width 0 height 0
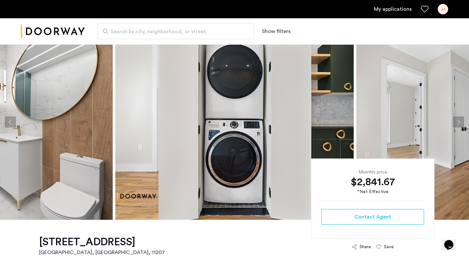
scroll to position [21, 0]
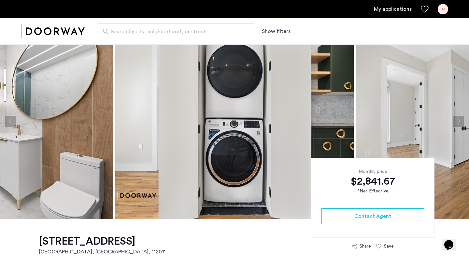
click at [118, 102] on img at bounding box center [234, 120] width 238 height 195
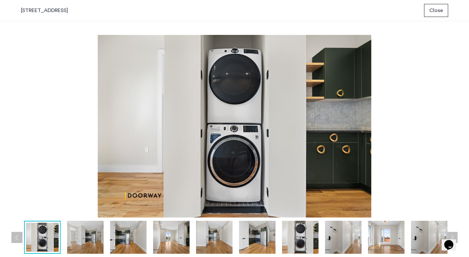
click at [217, 111] on img at bounding box center [234, 126] width 427 height 182
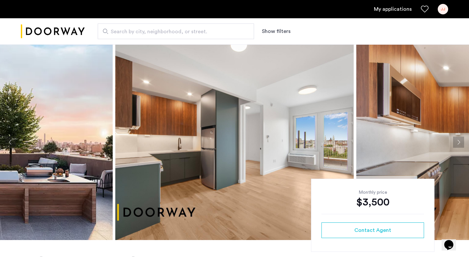
click at [172, 110] on img at bounding box center [234, 141] width 238 height 195
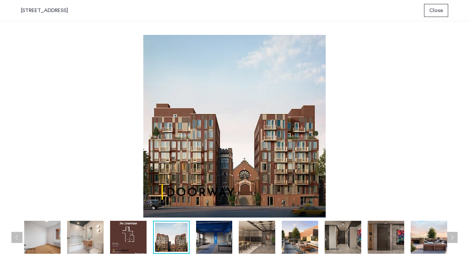
click at [441, 15] on button "Close" at bounding box center [436, 10] width 24 height 13
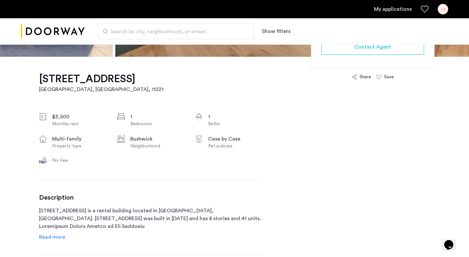
scroll to position [183, 0]
click at [380, 77] on icon at bounding box center [378, 77] width 5 height 5
click at [386, 77] on div "Save" at bounding box center [389, 77] width 10 height 7
click at [377, 77] on icon at bounding box center [378, 77] width 5 height 5
click at [381, 77] on icon at bounding box center [378, 77] width 5 height 5
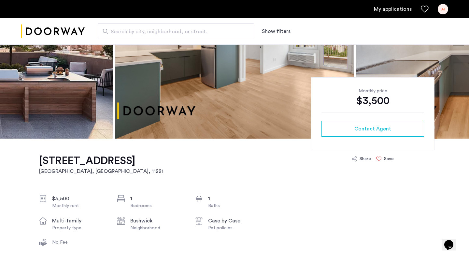
scroll to position [103, 0]
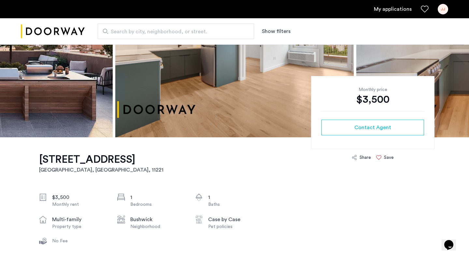
click at [379, 157] on icon at bounding box center [378, 157] width 5 height 5
click at [385, 157] on div "Save" at bounding box center [389, 157] width 10 height 7
click at [379, 157] on icon at bounding box center [378, 157] width 5 height 5
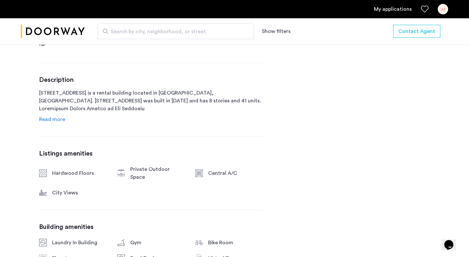
scroll to position [302, 0]
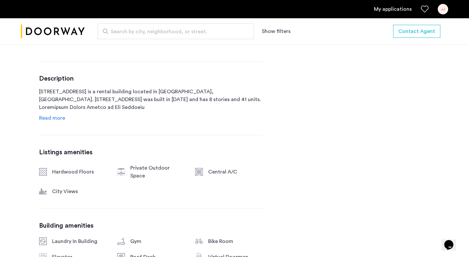
click at [191, 93] on p "972 Bushwick Avenue is a rental building located in Brooklyn, NY. 972 Bushwick …" at bounding box center [151, 99] width 224 height 23
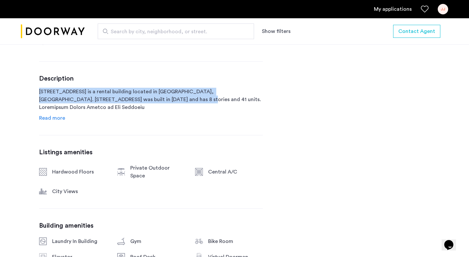
click at [191, 93] on p "972 Bushwick Avenue is a rental building located in Brooklyn, NY. 972 Bushwick …" at bounding box center [151, 99] width 224 height 23
click at [167, 92] on p "972 Bushwick Avenue is a rental building located in Brooklyn, NY. 972 Bushwick …" at bounding box center [151, 99] width 224 height 23
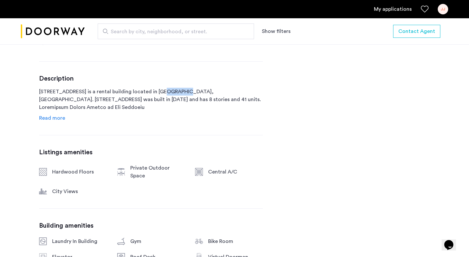
click at [167, 92] on p "972 Bushwick Avenue is a rental building located in Brooklyn, NY. 972 Bushwick …" at bounding box center [151, 99] width 224 height 23
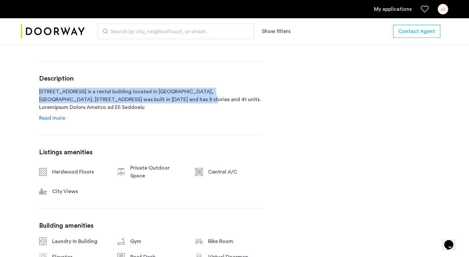
click at [167, 92] on p "972 Bushwick Avenue is a rental building located in Brooklyn, NY. 972 Bushwick …" at bounding box center [151, 99] width 224 height 23
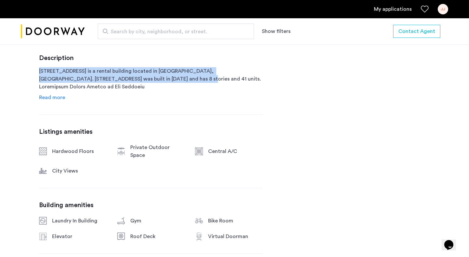
click at [159, 88] on p "972 Bushwick Avenue is a rental building located in Brooklyn, NY. 972 Bushwick …" at bounding box center [151, 78] width 224 height 23
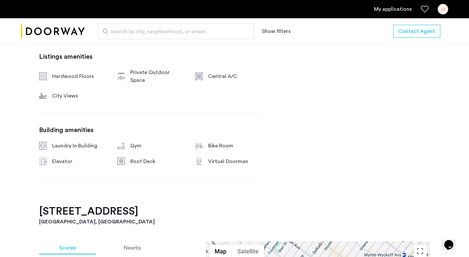
scroll to position [398, 0]
click at [161, 72] on div "Private Outdoor Space" at bounding box center [157, 76] width 55 height 16
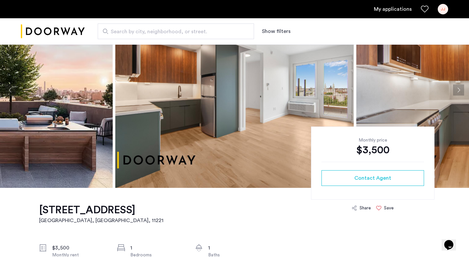
scroll to position [53, 0]
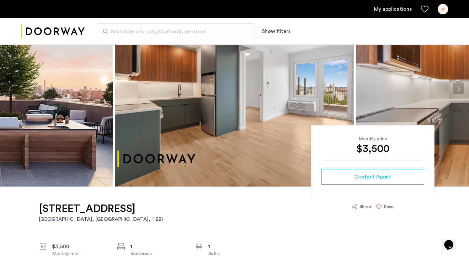
click at [160, 104] on img at bounding box center [234, 88] width 238 height 195
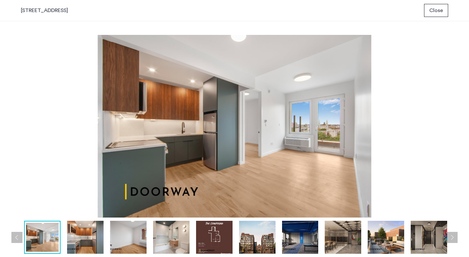
click at [437, 10] on span "Close" at bounding box center [436, 11] width 14 height 8
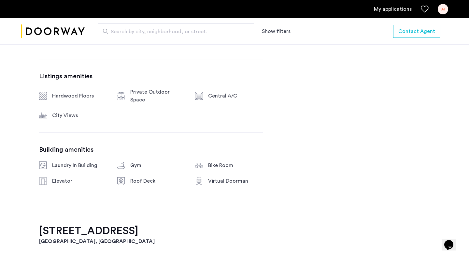
click at [237, 129] on div "972 Bushwick Avenue, Unit 7B Brooklyn, NY , 11221 $3,500 Monthly rent 1 Bedroom…" at bounding box center [151, 43] width 224 height 362
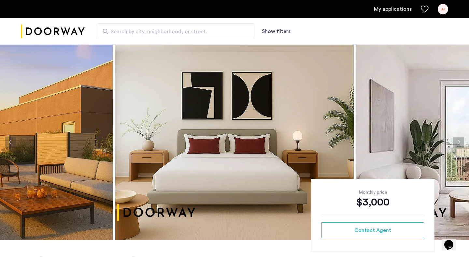
click at [185, 116] on img at bounding box center [234, 141] width 238 height 195
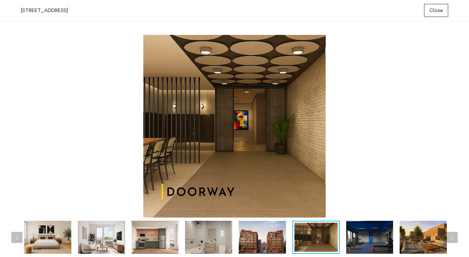
click at [437, 14] on button "Close" at bounding box center [436, 10] width 24 height 13
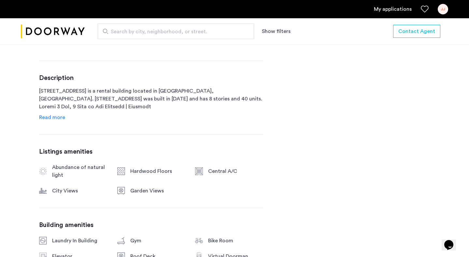
scroll to position [303, 0]
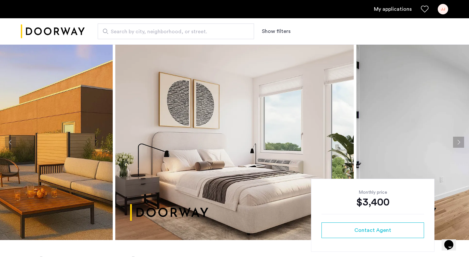
click at [154, 83] on img at bounding box center [234, 141] width 238 height 195
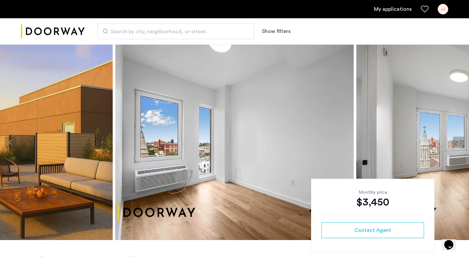
scroll to position [38, 0]
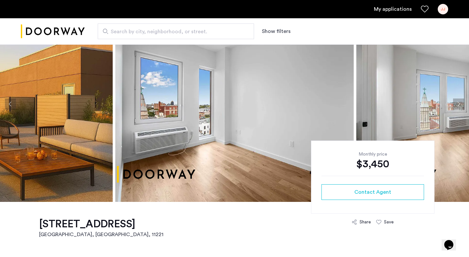
click at [140, 99] on img at bounding box center [234, 103] width 238 height 195
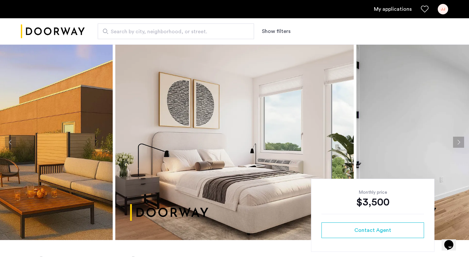
click at [233, 167] on img at bounding box center [234, 141] width 238 height 195
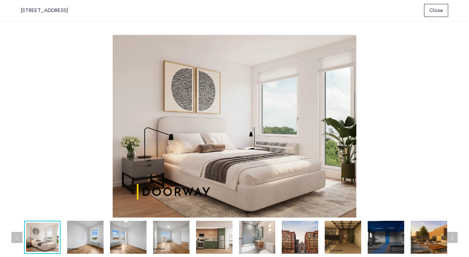
click at [434, 10] on span "Close" at bounding box center [436, 11] width 14 height 8
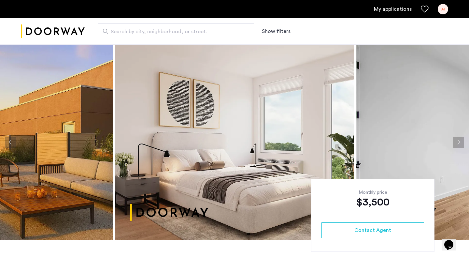
click at [169, 145] on img at bounding box center [235, 141] width 238 height 195
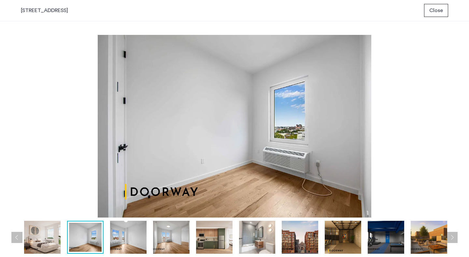
click at [429, 12] on button "Close" at bounding box center [436, 10] width 24 height 13
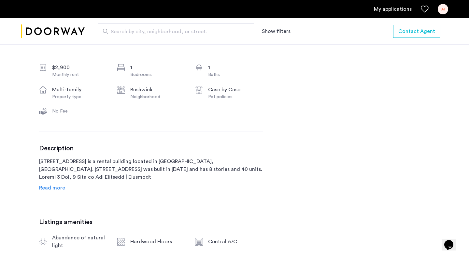
scroll to position [245, 0]
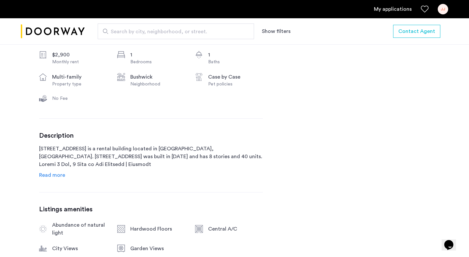
click at [51, 175] on span "Read more" at bounding box center [52, 174] width 26 height 5
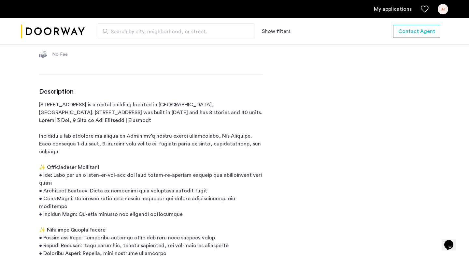
scroll to position [290, 0]
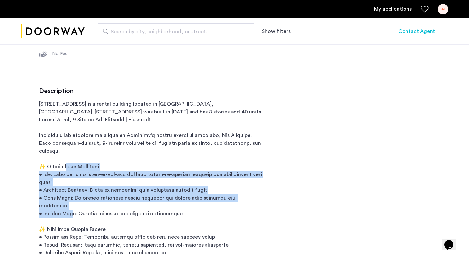
drag, startPoint x: 64, startPoint y: 166, endPoint x: 73, endPoint y: 203, distance: 37.5
click at [73, 203] on p "[STREET_ADDRESS] is a rental building located in [GEOGRAPHIC_DATA], [GEOGRAPHIC…" at bounding box center [151, 213] width 224 height 227
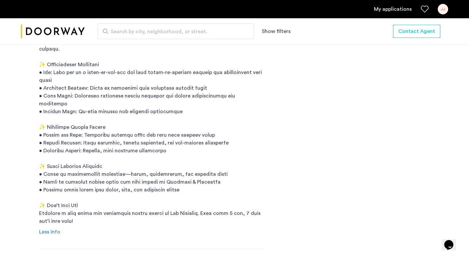
click at [73, 170] on p "[STREET_ADDRESS] is a rental building located in [GEOGRAPHIC_DATA], [GEOGRAPHIC…" at bounding box center [151, 111] width 224 height 227
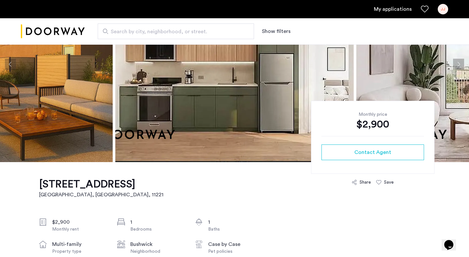
scroll to position [0, 0]
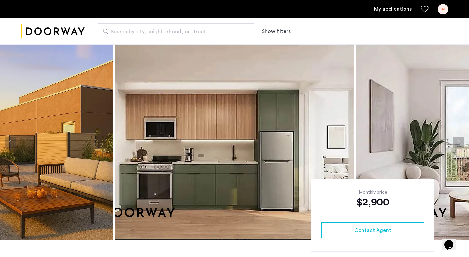
click at [194, 154] on img at bounding box center [234, 141] width 238 height 195
